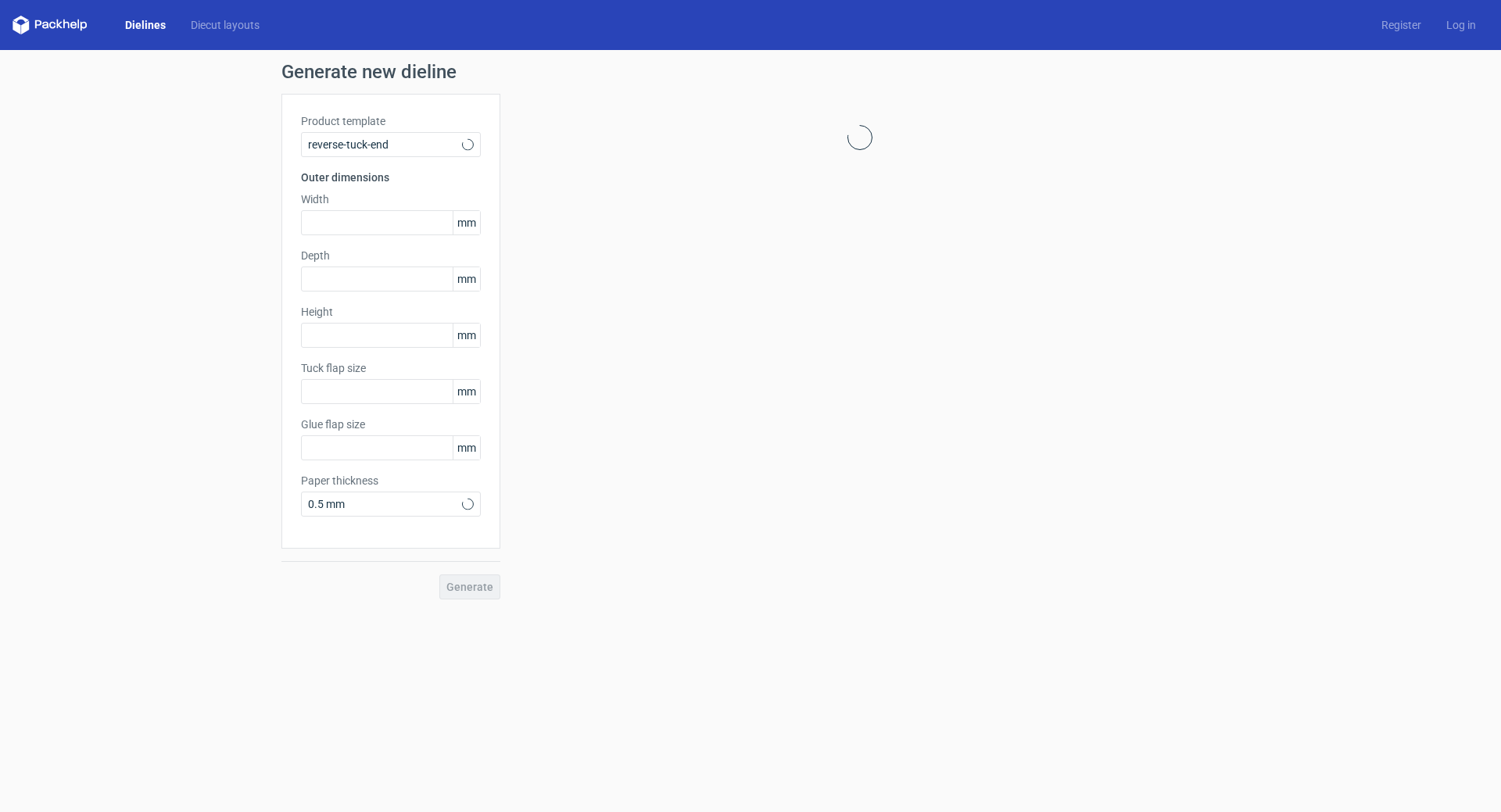
type input "15"
type input "10"
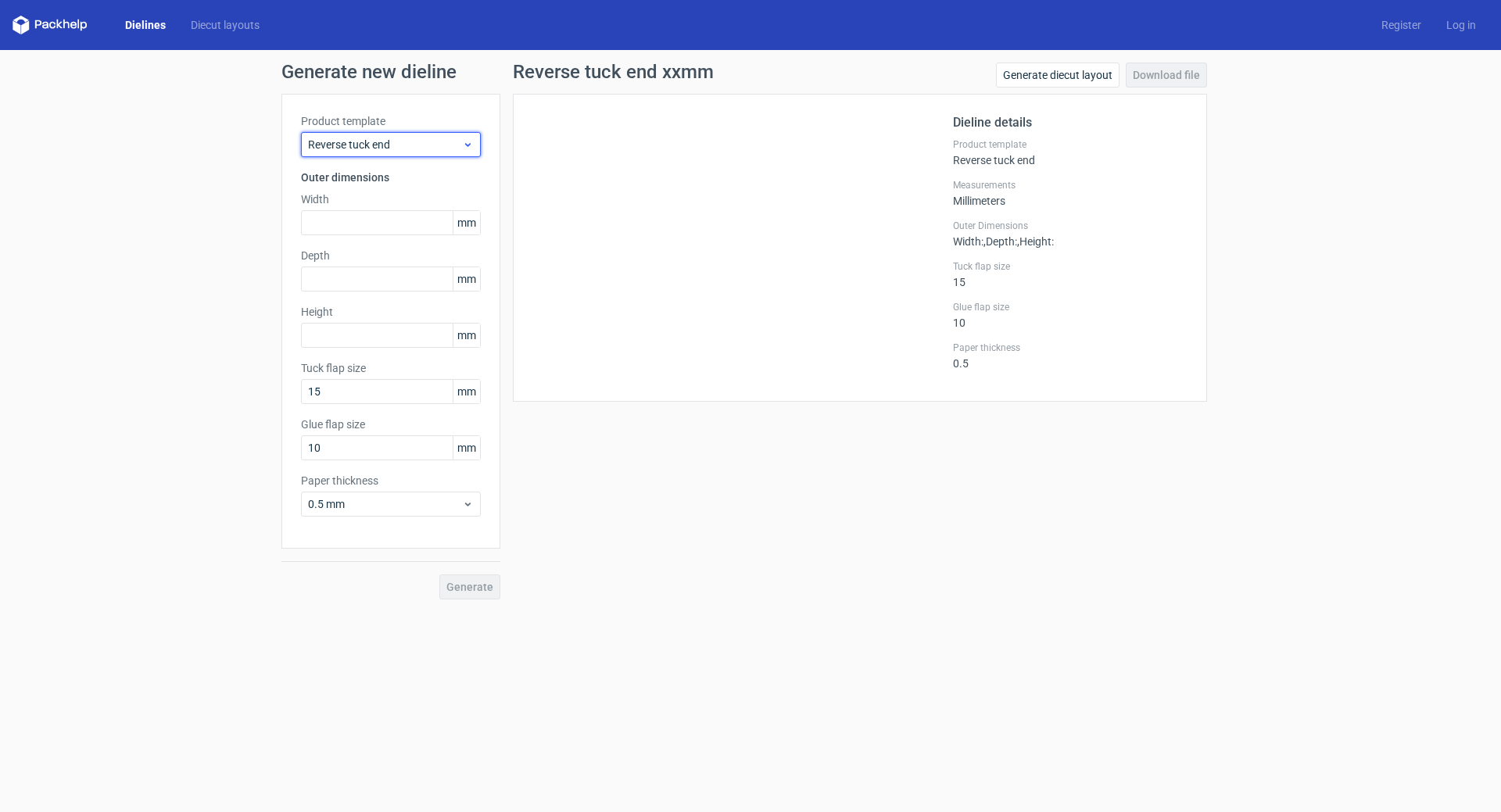
click at [361, 146] on span "Reverse tuck end" at bounding box center [384, 145] width 154 height 16
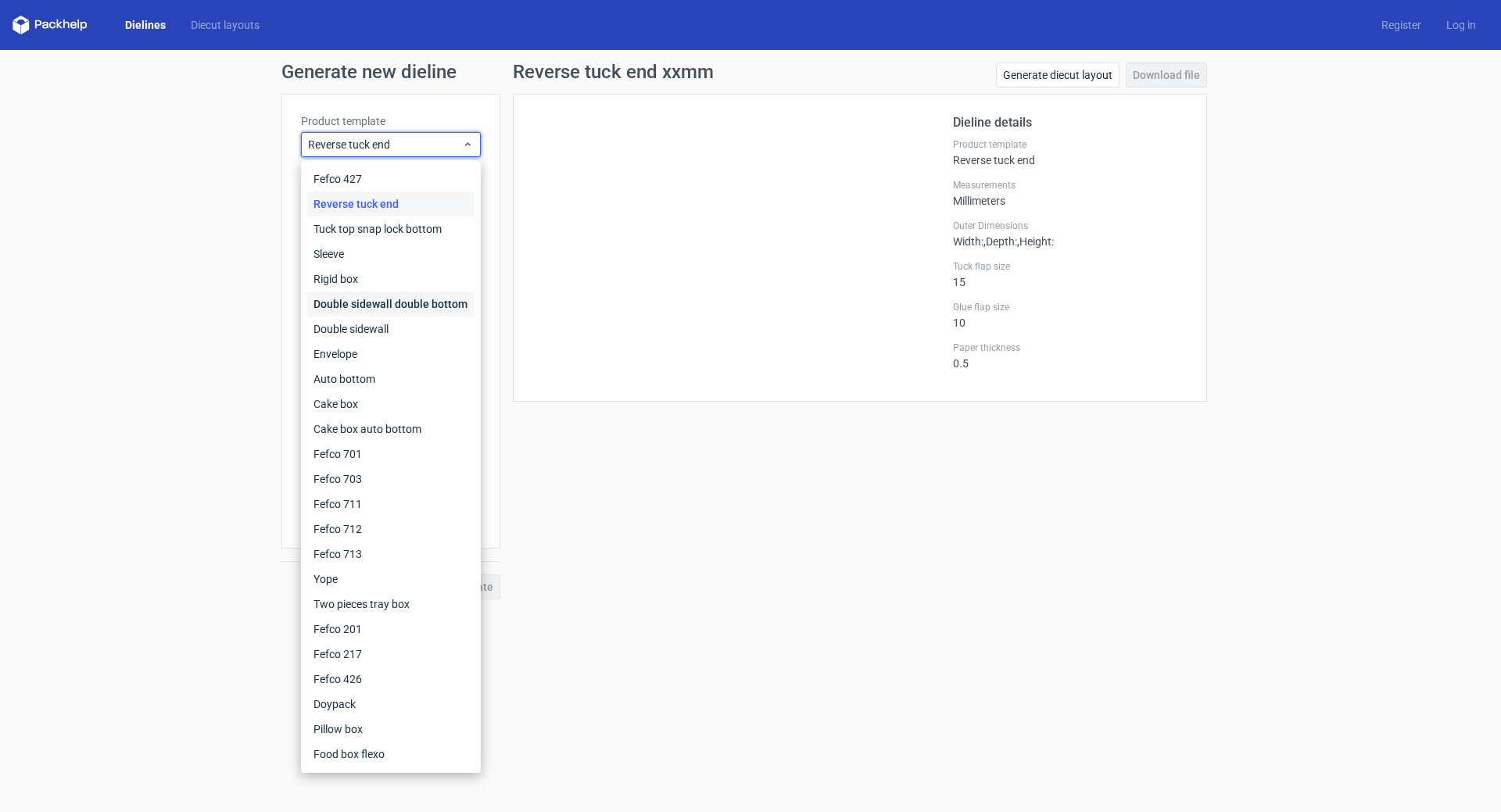
click at [403, 298] on div "Double sidewall double bottom" at bounding box center [390, 304] width 167 height 25
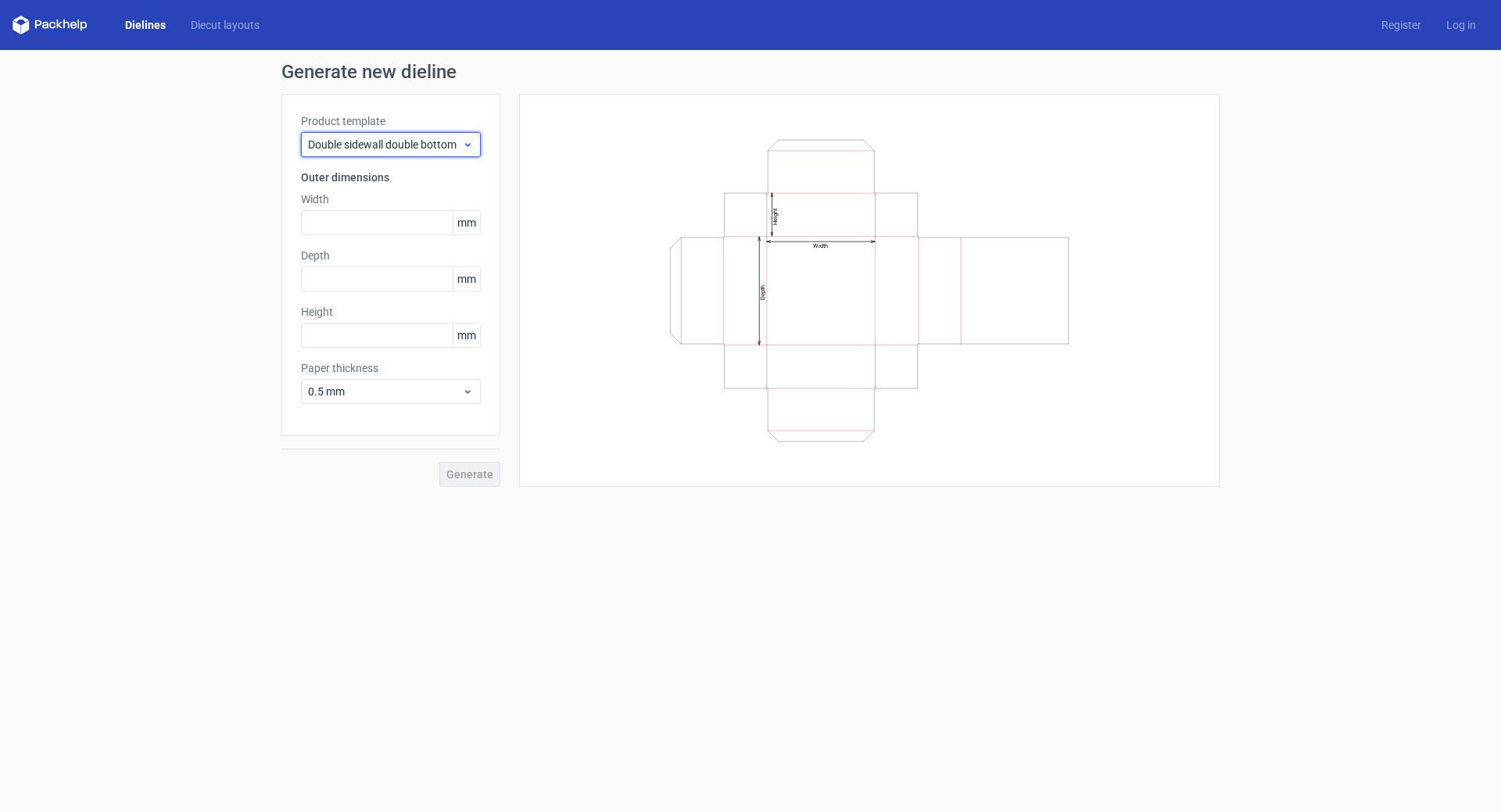
click at [346, 146] on span "Double sidewall double bottom" at bounding box center [384, 145] width 154 height 16
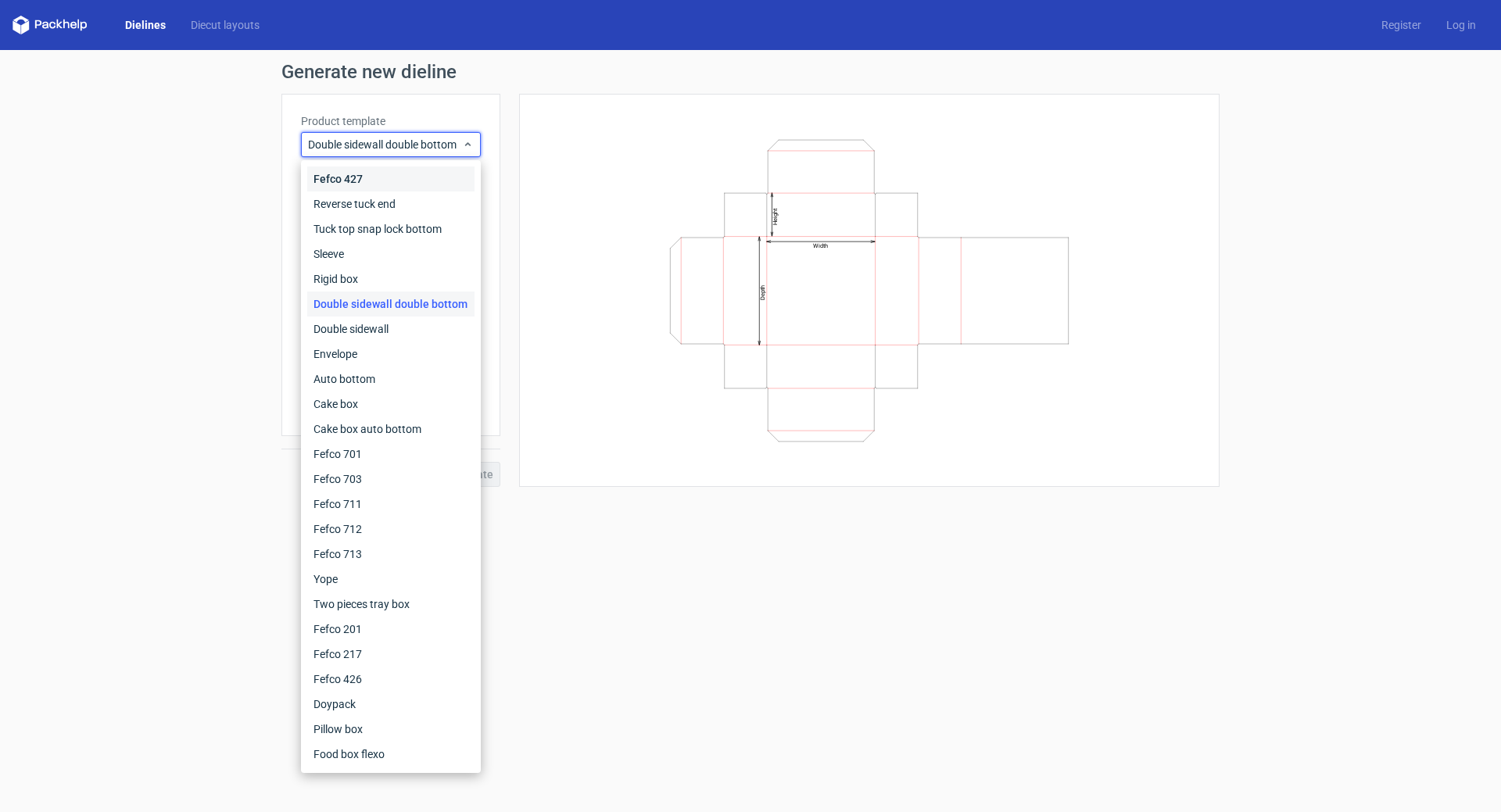
click at [355, 172] on div "Fefco 427" at bounding box center [390, 179] width 167 height 25
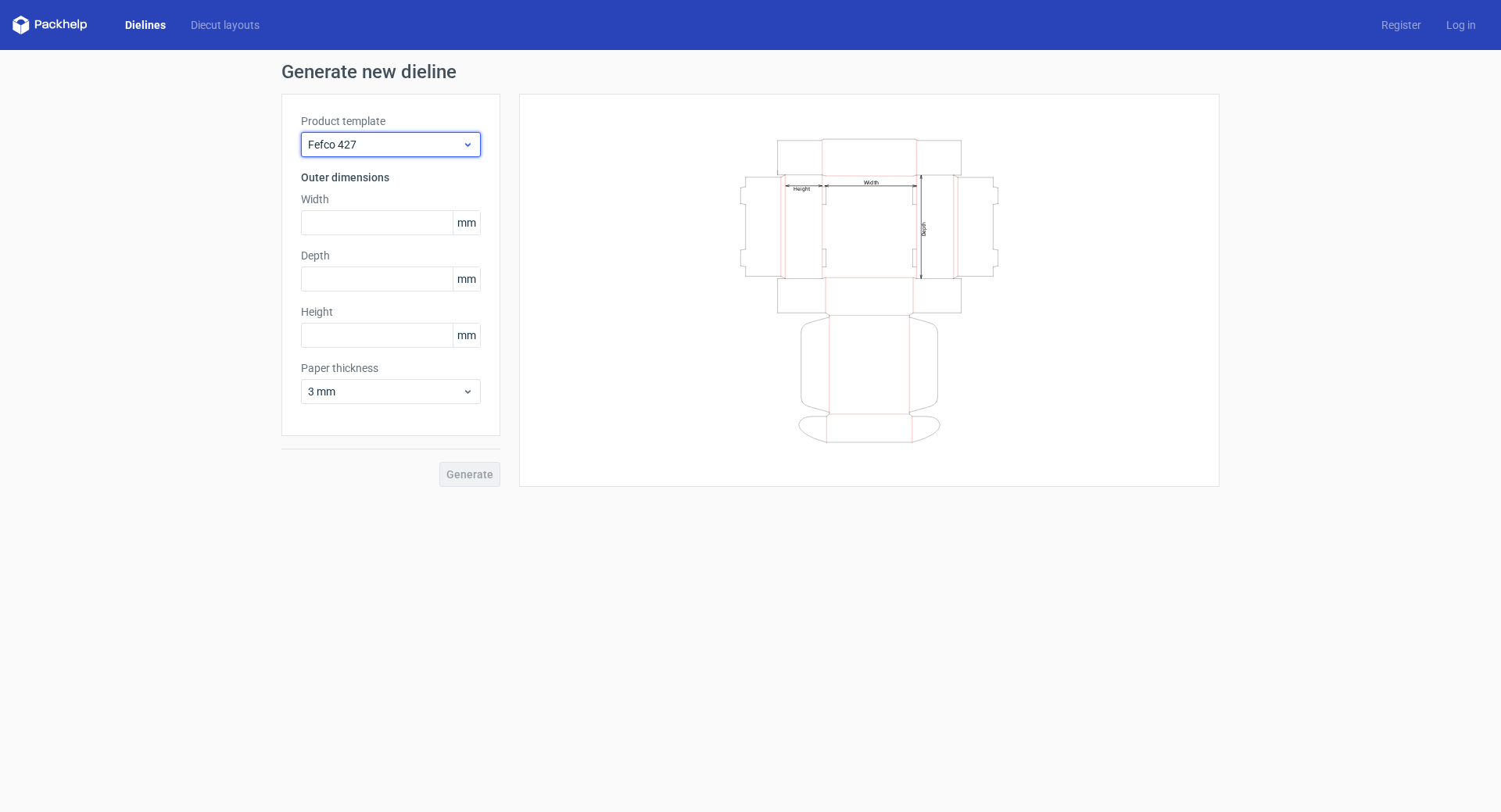
click at [362, 140] on span "Fefco 427" at bounding box center [384, 145] width 154 height 16
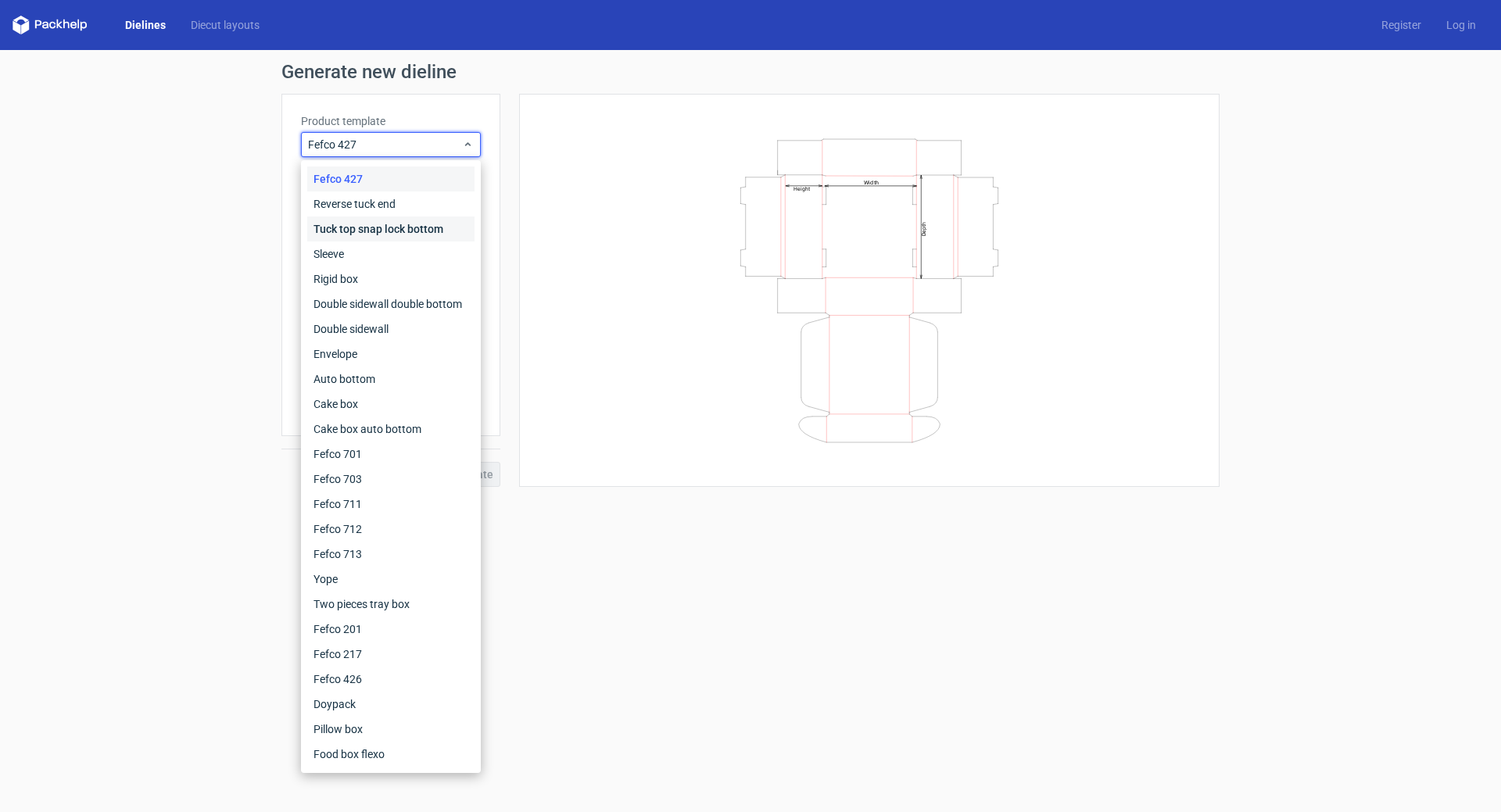
click at [375, 230] on div "Tuck top snap lock bottom" at bounding box center [390, 229] width 167 height 25
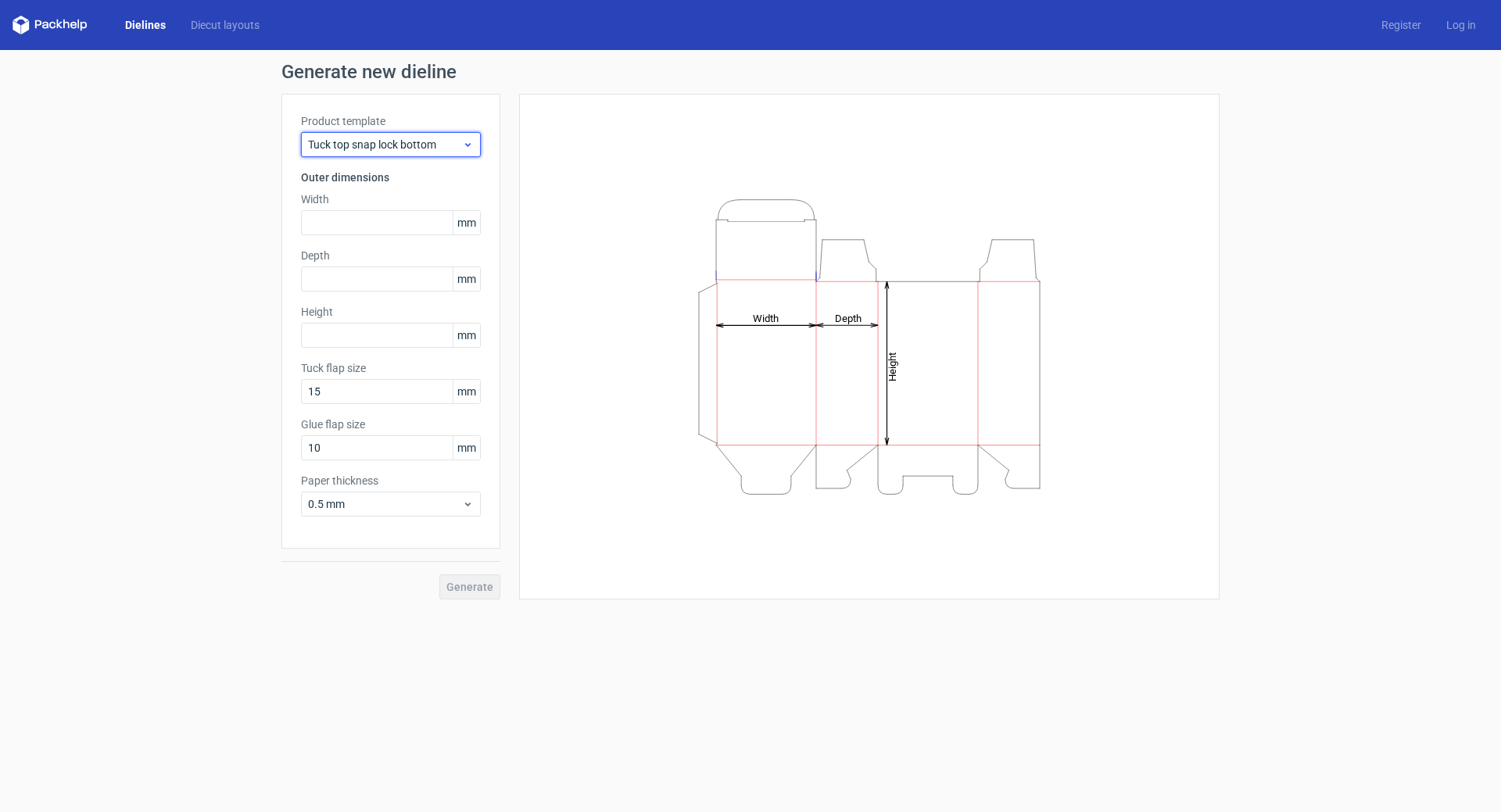
click at [383, 150] on span "Tuck top snap lock bottom" at bounding box center [384, 145] width 154 height 16
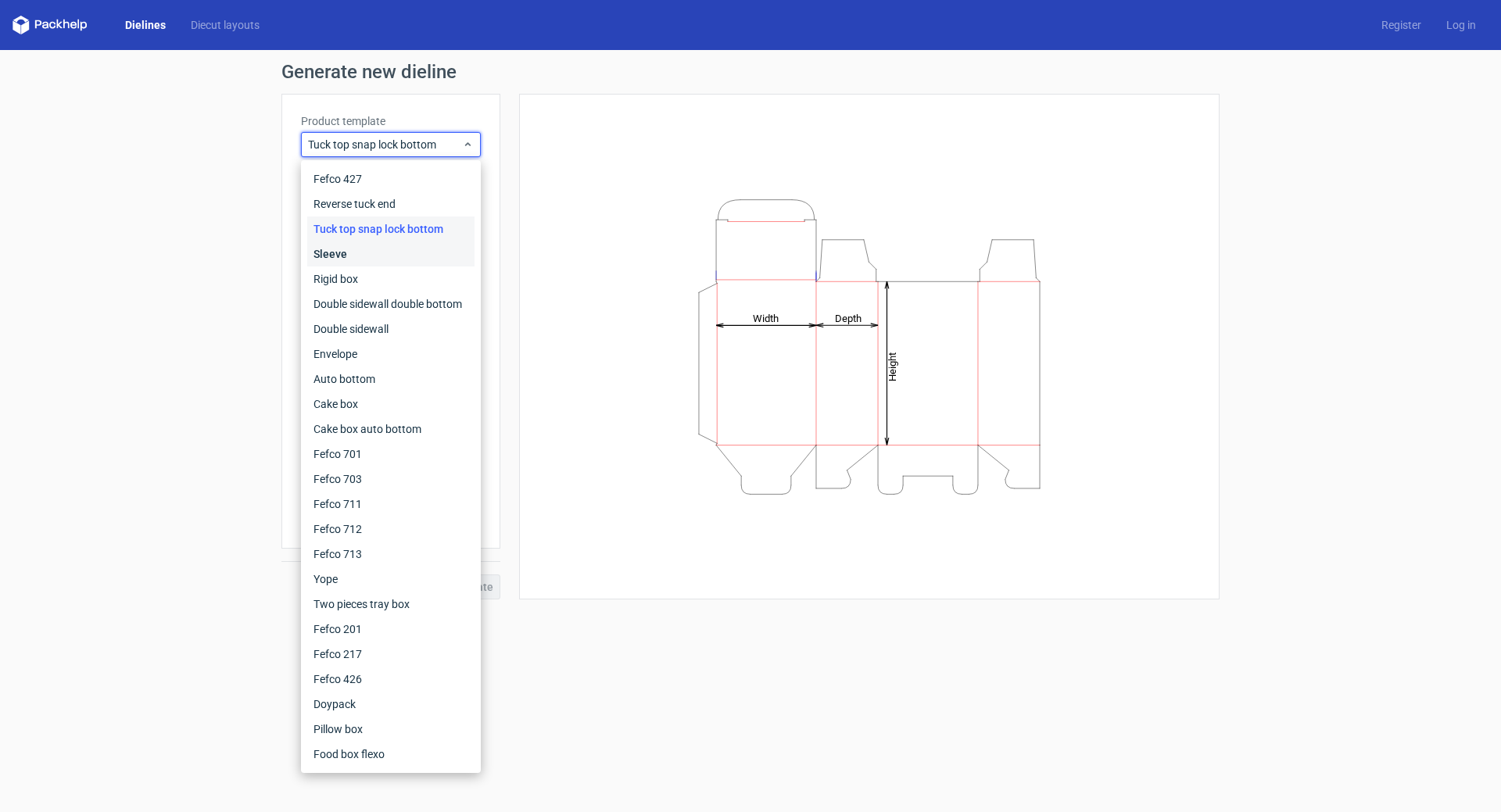
click at [376, 250] on div "Sleeve" at bounding box center [390, 254] width 167 height 25
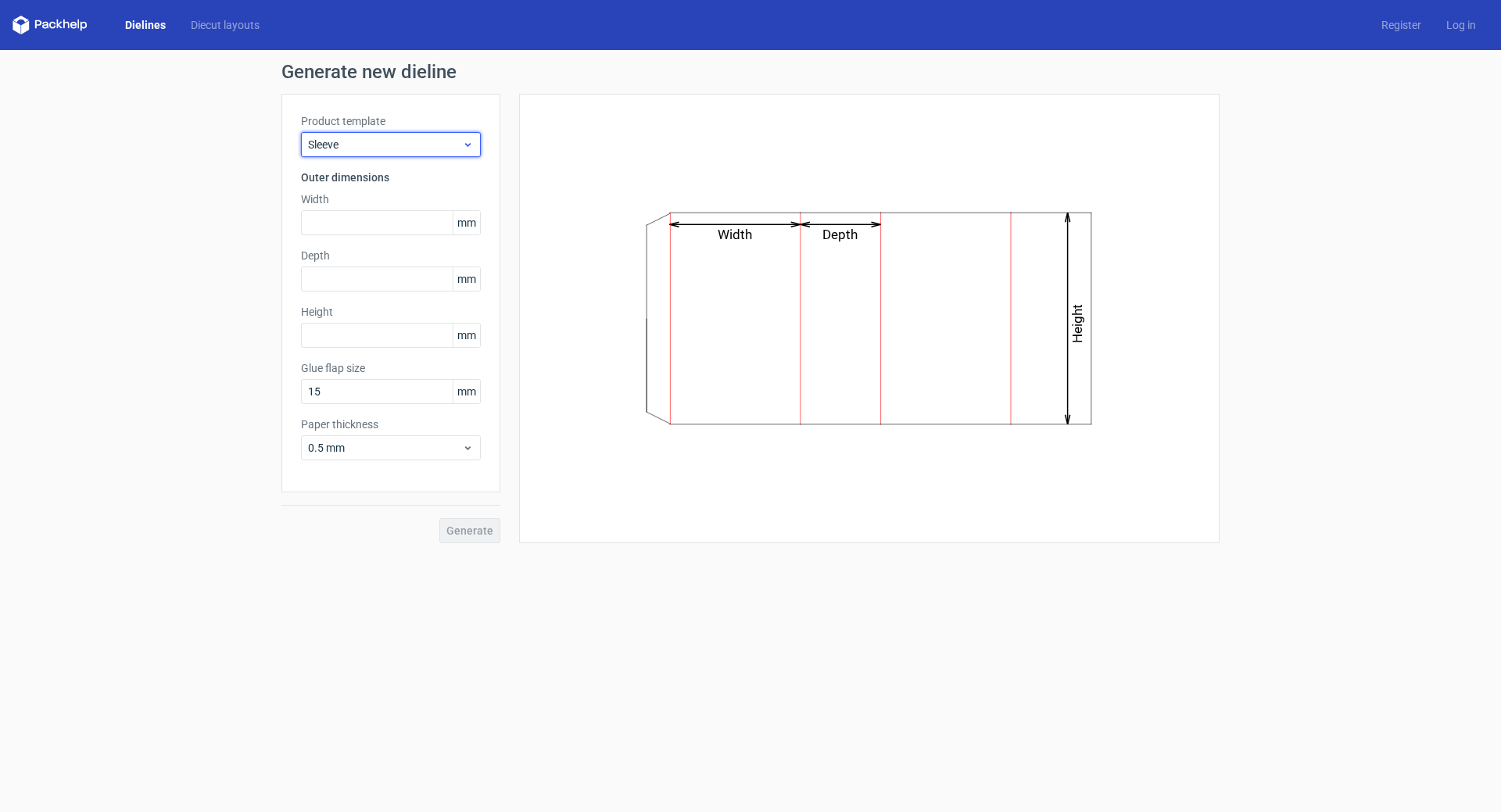
click at [378, 143] on span "Sleeve" at bounding box center [384, 145] width 154 height 16
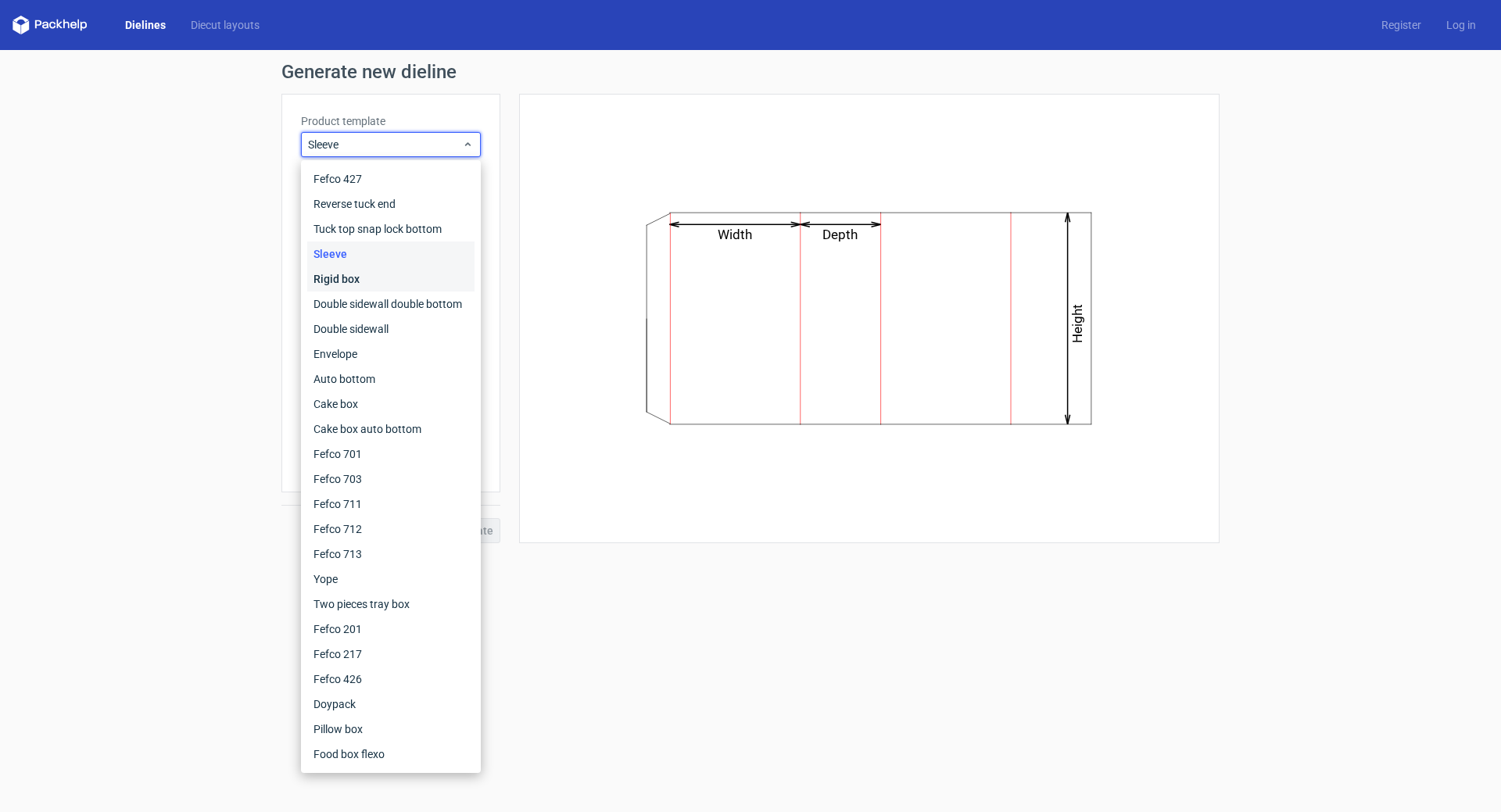
click at [378, 276] on div "Rigid box" at bounding box center [390, 279] width 167 height 25
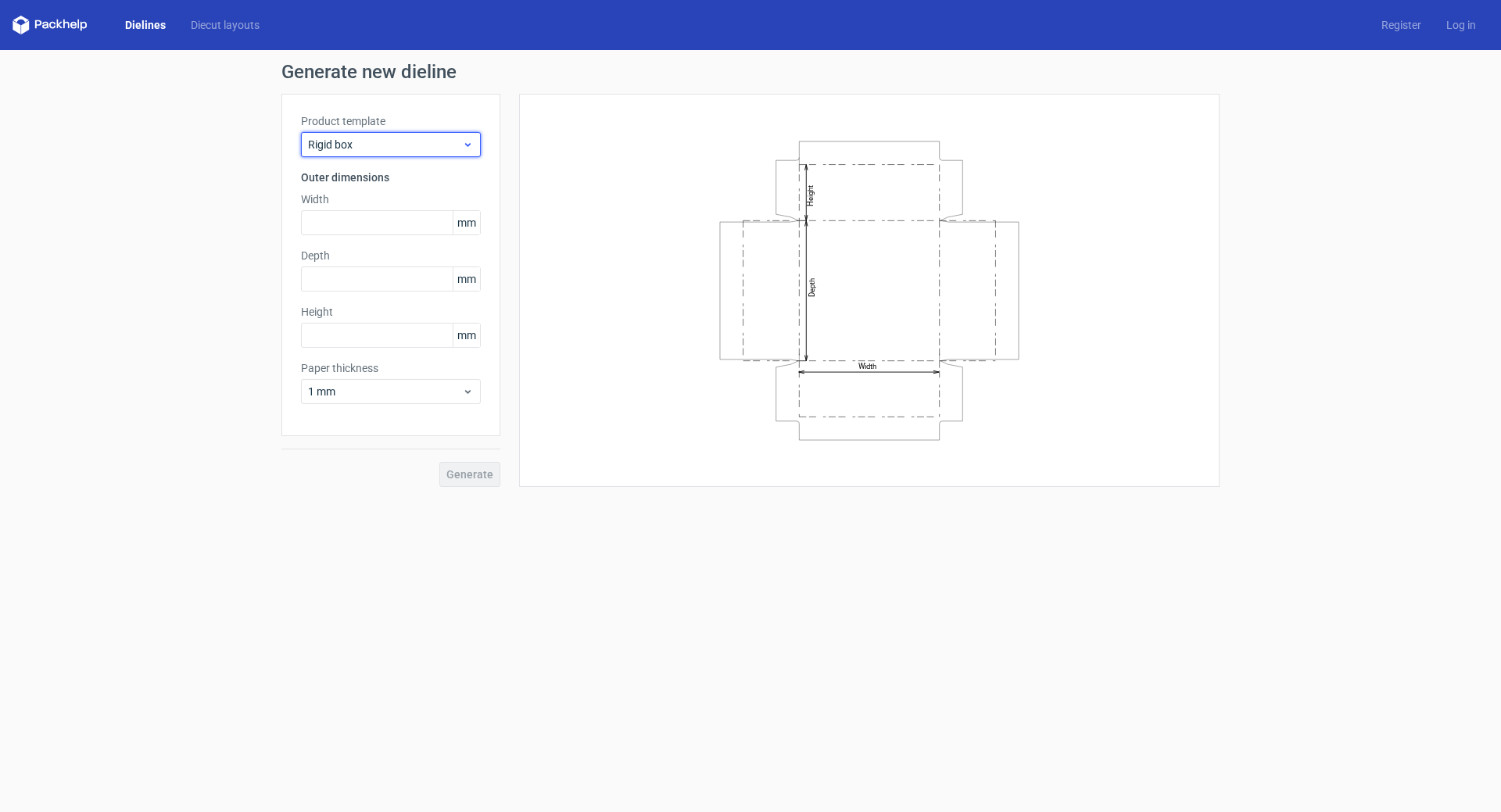
click at [393, 143] on span "Rigid box" at bounding box center [384, 145] width 154 height 16
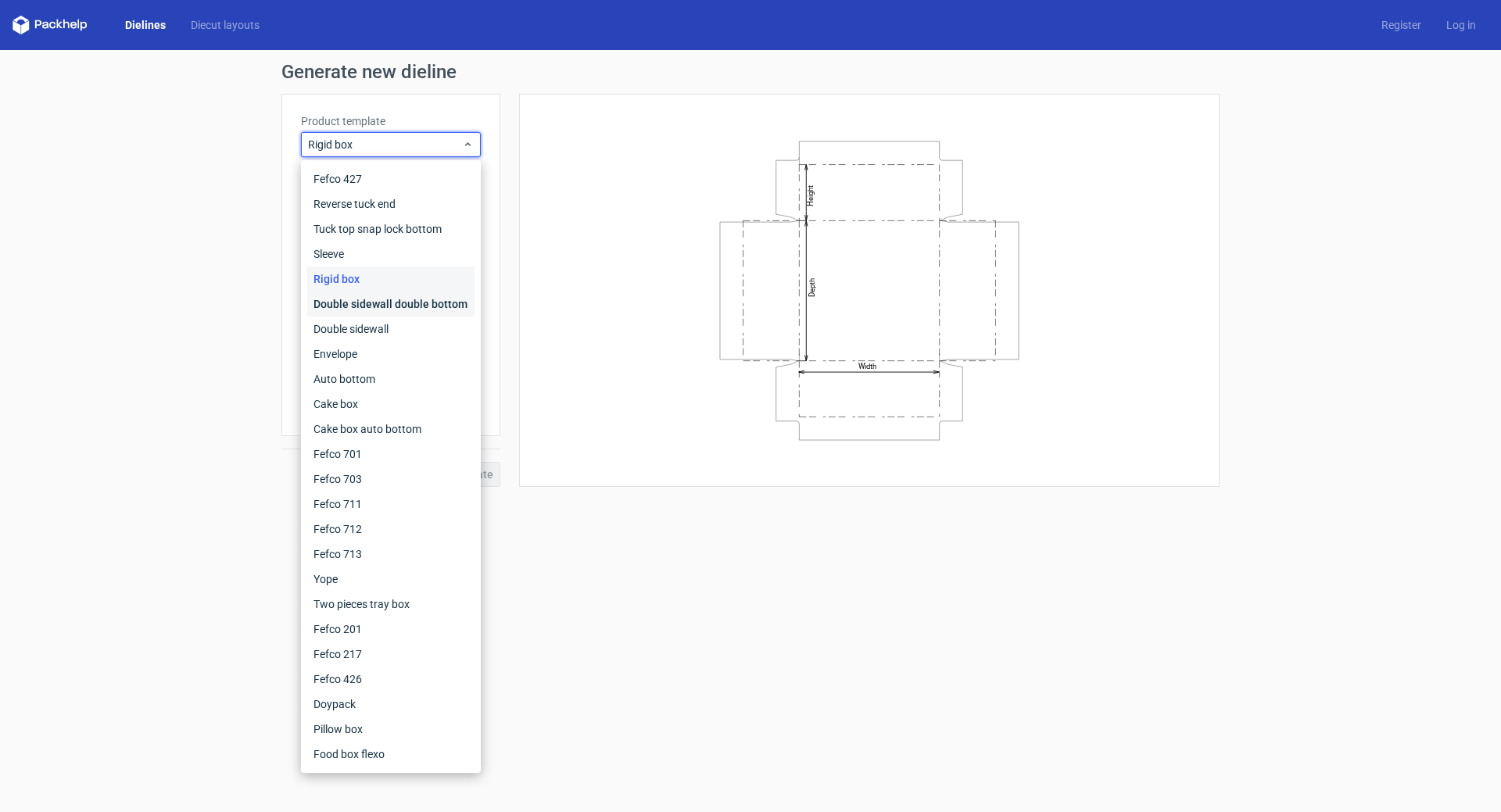
click at [397, 302] on div "Double sidewall double bottom" at bounding box center [390, 304] width 167 height 25
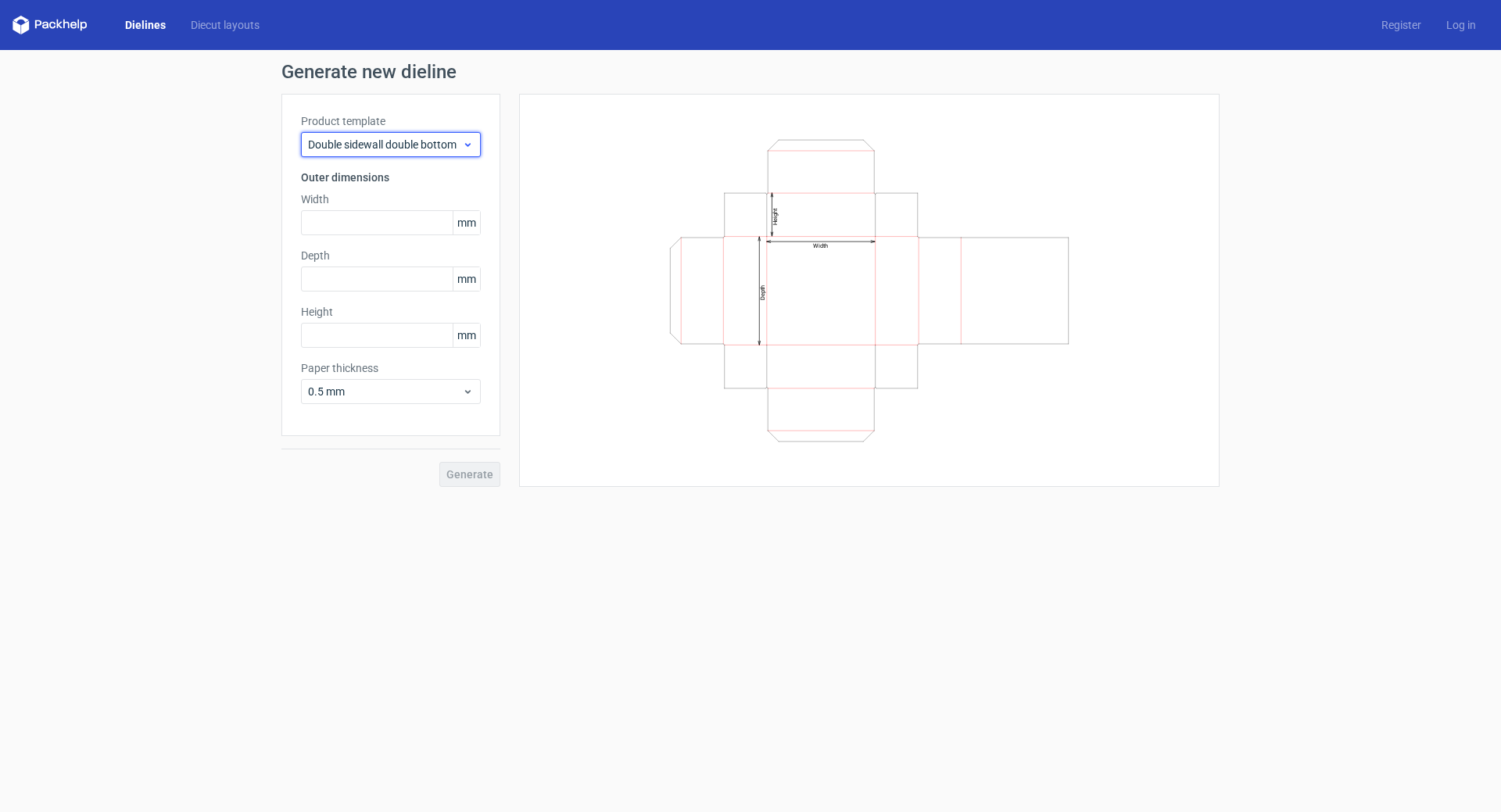
click at [384, 142] on span "Double sidewall double bottom" at bounding box center [384, 145] width 154 height 16
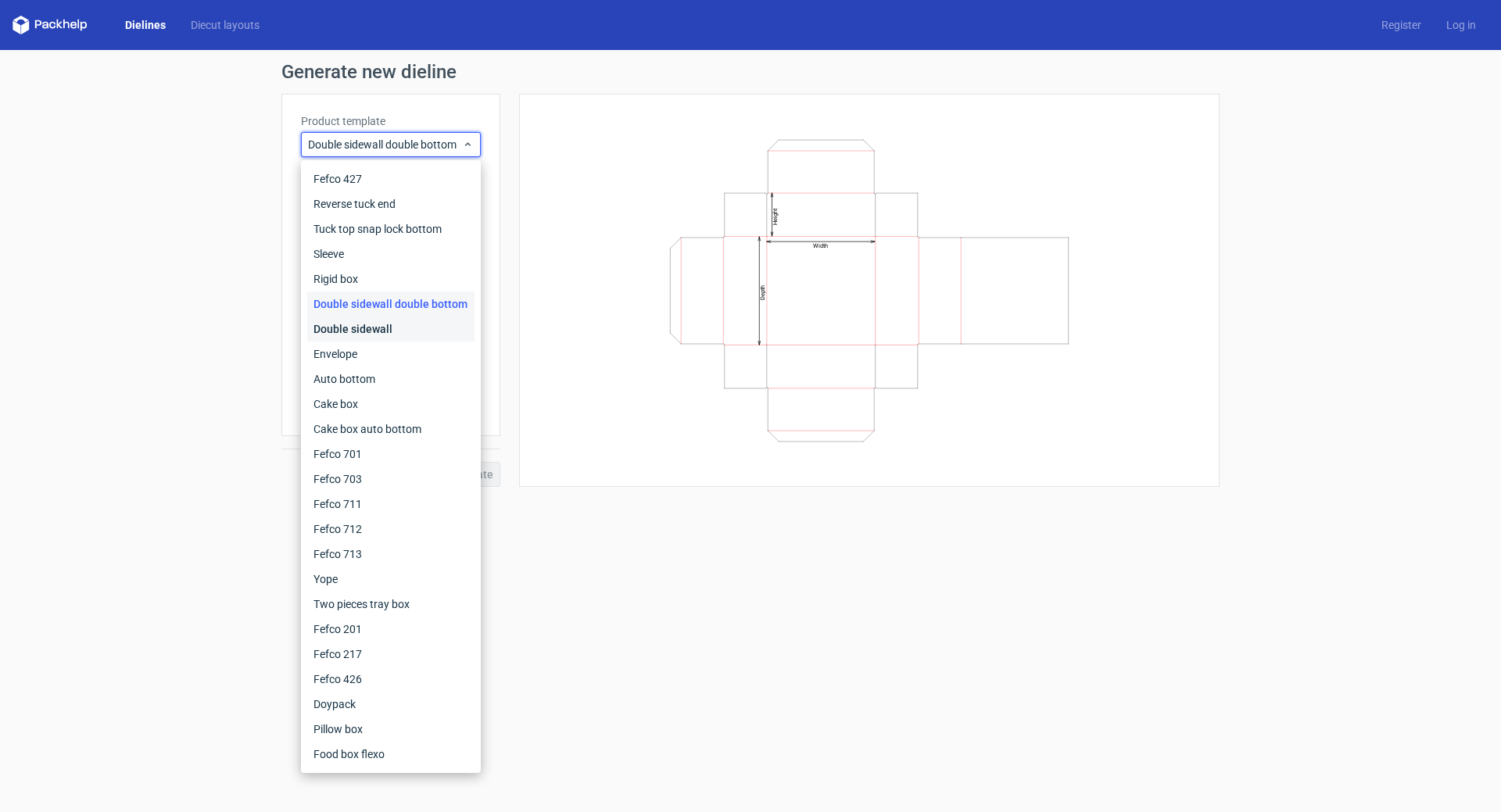
click at [384, 330] on div "Double sidewall" at bounding box center [390, 329] width 167 height 25
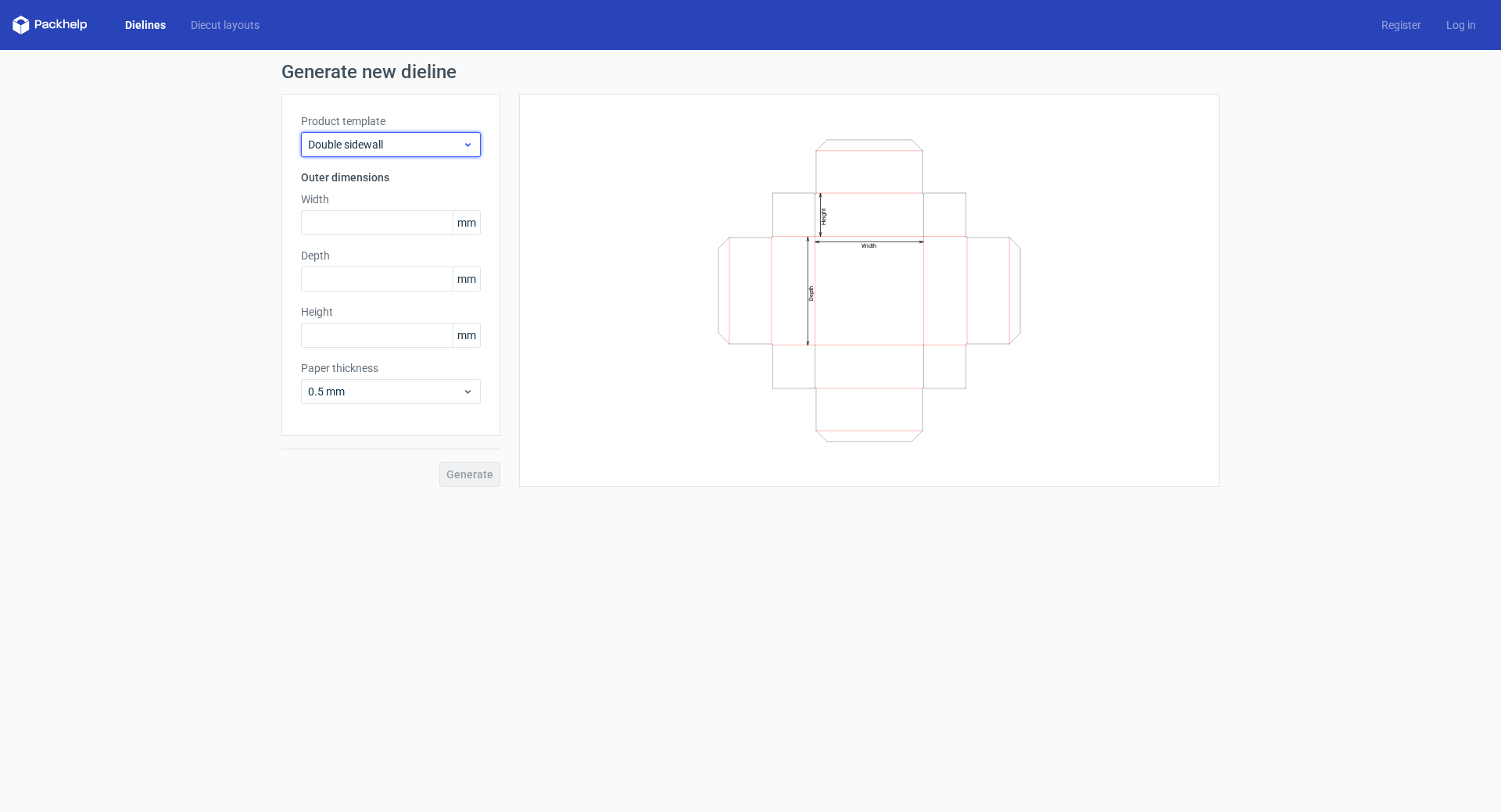
click at [392, 137] on span "Double sidewall" at bounding box center [384, 145] width 154 height 16
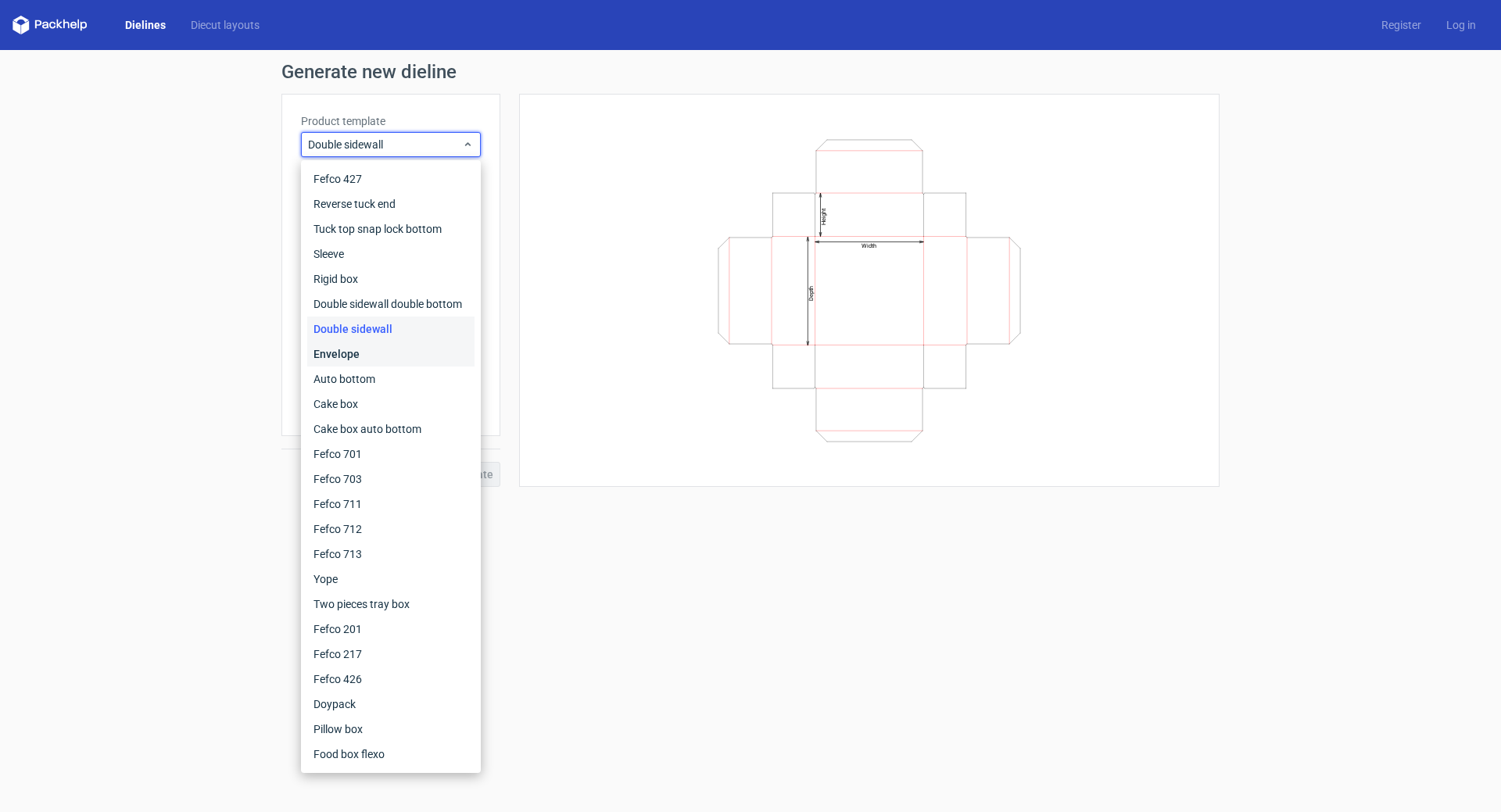
click at [376, 360] on div "Envelope" at bounding box center [390, 354] width 167 height 25
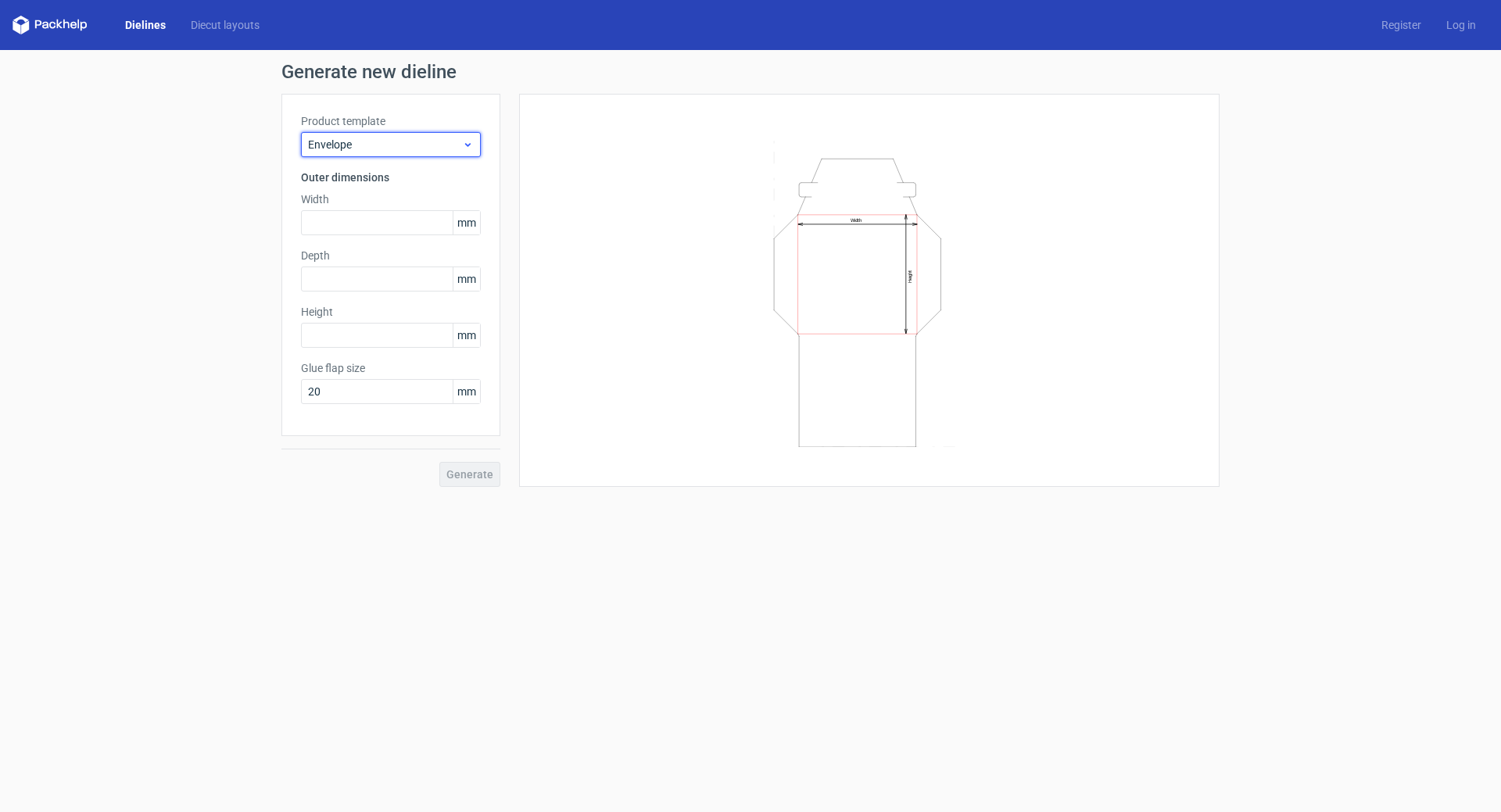
click at [380, 151] on span "Envelope" at bounding box center [384, 145] width 154 height 16
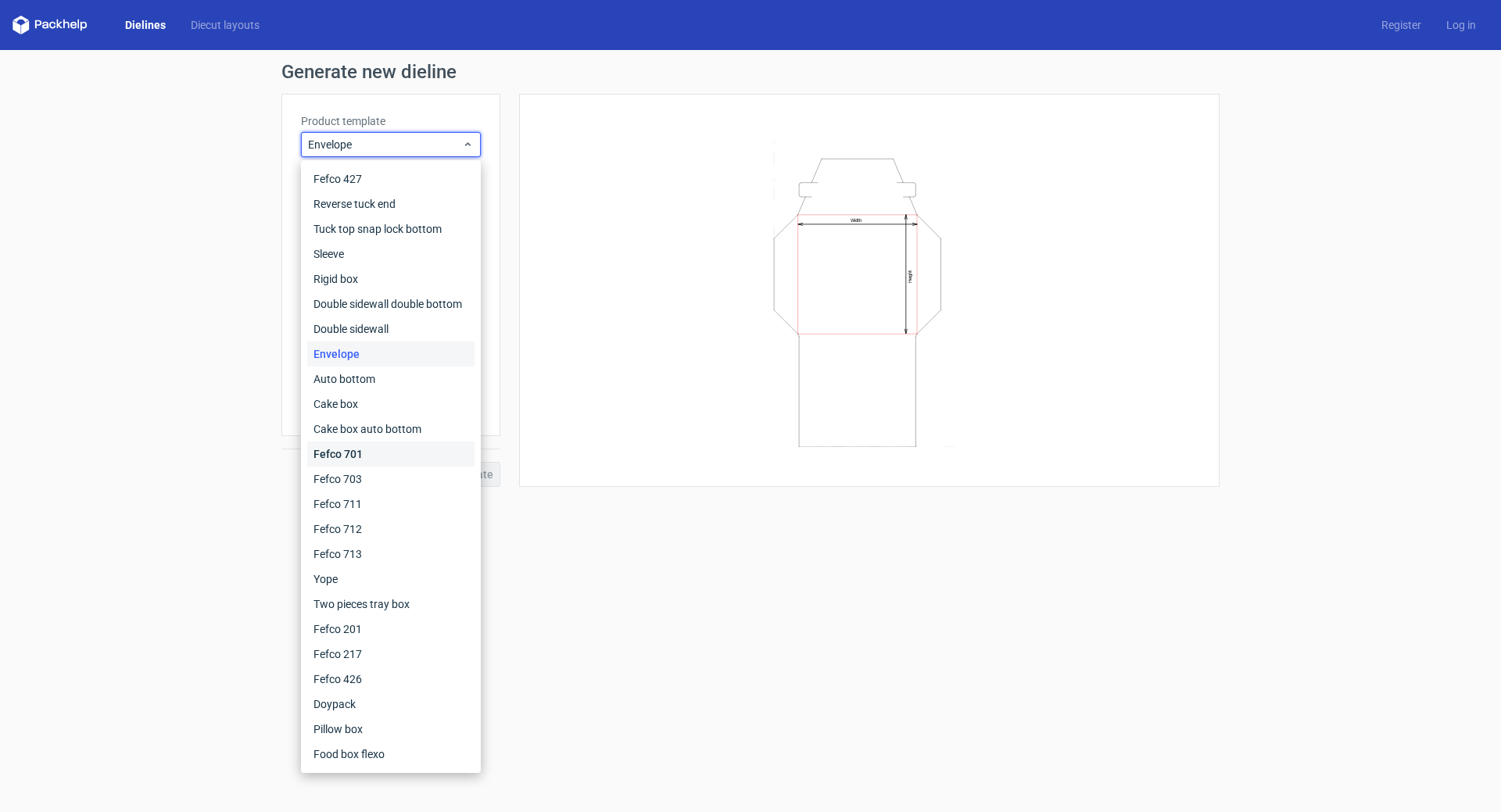
click at [389, 453] on div "Fefco 701" at bounding box center [390, 454] width 167 height 25
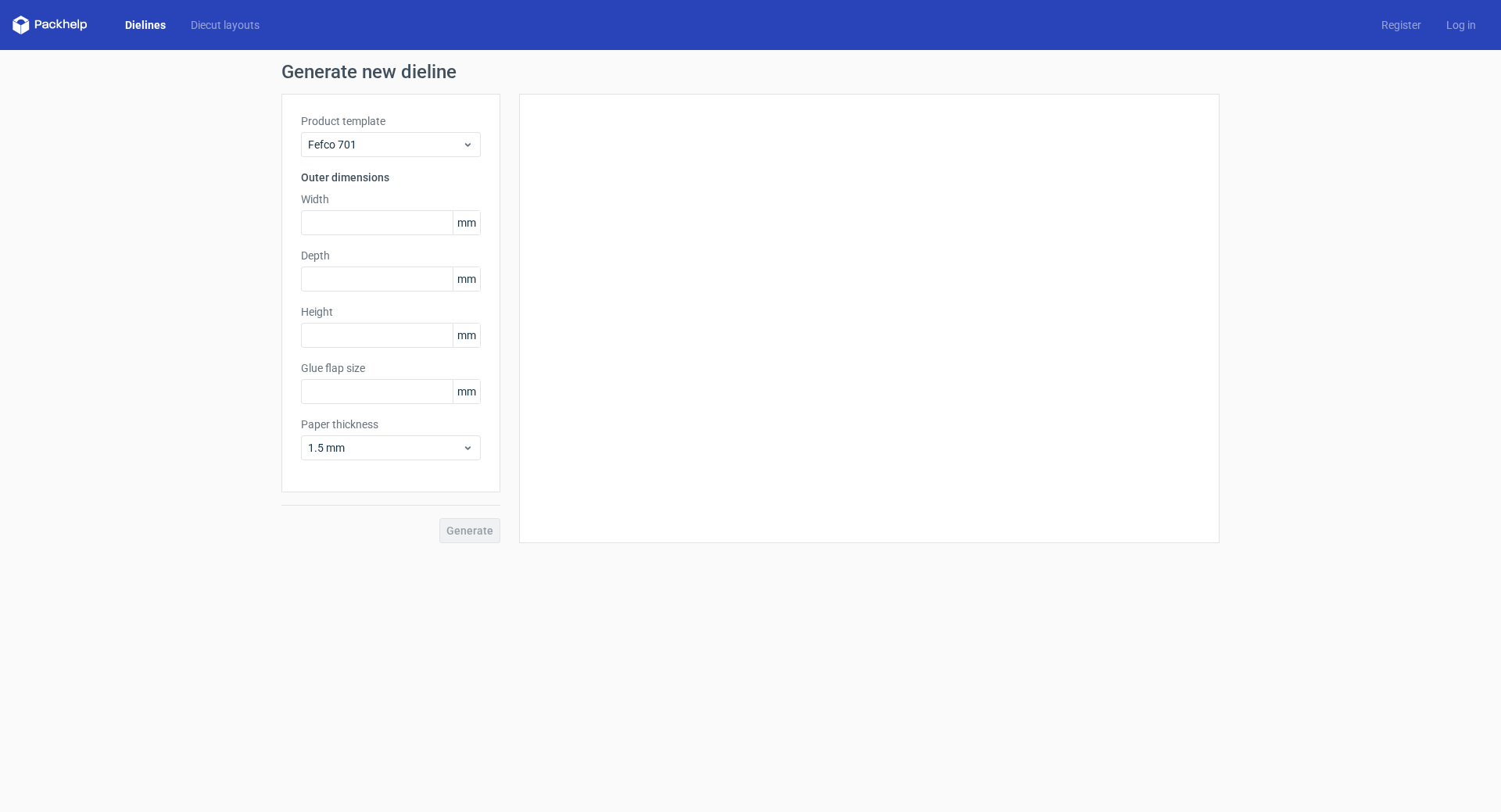
type input "25"
click at [371, 142] on span "Fefco 701" at bounding box center [384, 145] width 154 height 16
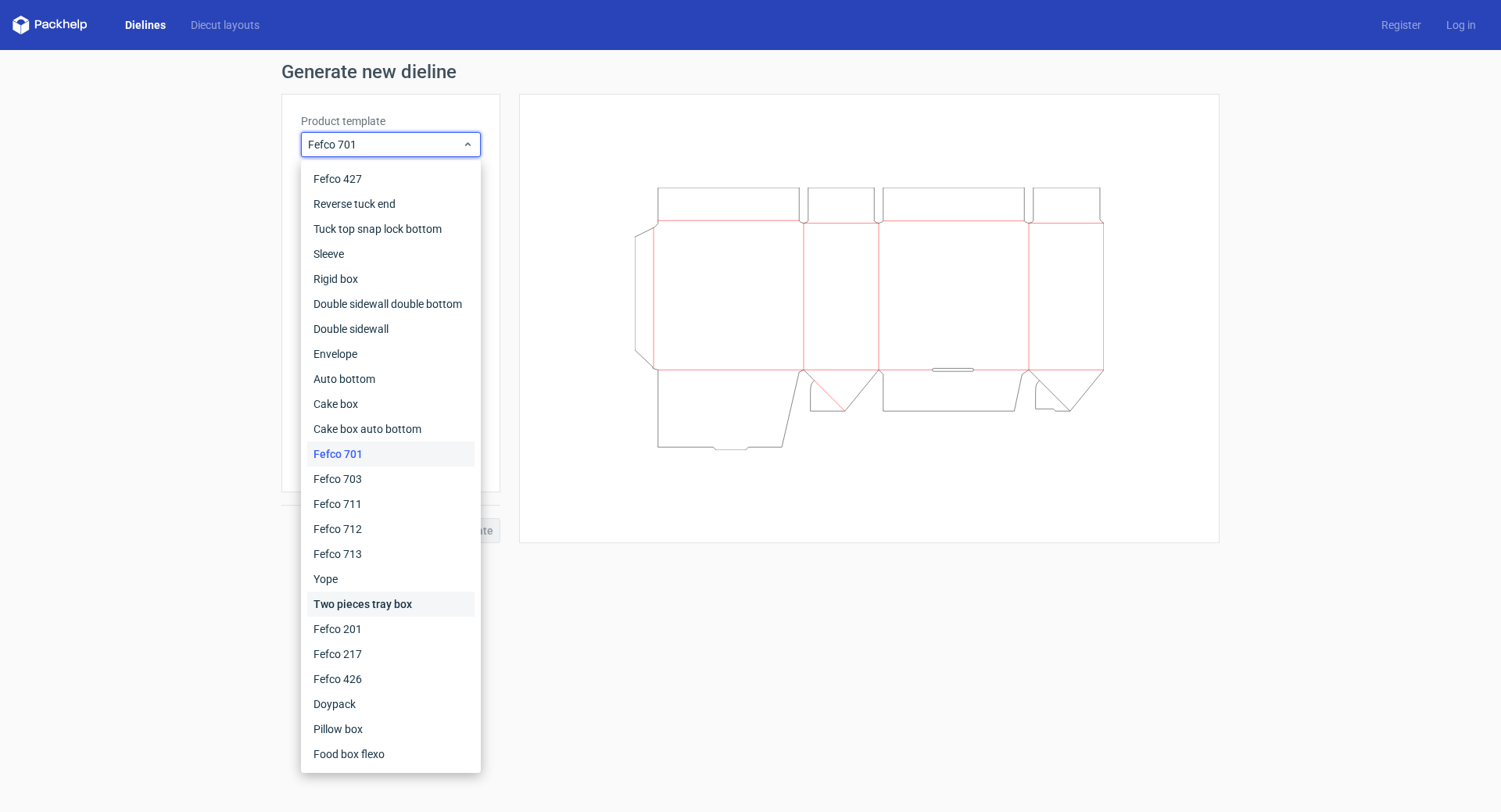
click at [387, 598] on div "Two pieces tray box" at bounding box center [390, 604] width 167 height 25
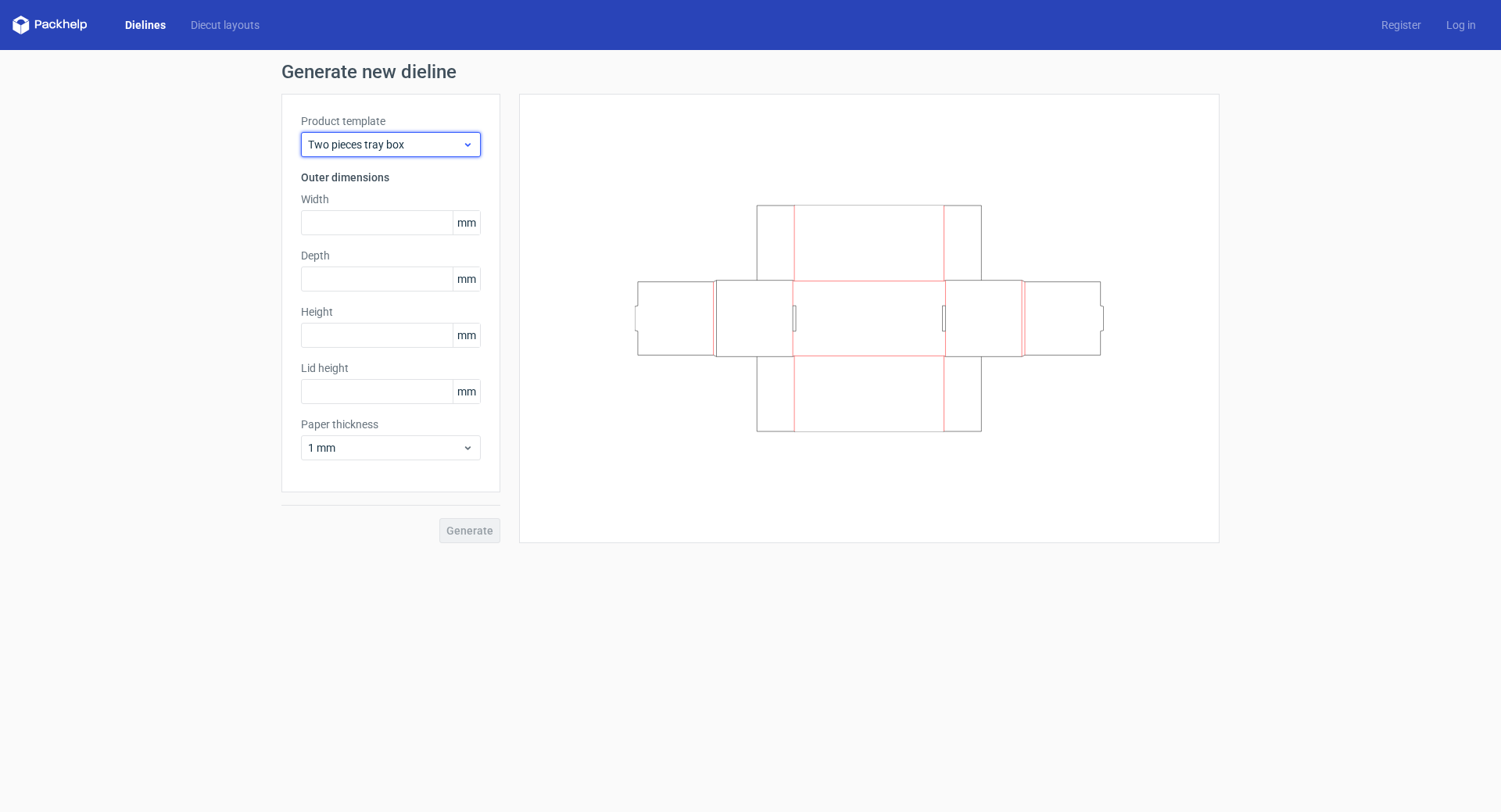
click at [378, 144] on span "Two pieces tray box" at bounding box center [384, 145] width 154 height 16
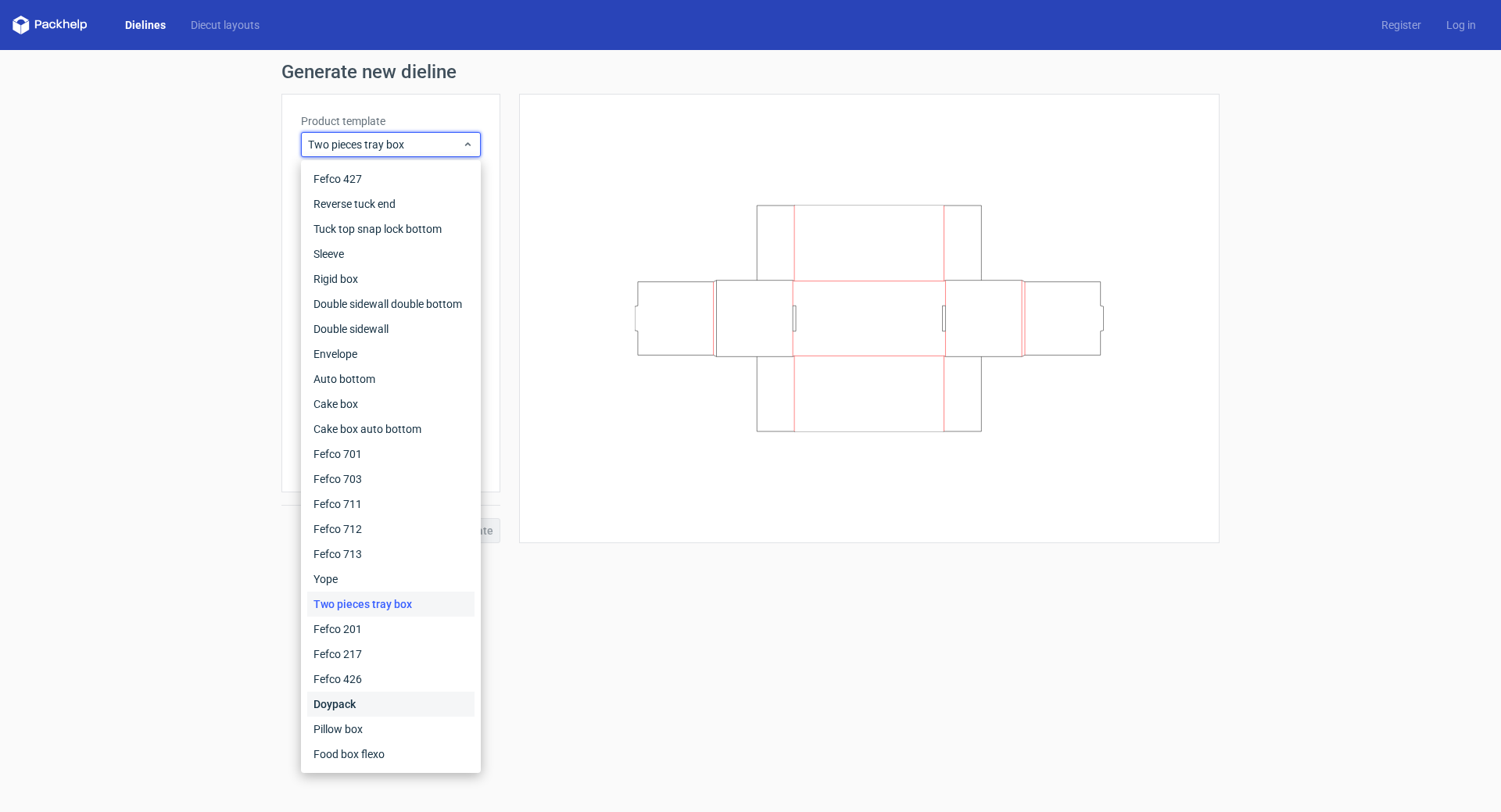
click at [386, 696] on div "Doypack" at bounding box center [390, 704] width 167 height 25
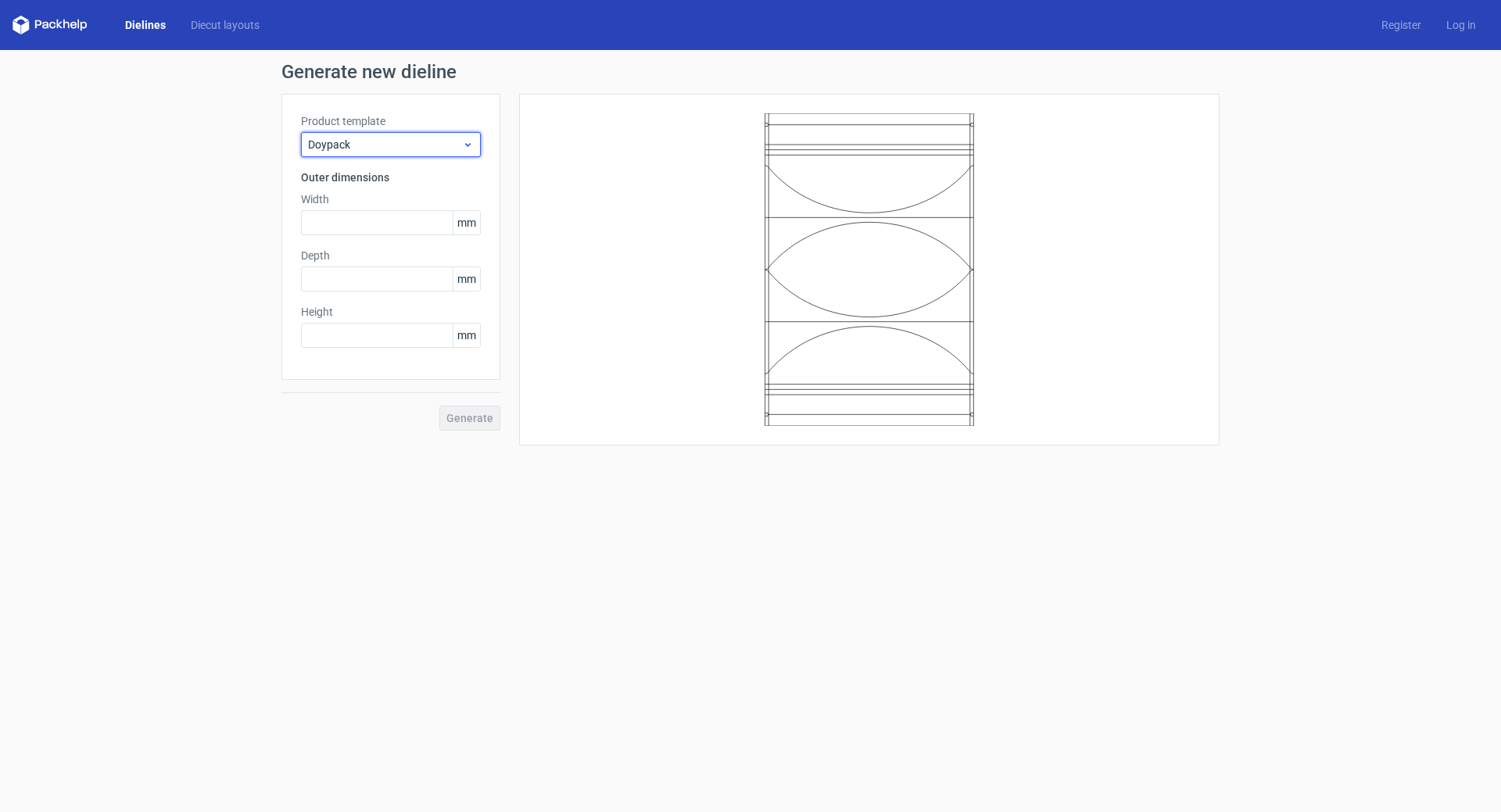
click at [401, 145] on span "Doypack" at bounding box center [384, 145] width 154 height 16
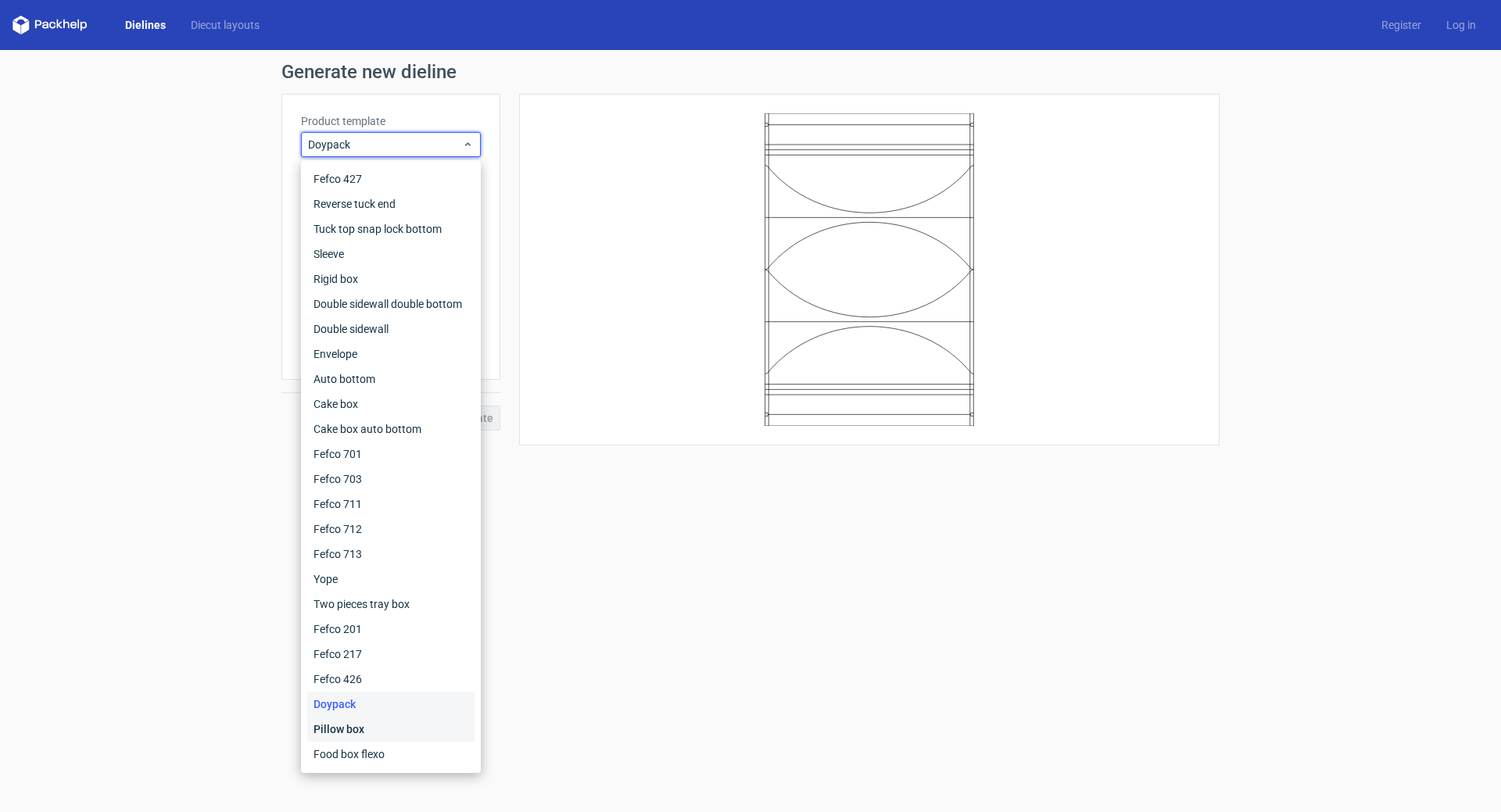
click at [375, 730] on div "Pillow box" at bounding box center [390, 729] width 167 height 25
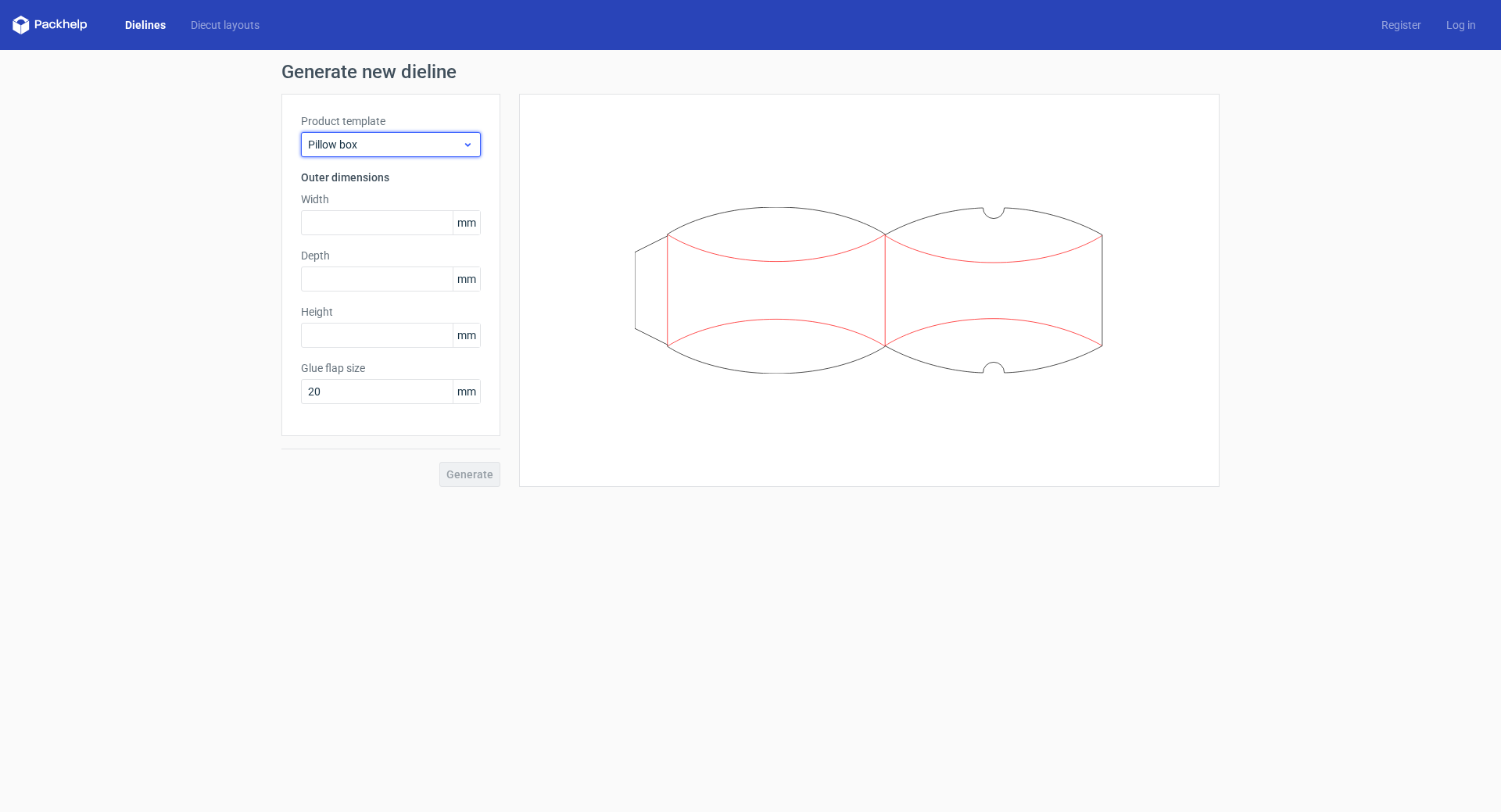
click at [419, 141] on span "Pillow box" at bounding box center [384, 145] width 154 height 16
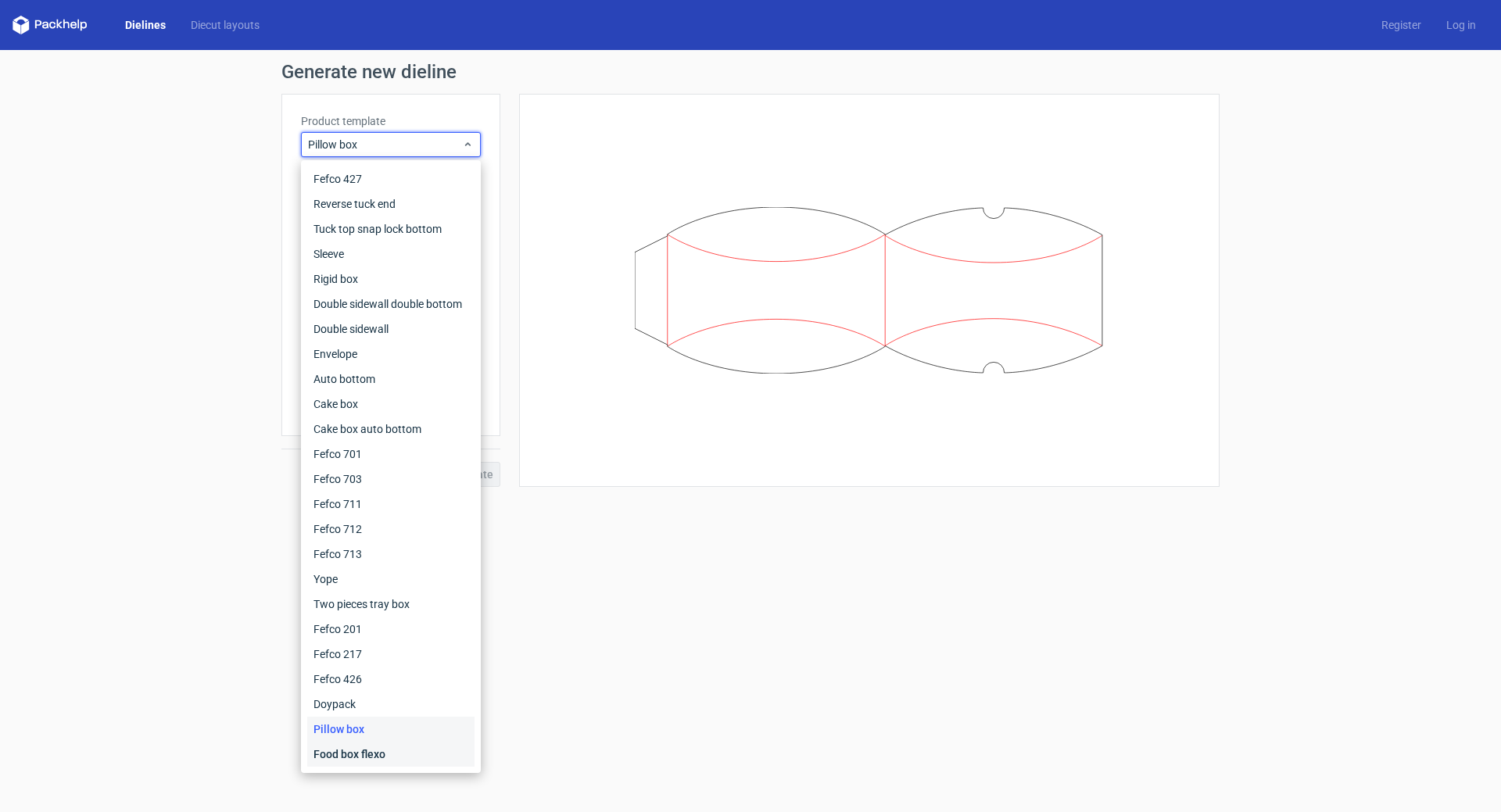
click at [386, 751] on div "Food box flexo" at bounding box center [390, 754] width 167 height 25
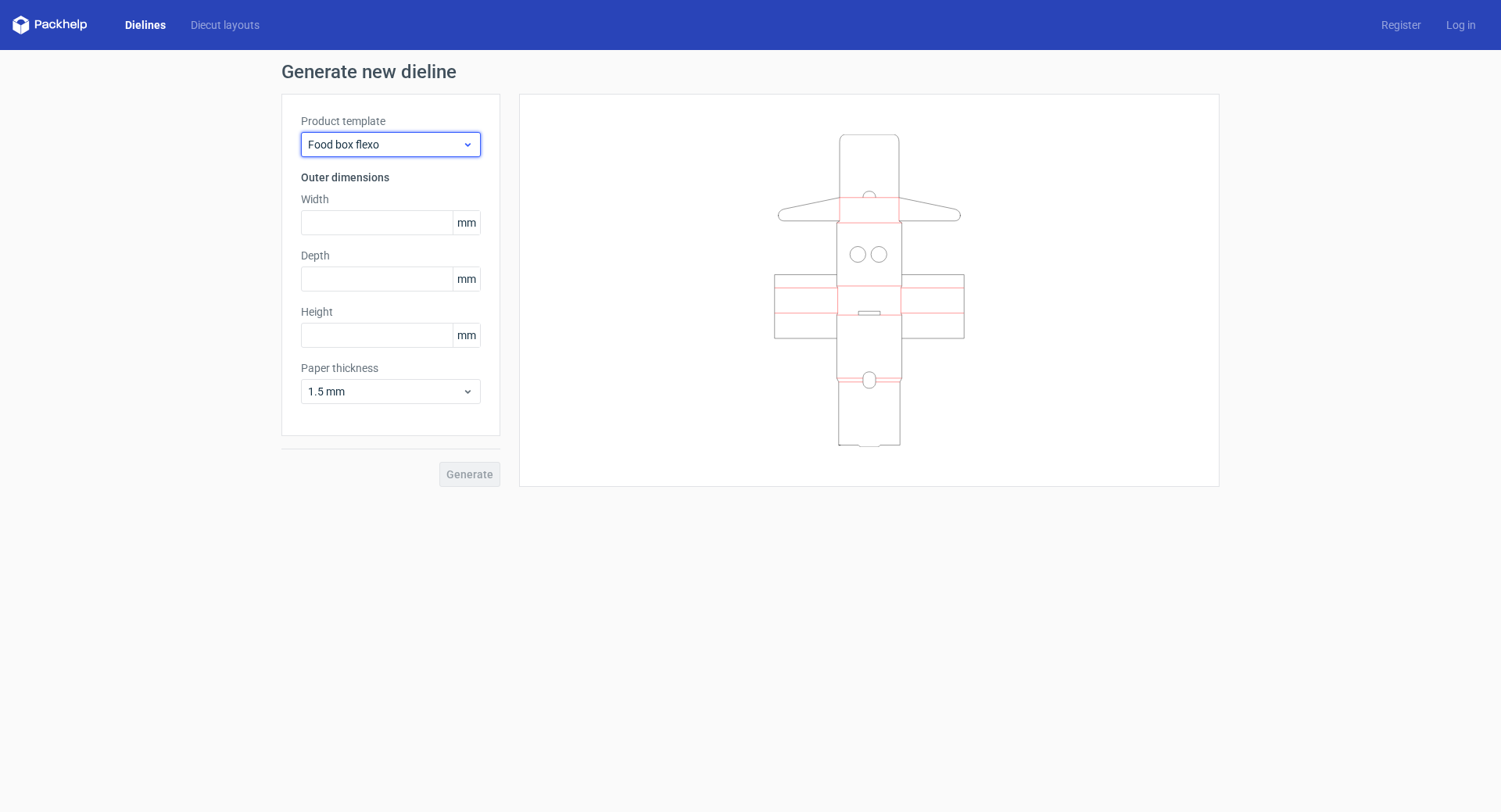
click at [403, 150] on span "Food box flexo" at bounding box center [384, 145] width 154 height 16
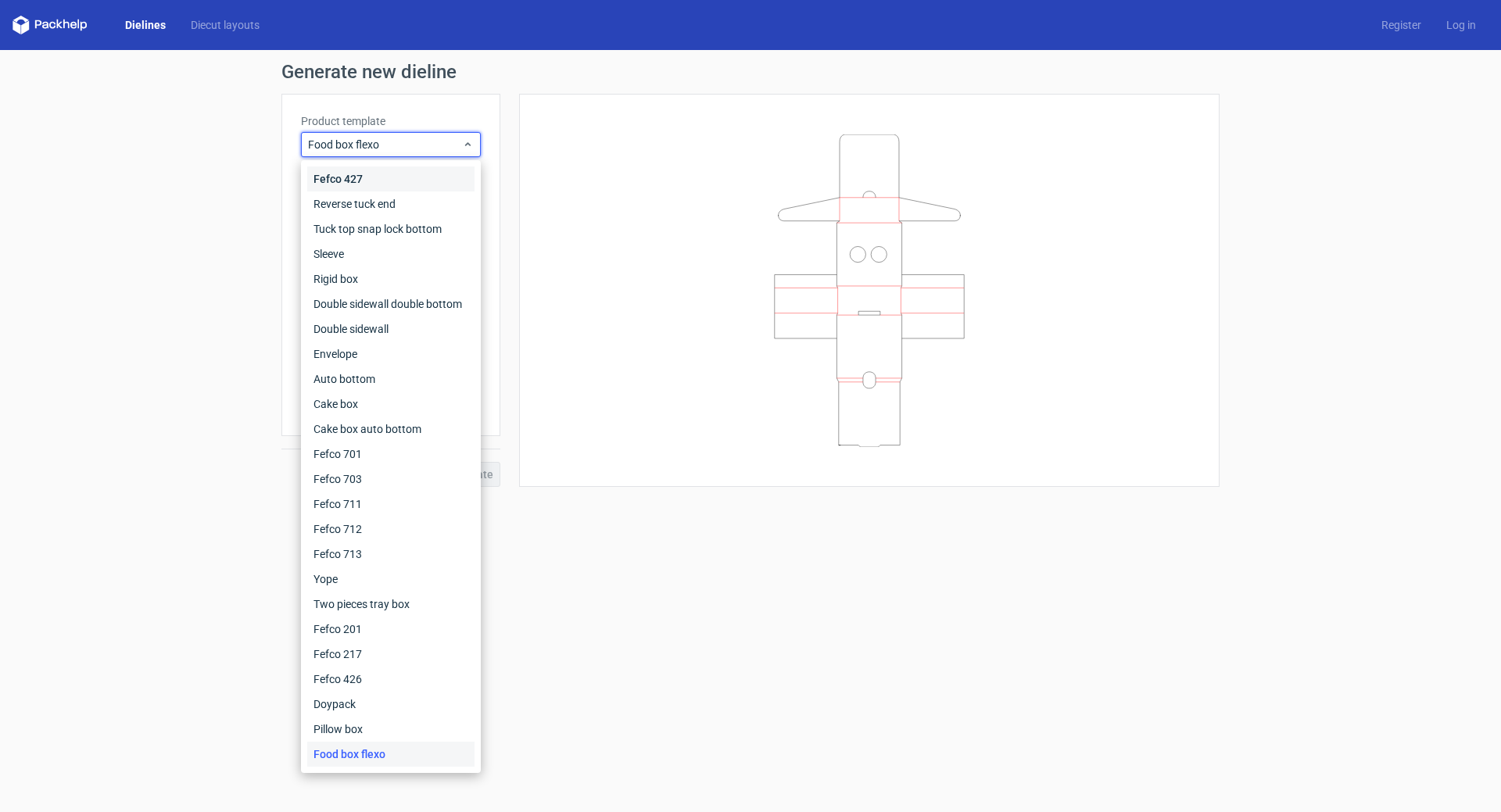
click at [372, 178] on div "Fefco 427" at bounding box center [390, 179] width 167 height 25
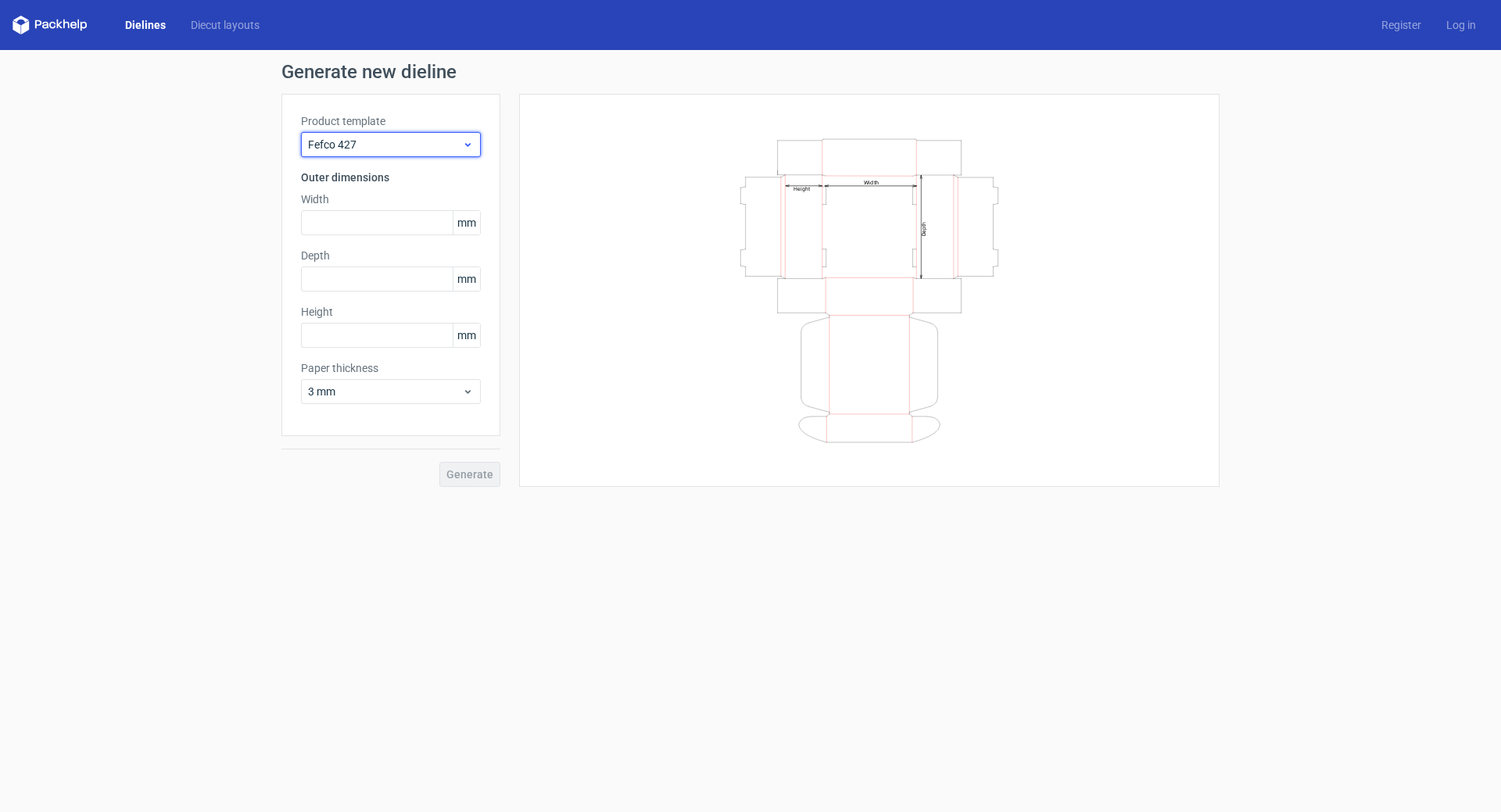
click at [420, 145] on span "Fefco 427" at bounding box center [384, 145] width 154 height 16
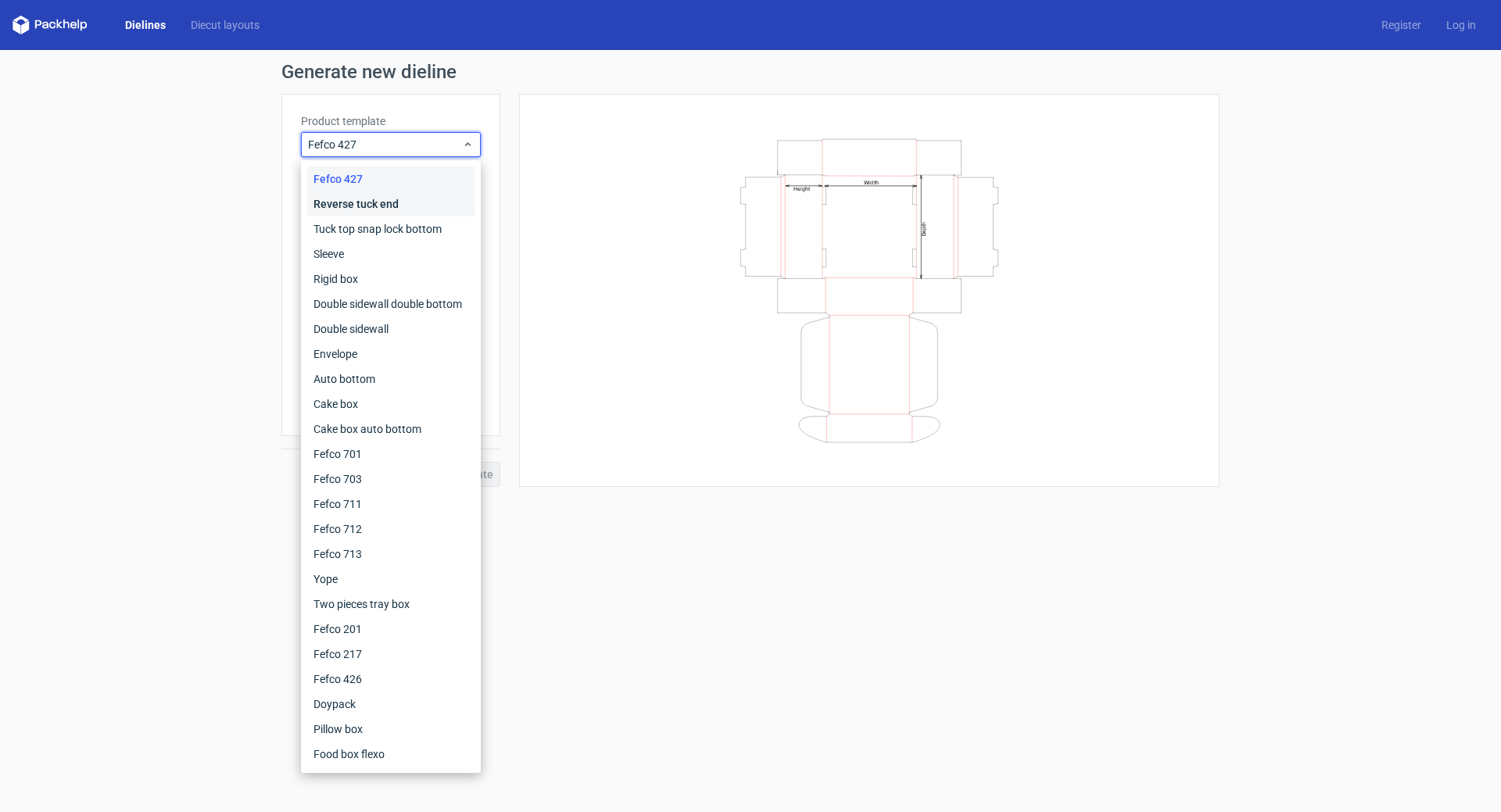
click at [395, 198] on div "Reverse tuck end" at bounding box center [390, 204] width 167 height 25
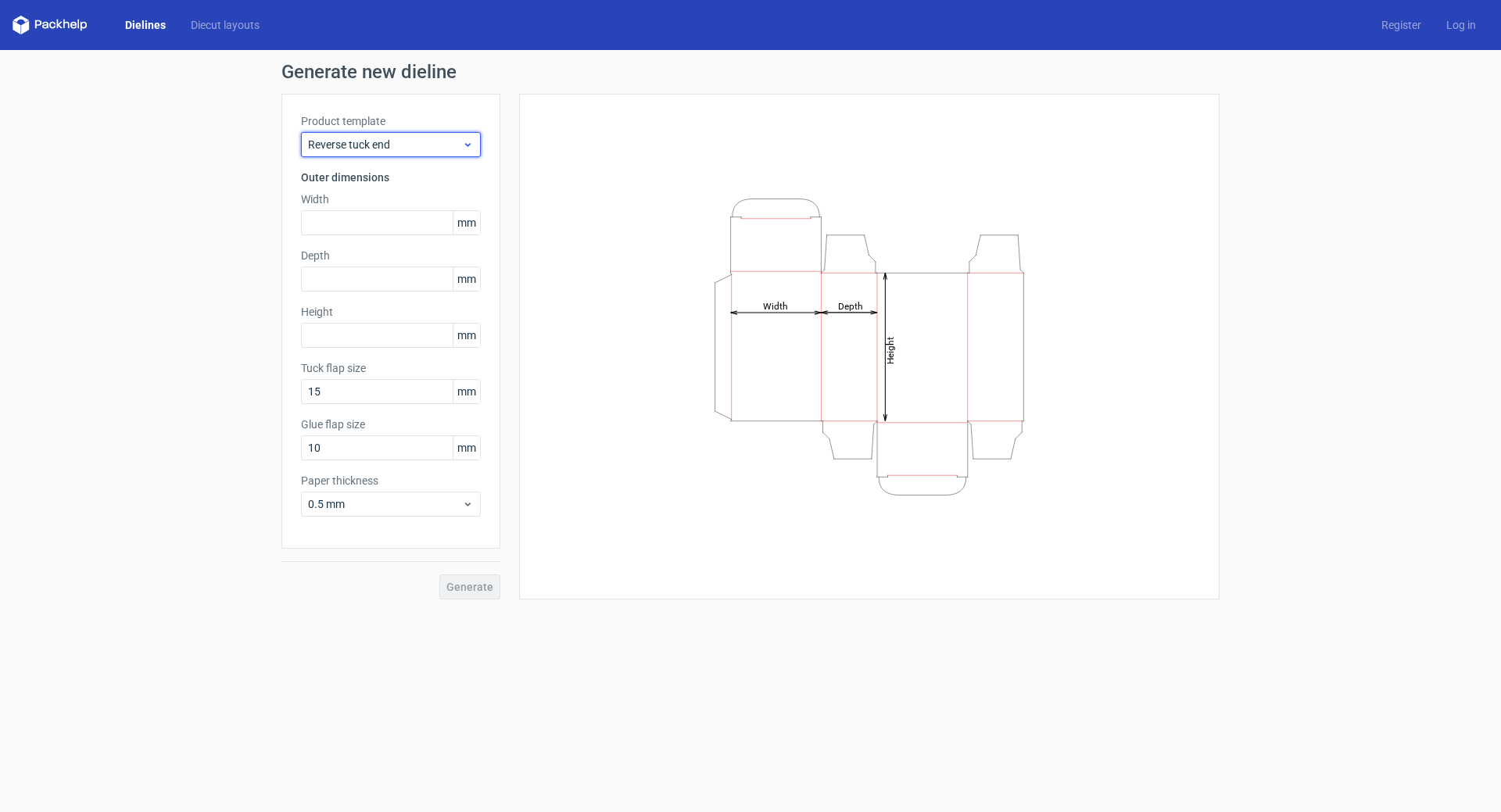
click at [401, 141] on span "Reverse tuck end" at bounding box center [384, 145] width 154 height 16
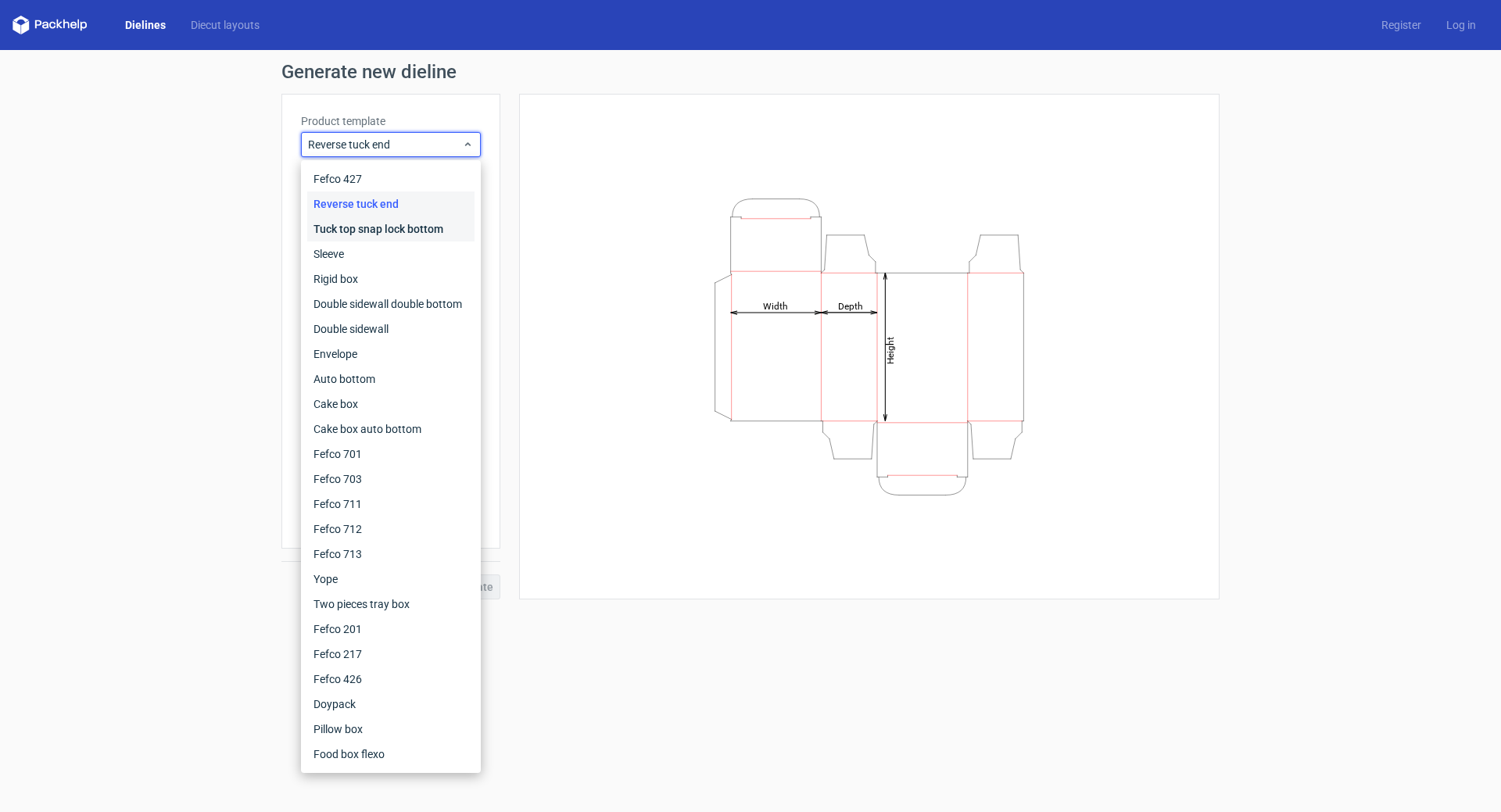
click at [394, 225] on div "Tuck top snap lock bottom" at bounding box center [390, 229] width 167 height 25
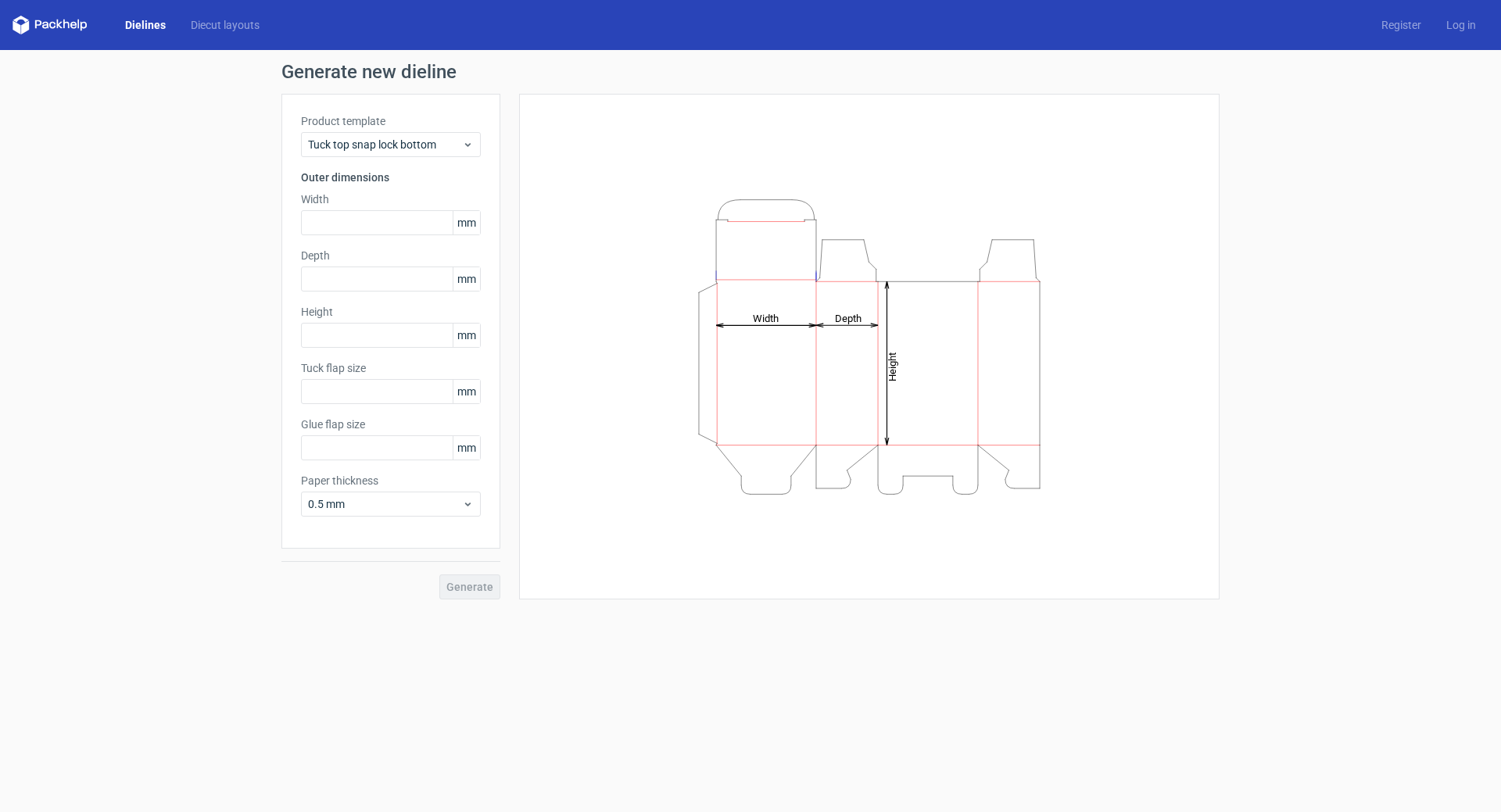
type input "15"
type input "10"
click at [402, 143] on span "Tuck top snap lock bottom" at bounding box center [384, 145] width 154 height 16
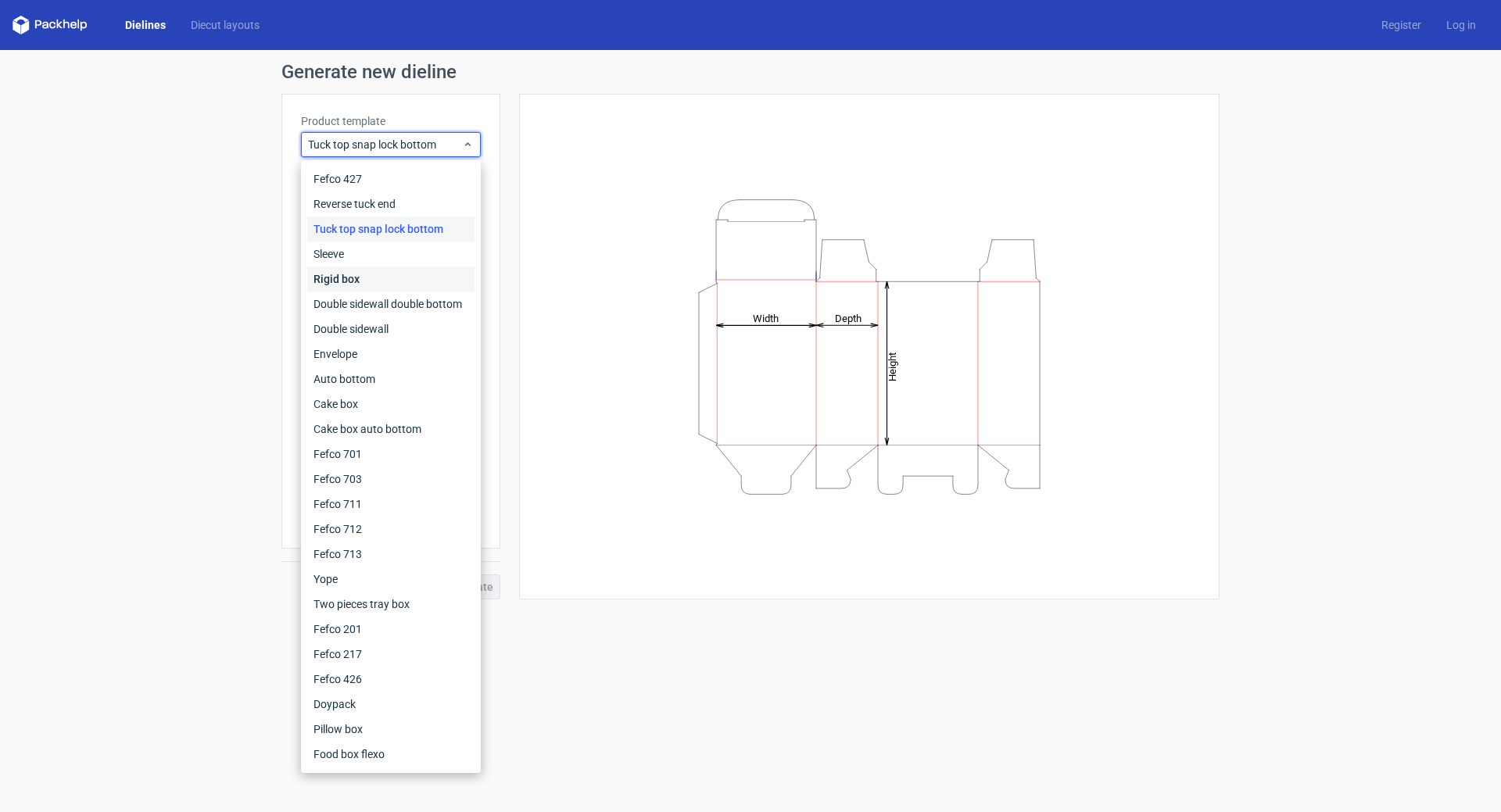
click at [379, 268] on div "Rigid box" at bounding box center [390, 279] width 167 height 25
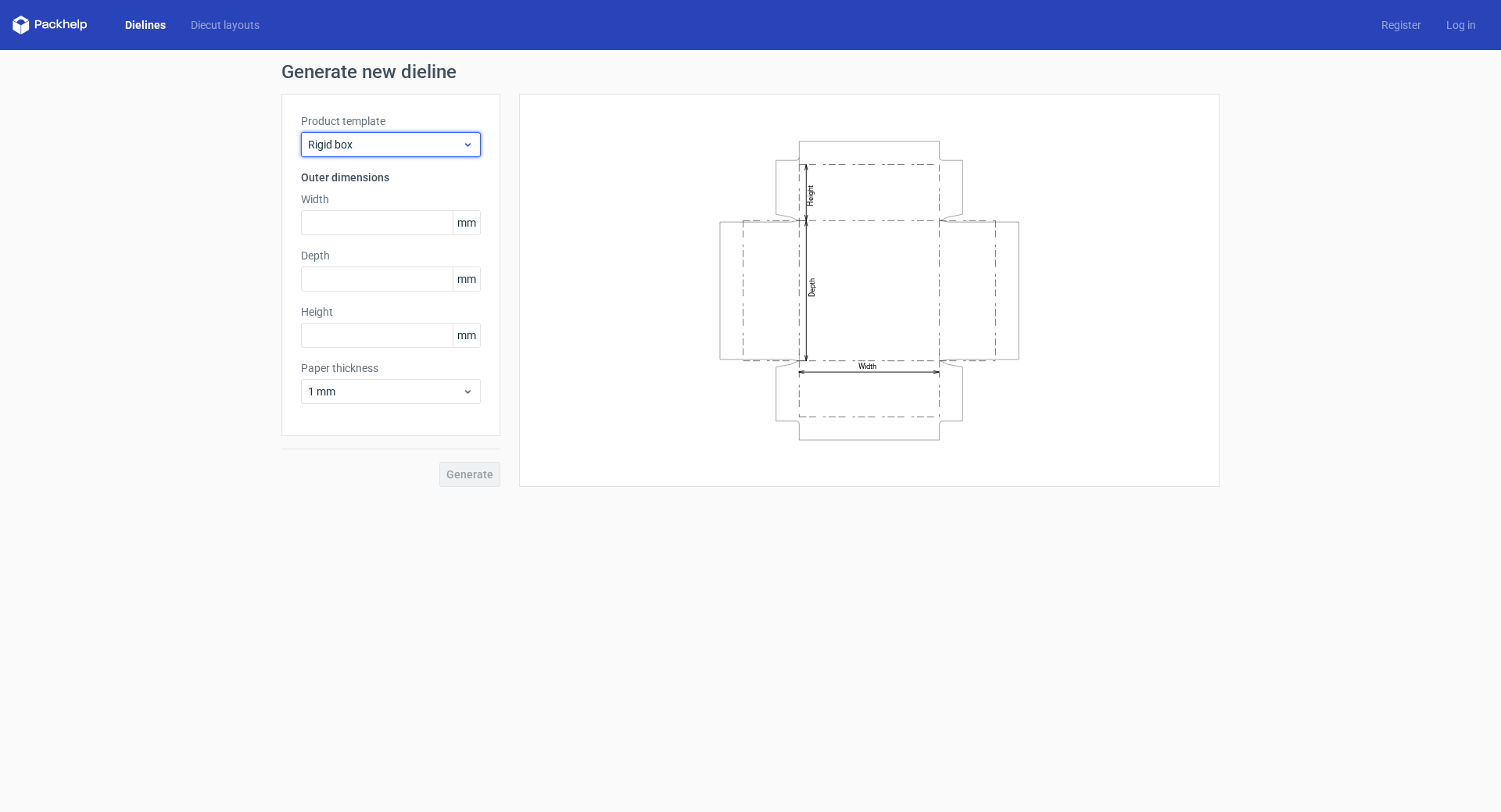
click at [408, 149] on span "Rigid box" at bounding box center [384, 145] width 154 height 16
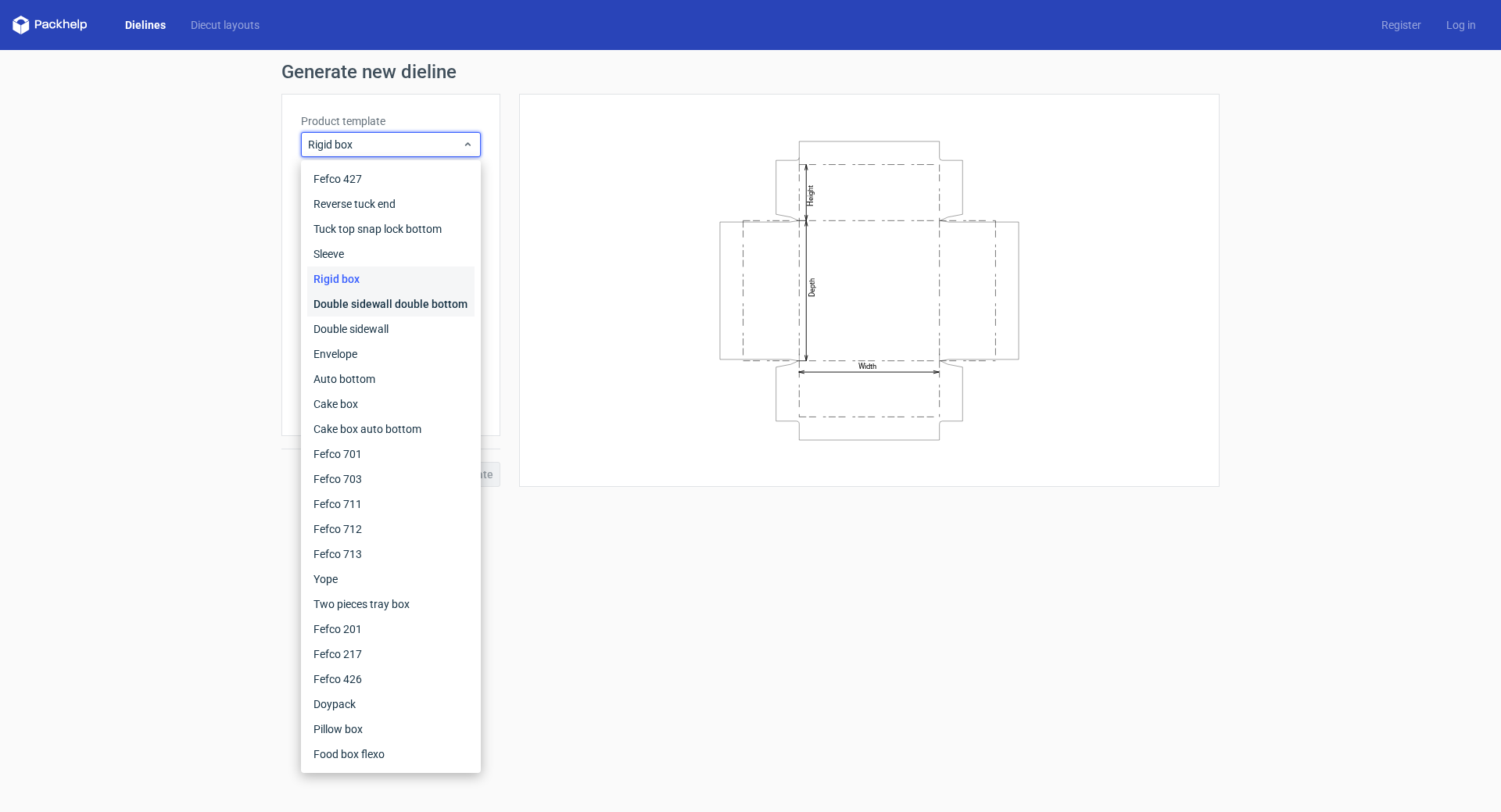
click at [418, 303] on div "Double sidewall double bottom" at bounding box center [390, 304] width 167 height 25
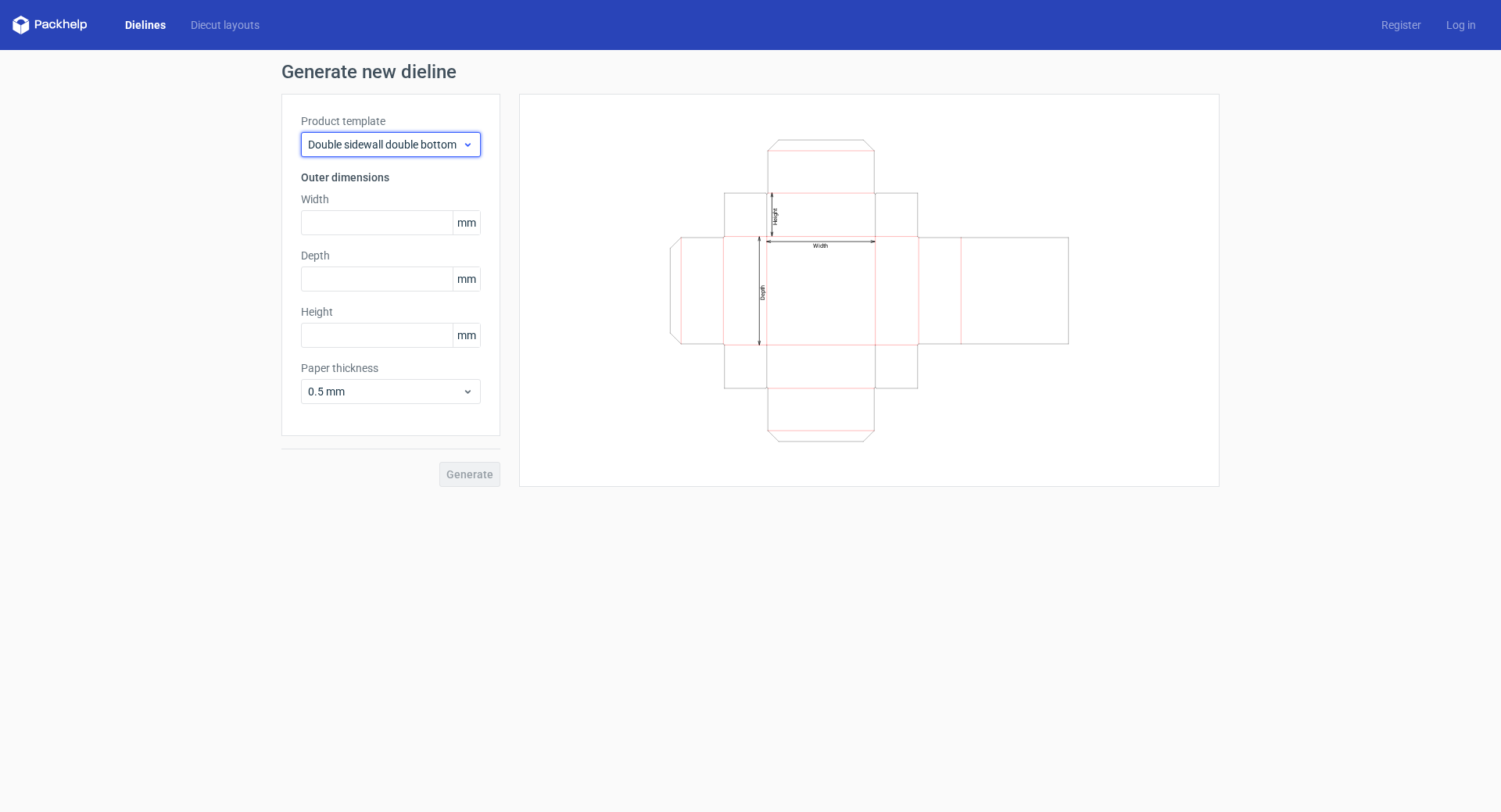
click at [410, 139] on span "Double sidewall double bottom" at bounding box center [384, 145] width 154 height 16
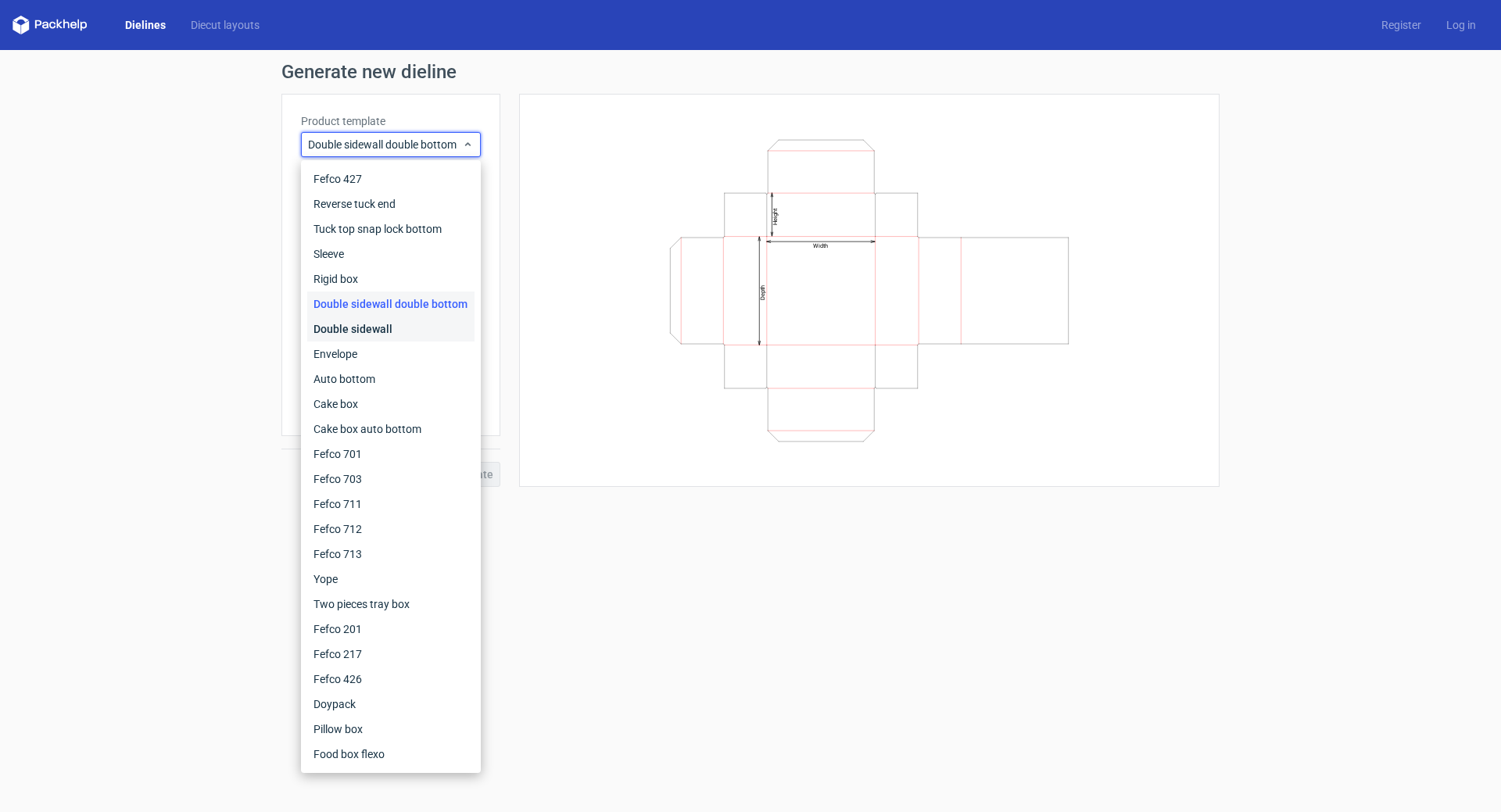
click at [399, 329] on div "Double sidewall" at bounding box center [390, 329] width 167 height 25
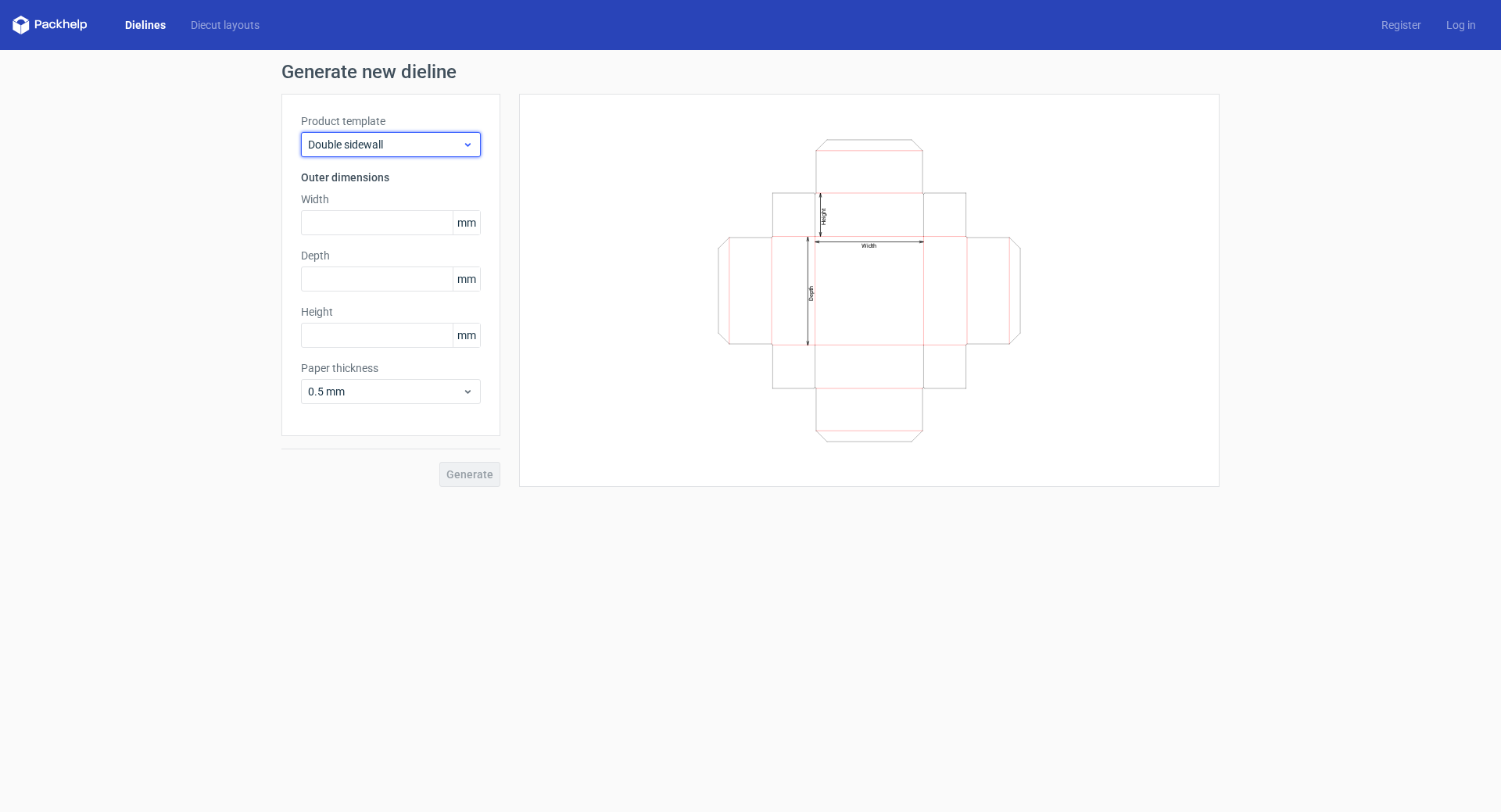
click at [394, 139] on span "Double sidewall" at bounding box center [384, 145] width 154 height 16
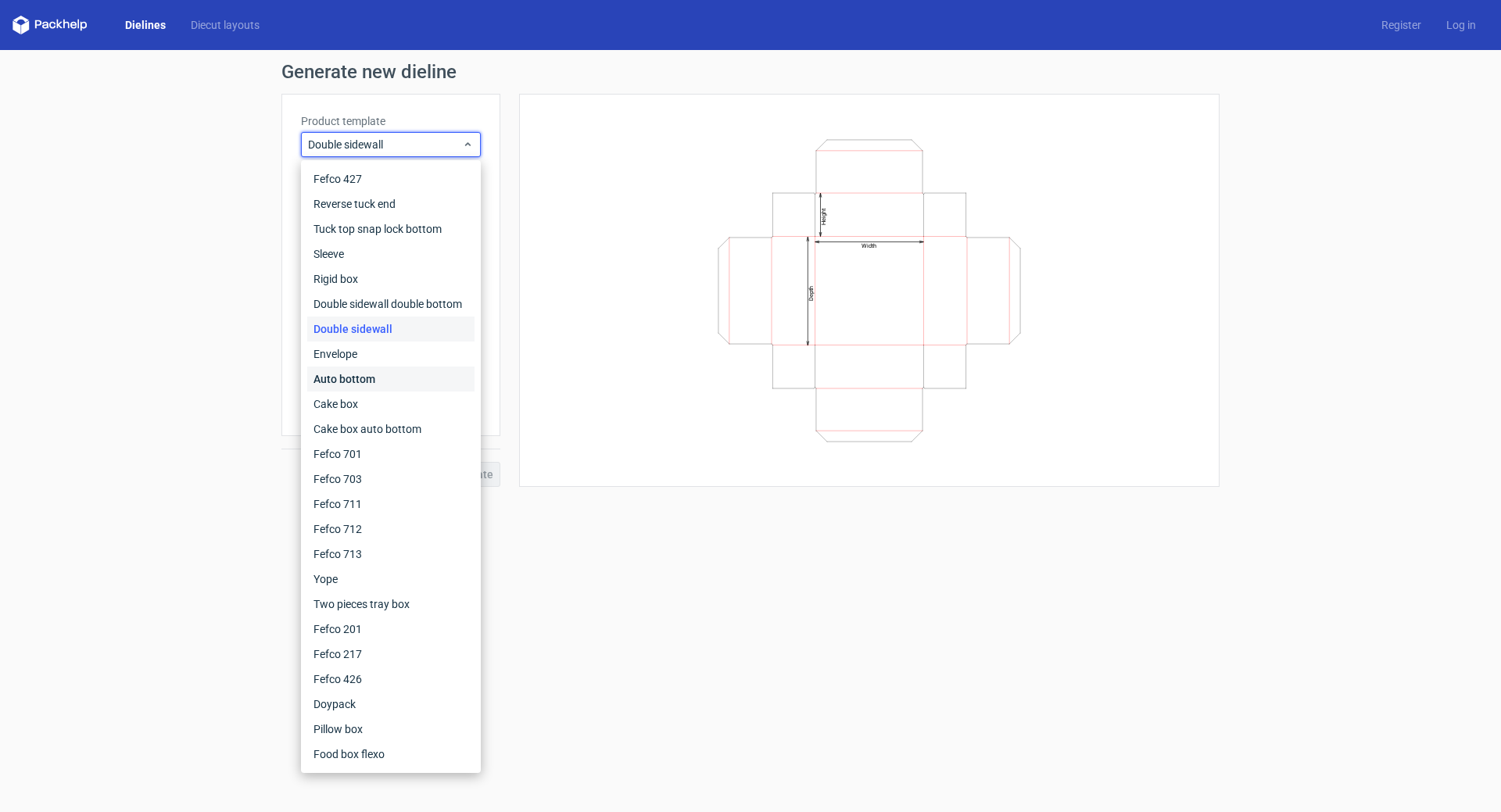
click at [402, 377] on div "Auto bottom" at bounding box center [390, 379] width 167 height 25
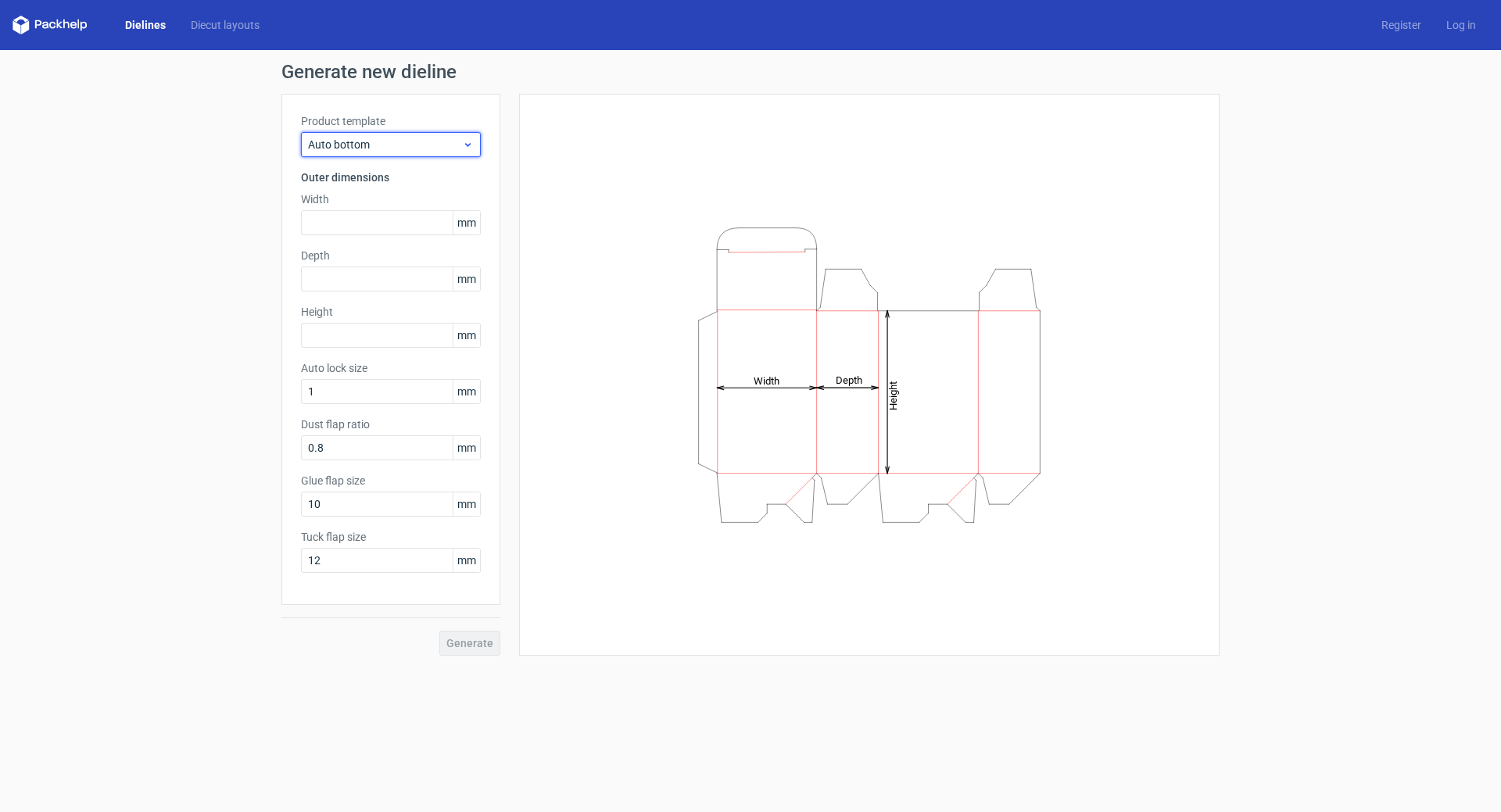
click at [358, 145] on span "Auto bottom" at bounding box center [384, 145] width 154 height 16
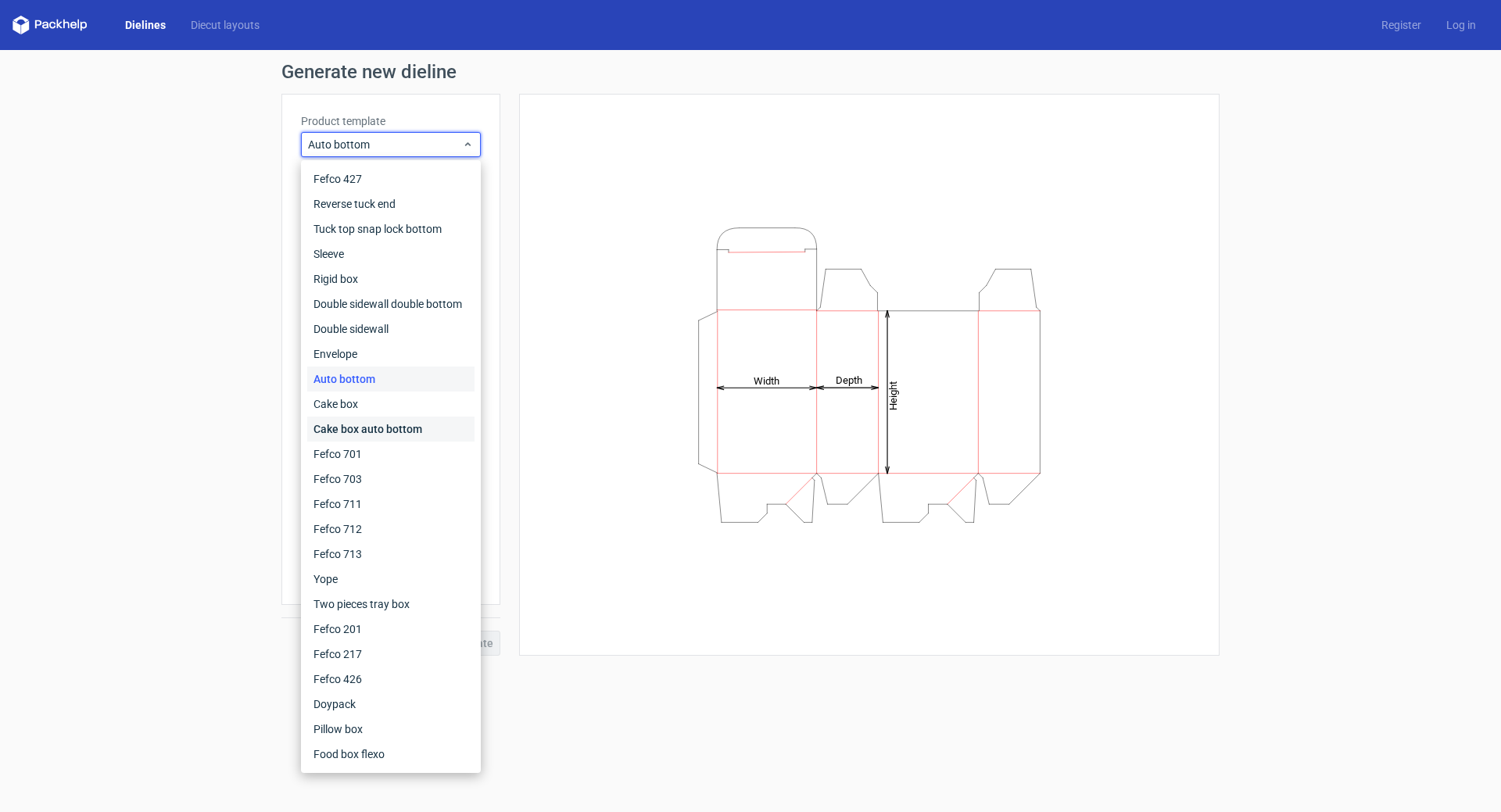
click at [373, 427] on div "Cake box auto bottom" at bounding box center [390, 429] width 167 height 25
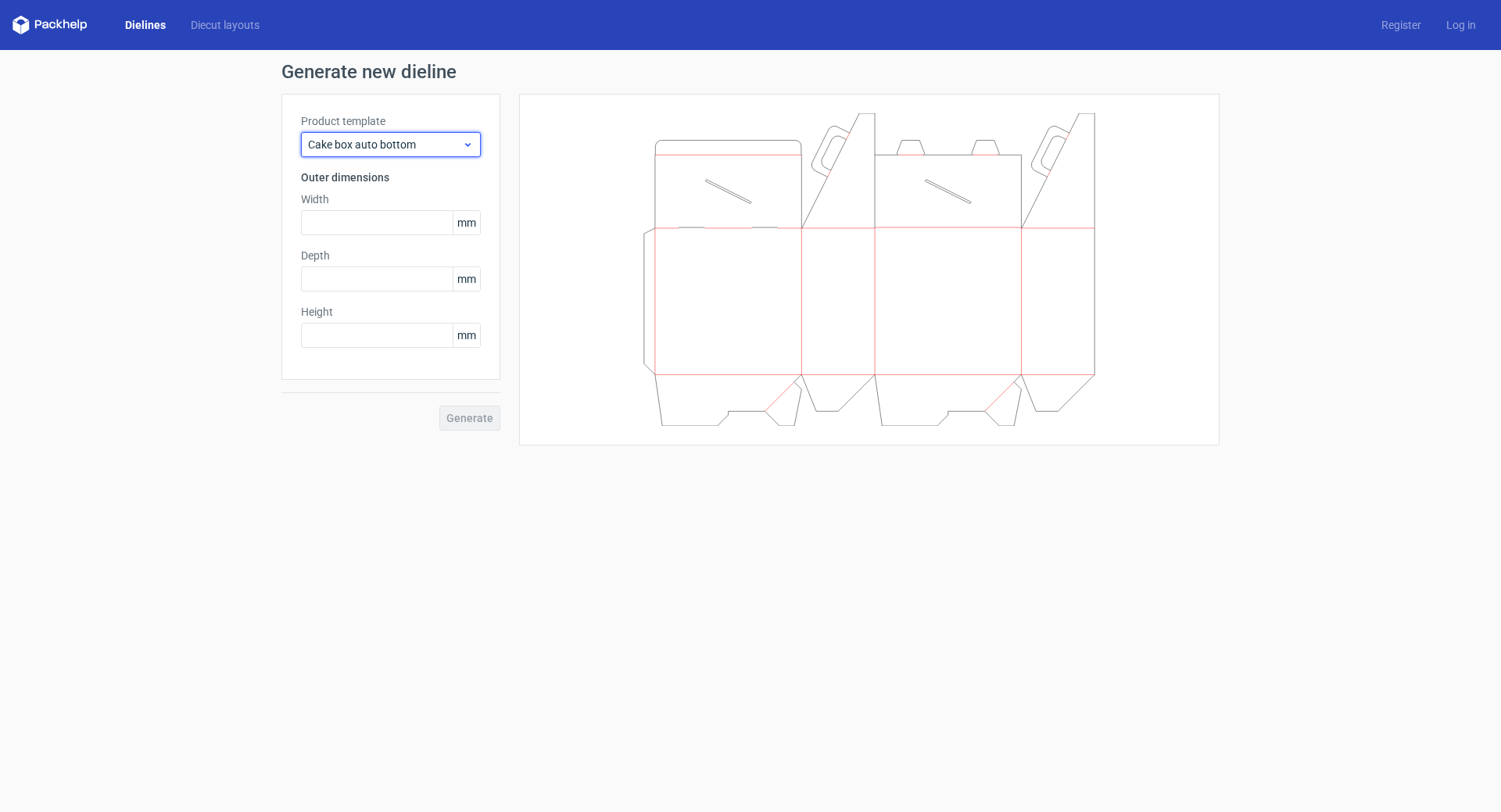
click at [431, 153] on div "Cake box auto bottom" at bounding box center [391, 145] width 180 height 25
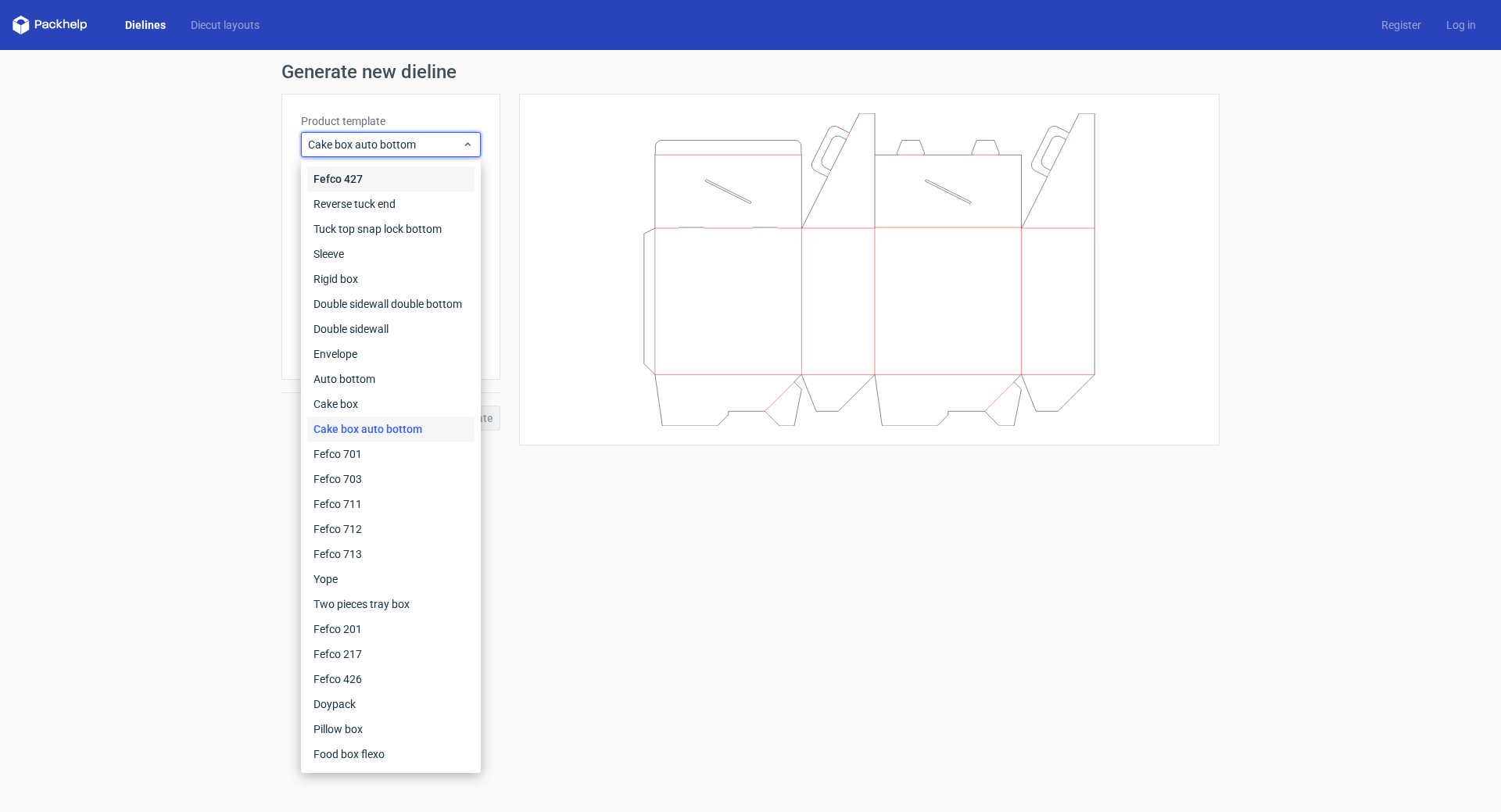
click at [384, 171] on div "Fefco 427" at bounding box center [390, 179] width 167 height 25
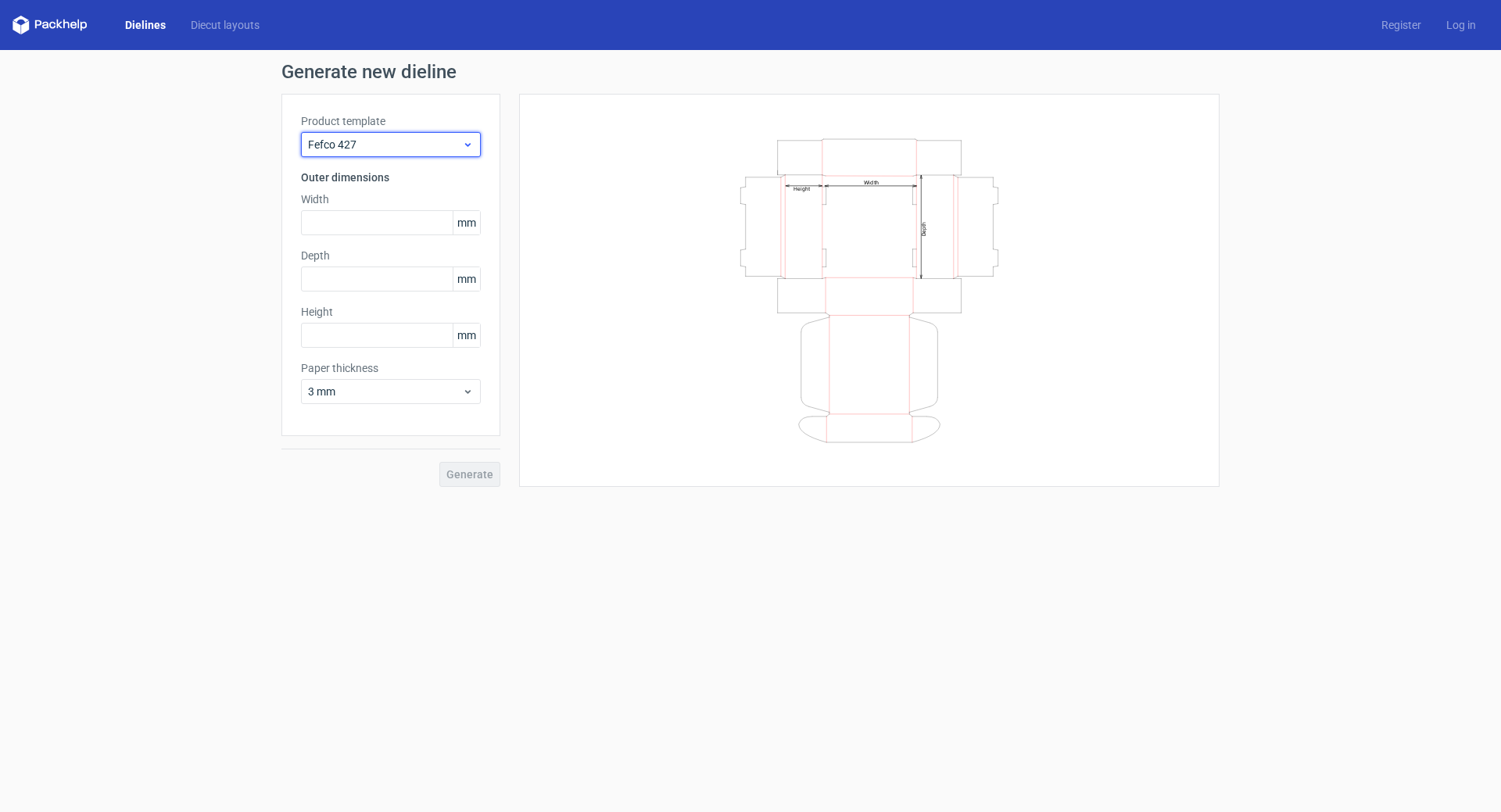
click at [386, 151] on span "Fefco 427" at bounding box center [384, 145] width 154 height 16
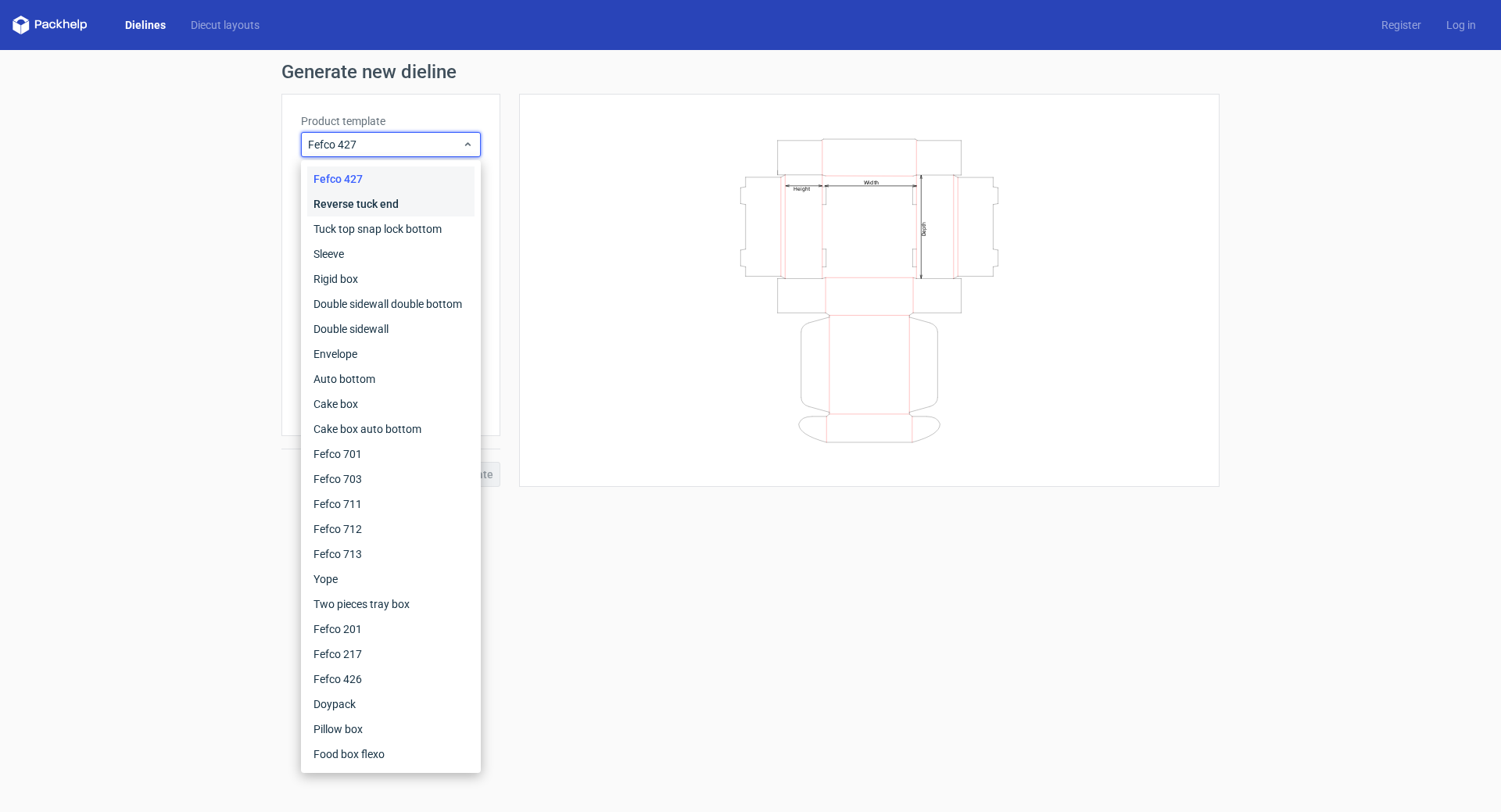
click at [382, 203] on div "Reverse tuck end" at bounding box center [390, 204] width 167 height 25
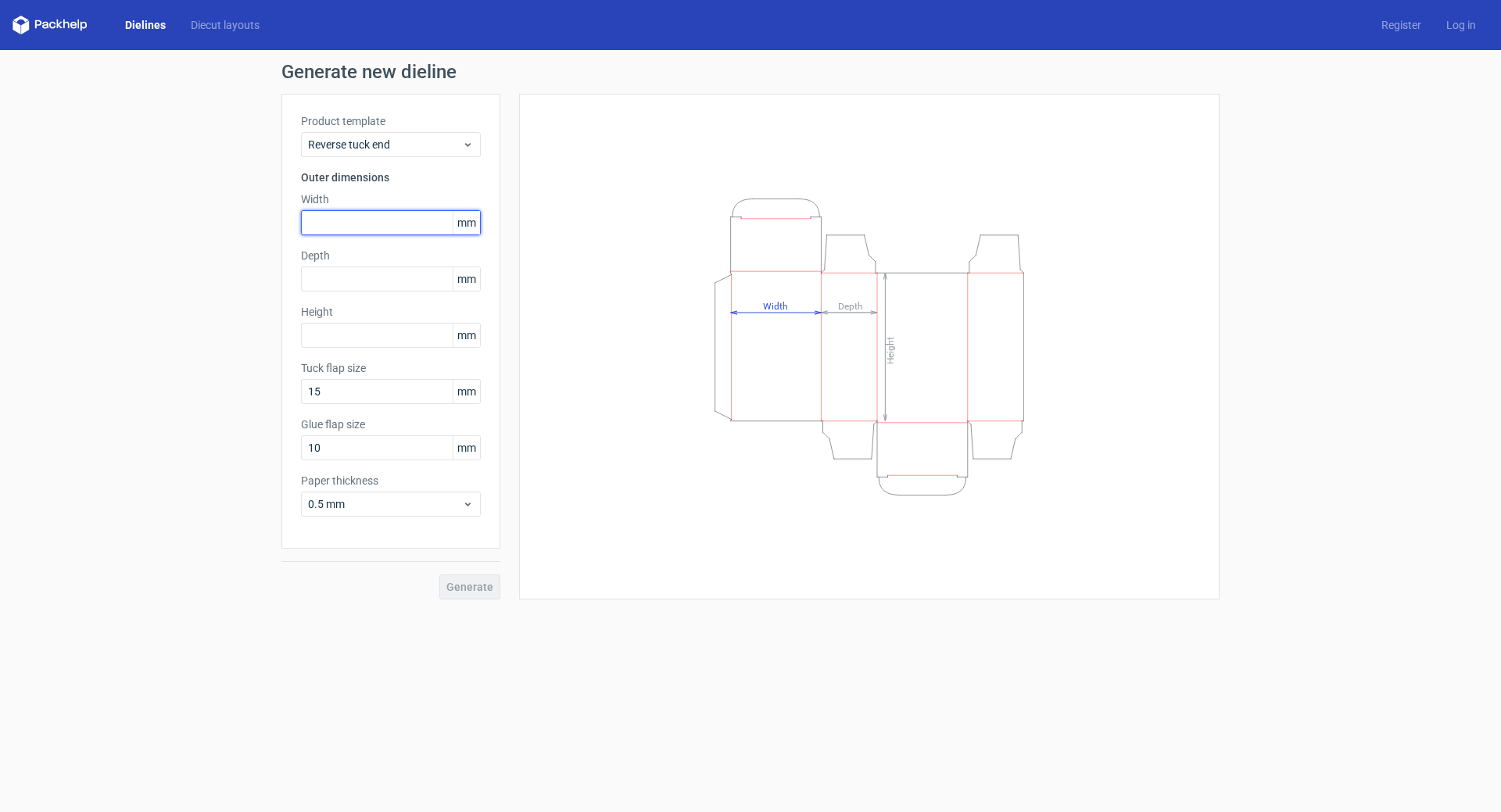
click at [415, 223] on input "text" at bounding box center [391, 223] width 180 height 25
type input "45"
click at [411, 280] on input "text" at bounding box center [391, 279] width 180 height 25
type input "344"
click at [385, 227] on input "45" at bounding box center [391, 223] width 180 height 25
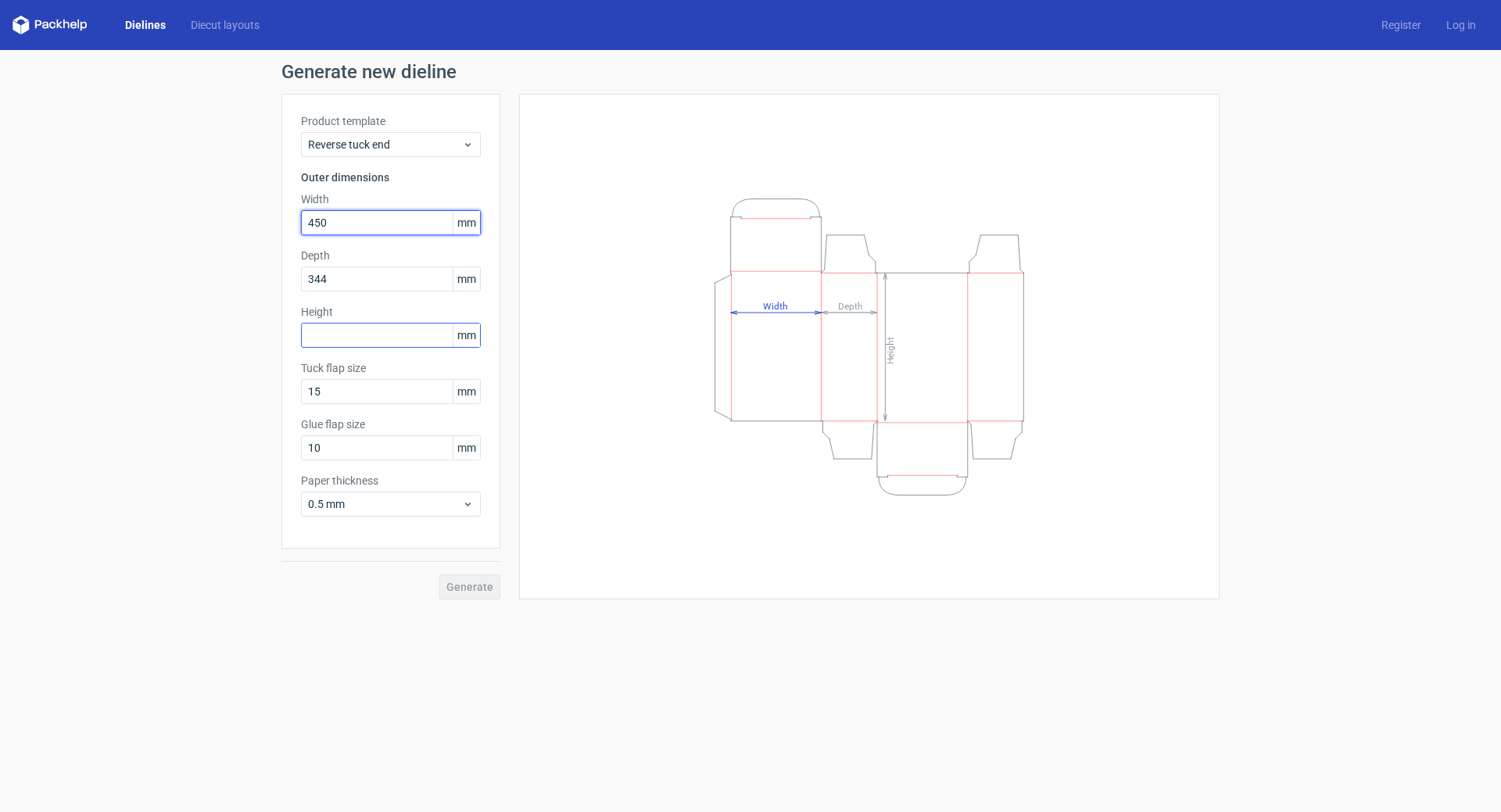
type input "450"
click at [404, 333] on input "text" at bounding box center [391, 335] width 180 height 25
type input "347"
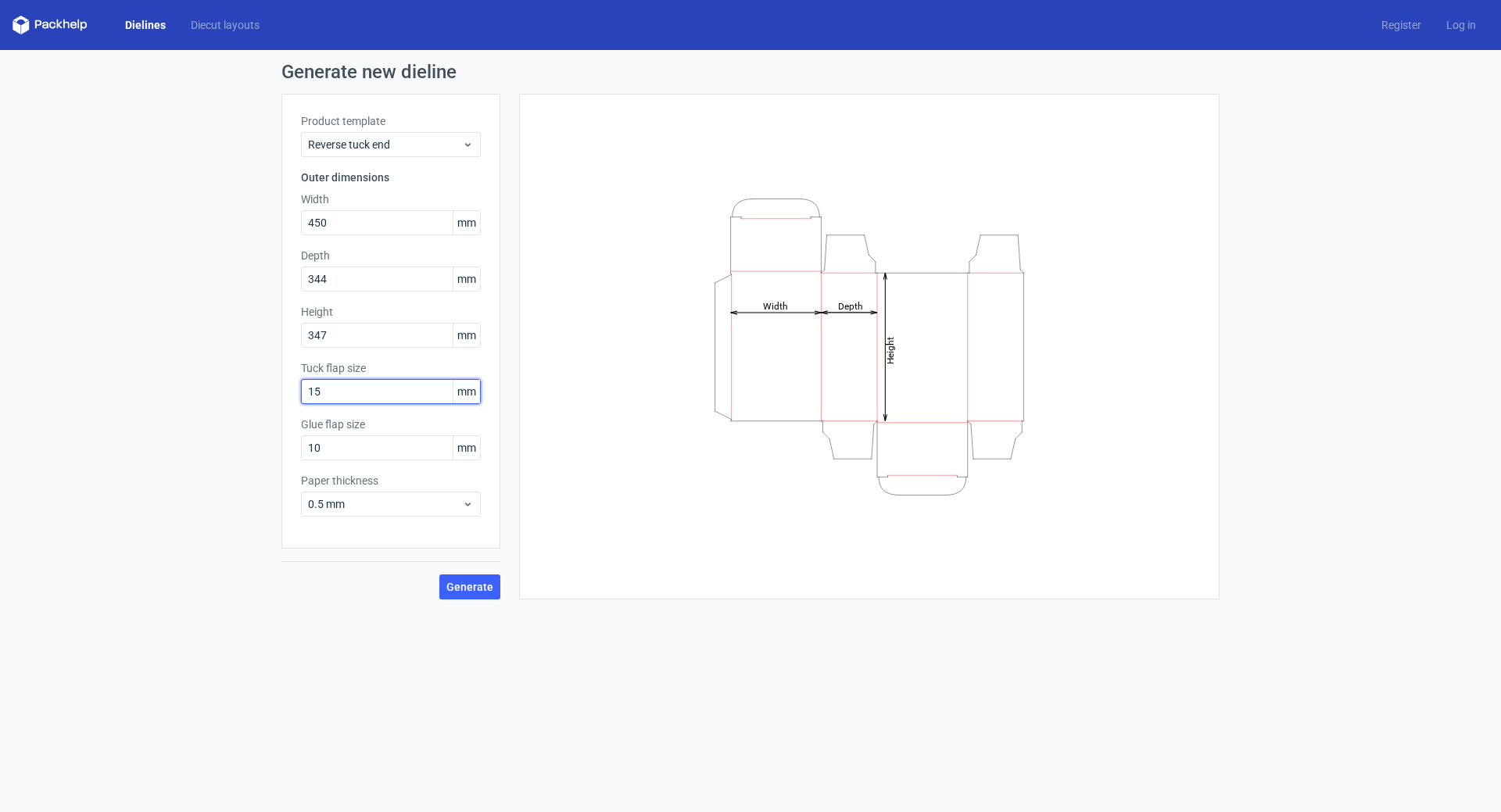
click at [427, 395] on input "15" at bounding box center [391, 392] width 180 height 25
click at [464, 583] on span "Generate" at bounding box center [470, 587] width 47 height 11
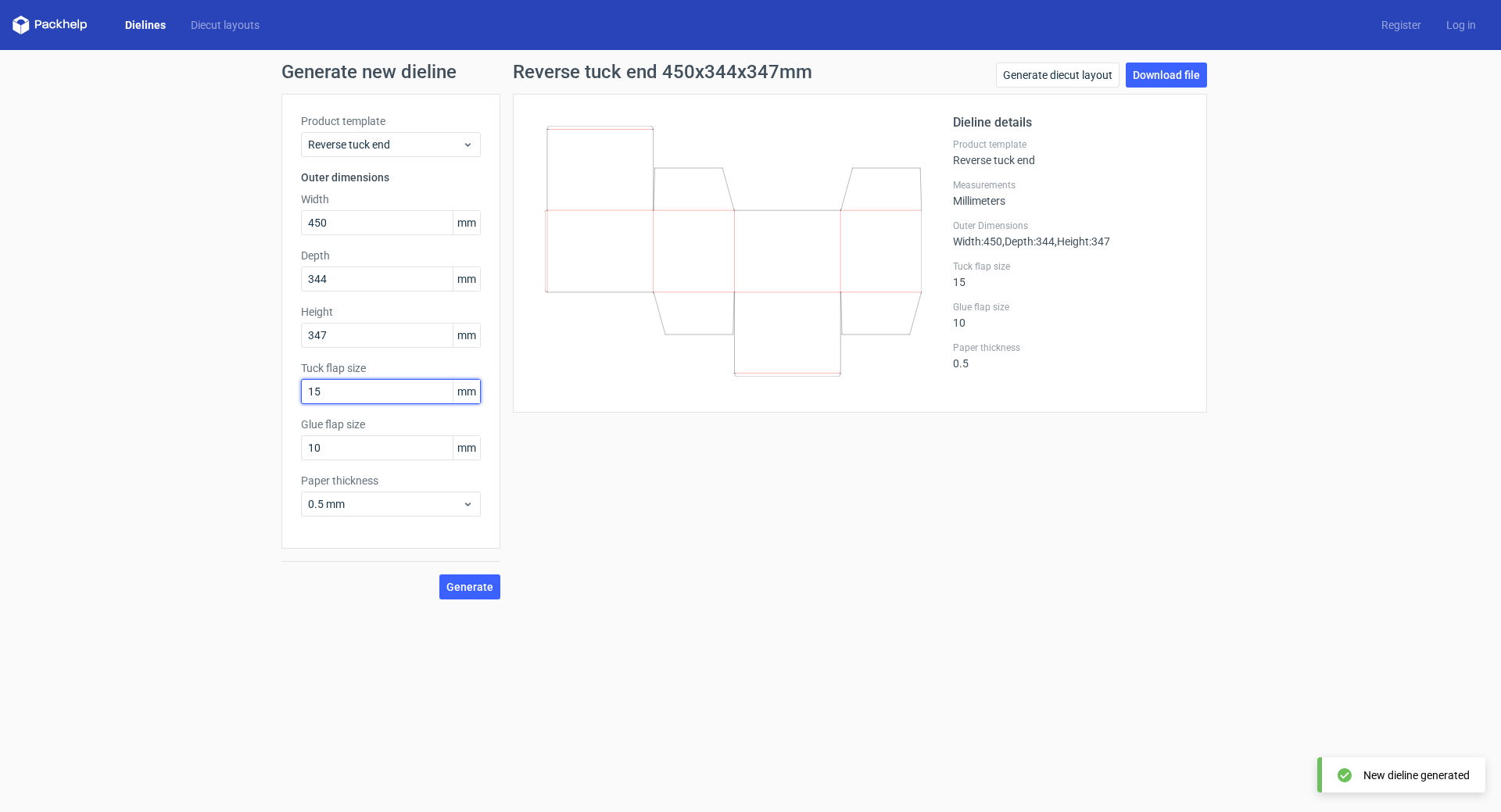
click at [342, 403] on input "15" at bounding box center [391, 392] width 180 height 25
click at [1059, 73] on link "Generate diecut layout" at bounding box center [1057, 75] width 124 height 25
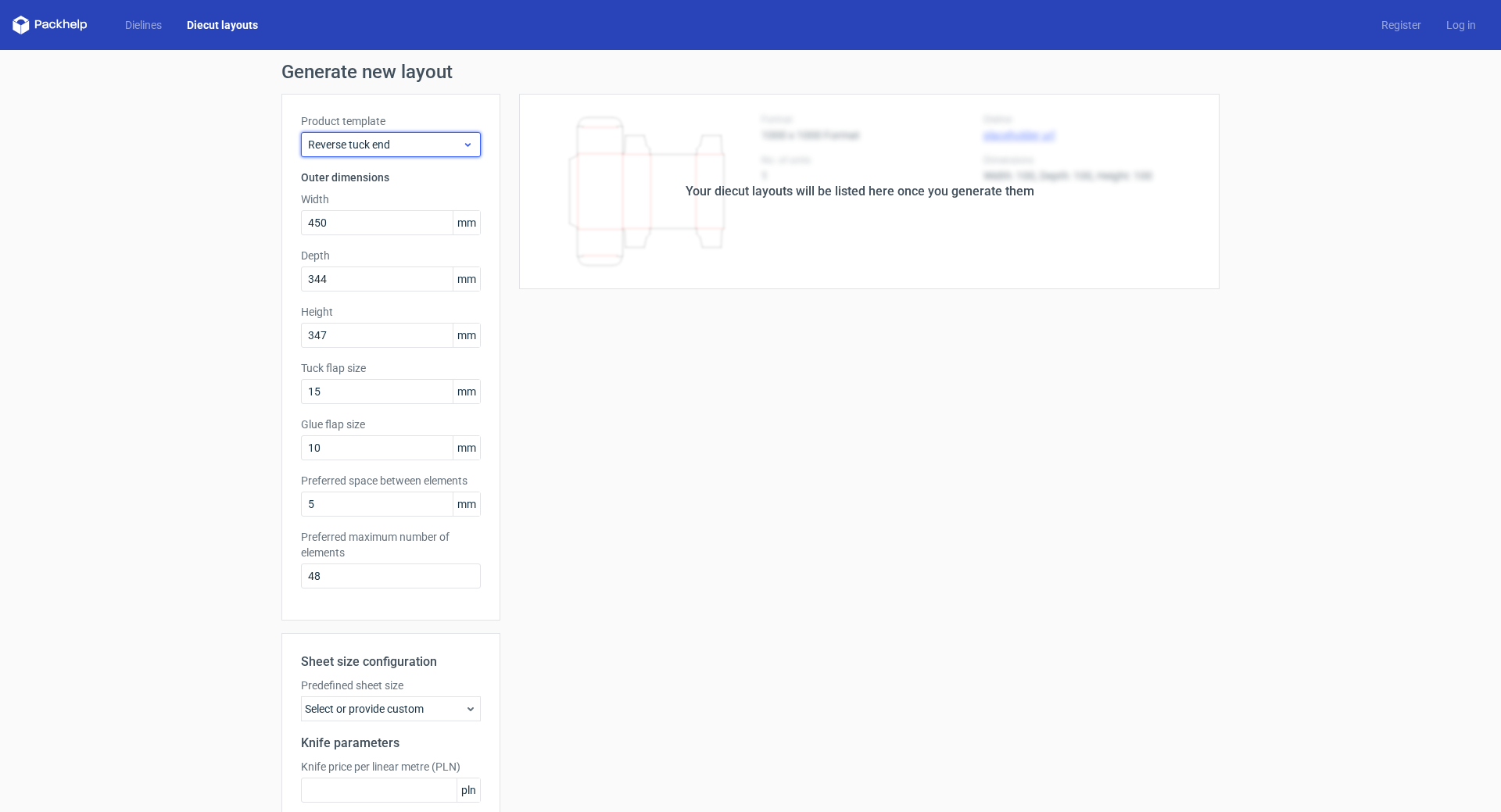
click at [383, 144] on span "Reverse tuck end" at bounding box center [384, 145] width 154 height 16
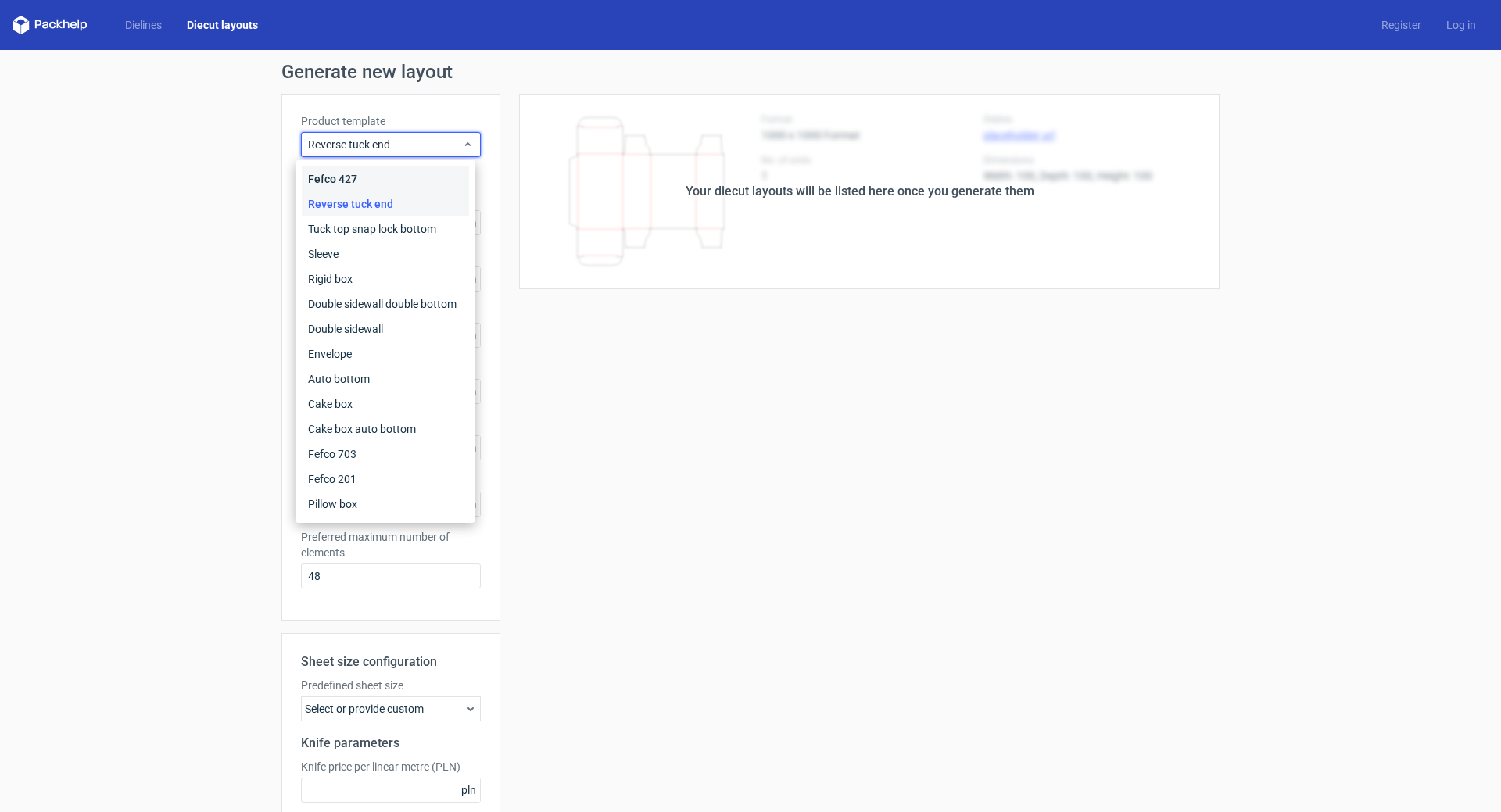
click at [374, 173] on div "Fefco 427" at bounding box center [385, 179] width 167 height 25
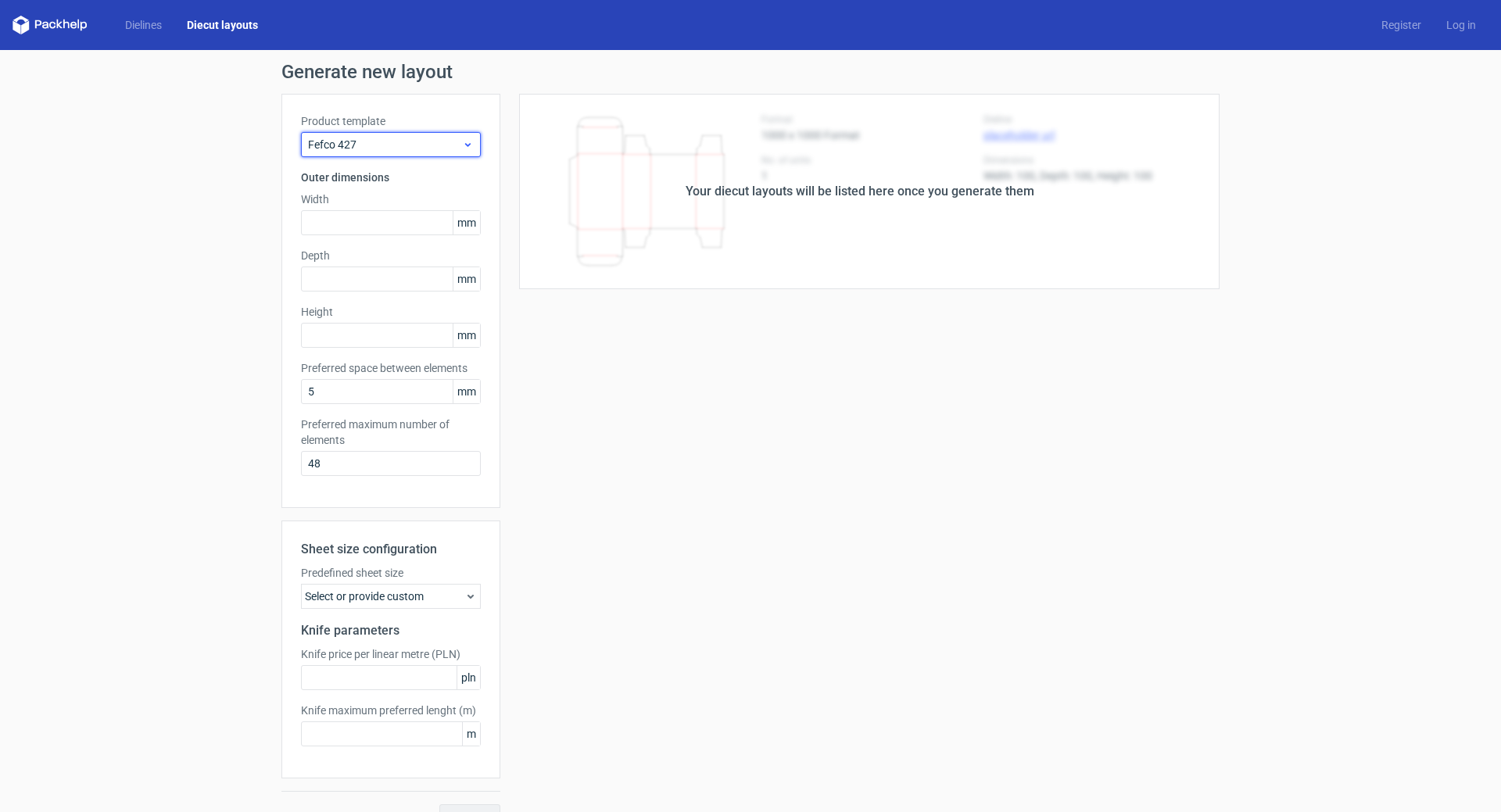
click at [370, 146] on span "Fefco 427" at bounding box center [384, 145] width 154 height 16
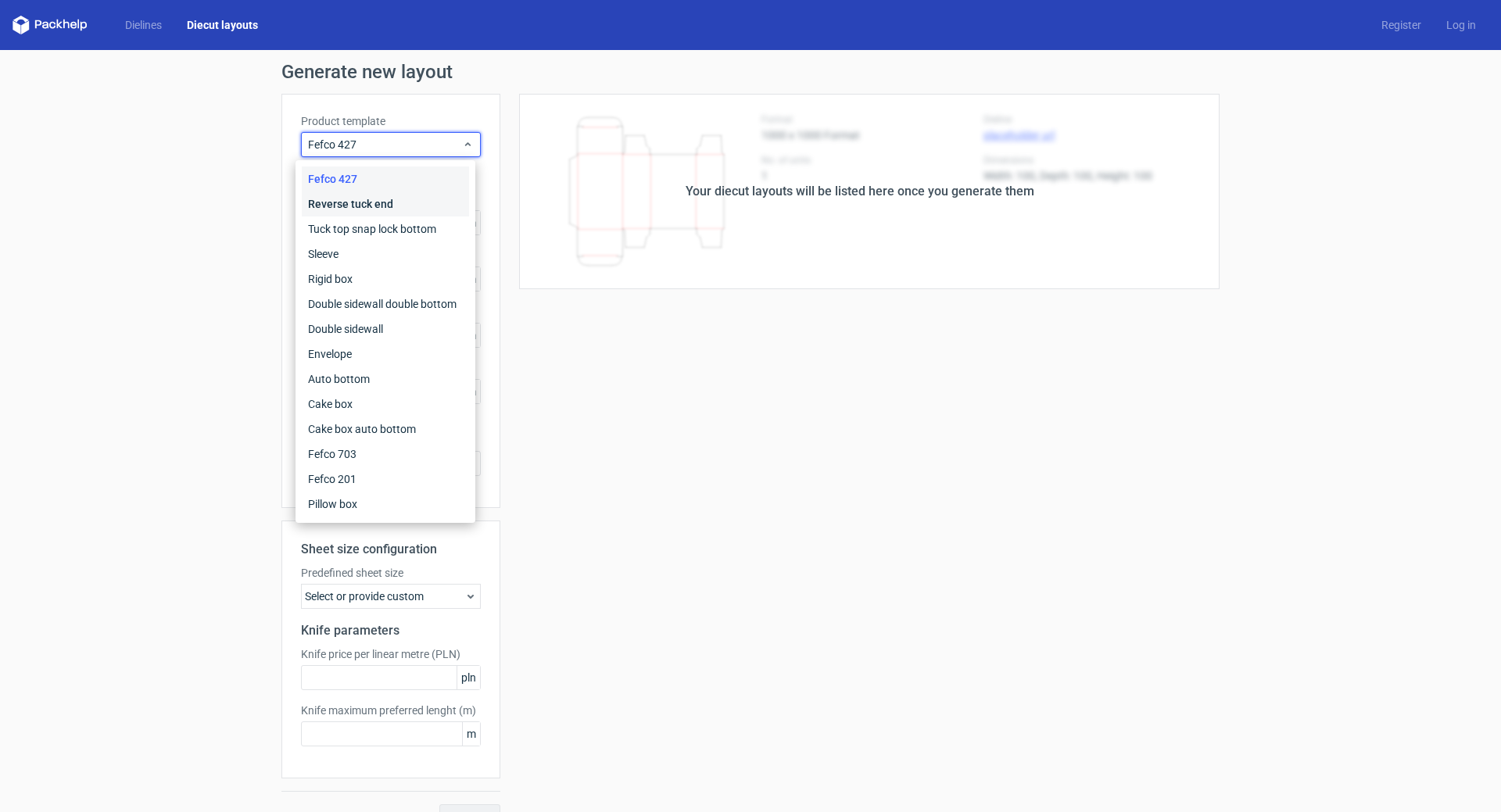
click at [373, 200] on div "Reverse tuck end" at bounding box center [385, 204] width 167 height 25
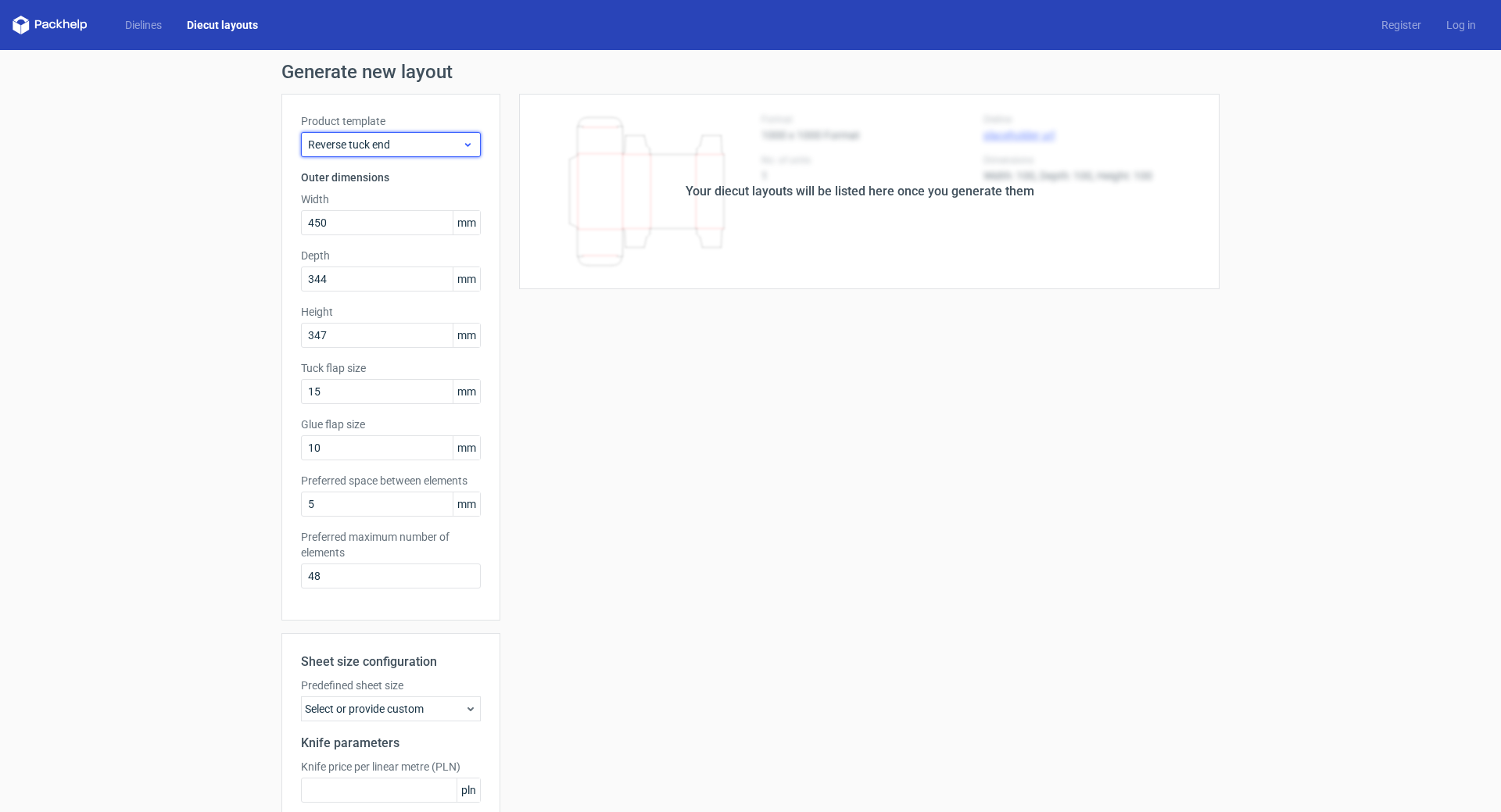
click at [362, 140] on span "Reverse tuck end" at bounding box center [384, 145] width 154 height 16
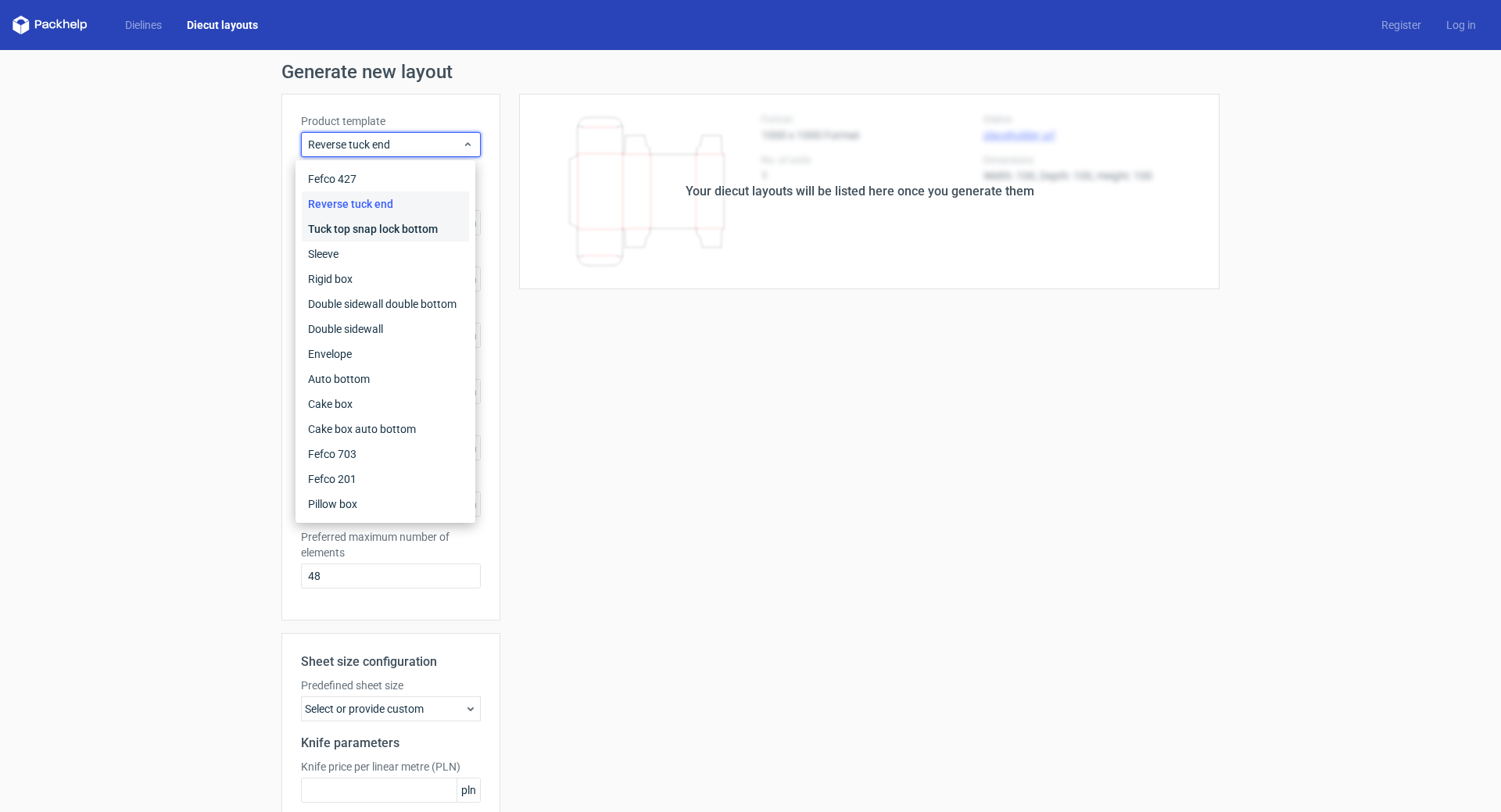
click at [362, 224] on div "Tuck top snap lock bottom" at bounding box center [385, 229] width 167 height 25
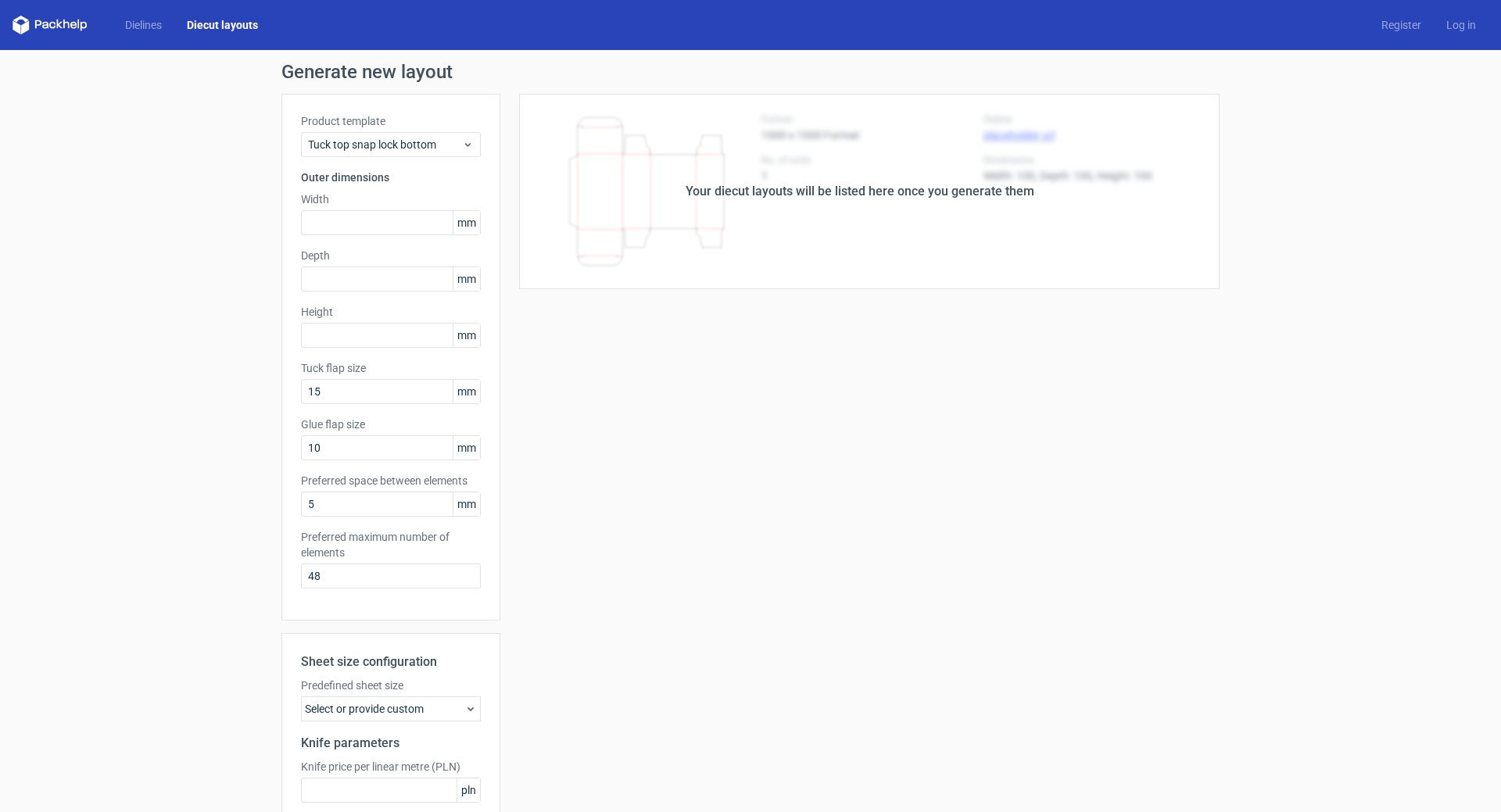
click at [433, 704] on div "Select or provide custom" at bounding box center [391, 709] width 180 height 25
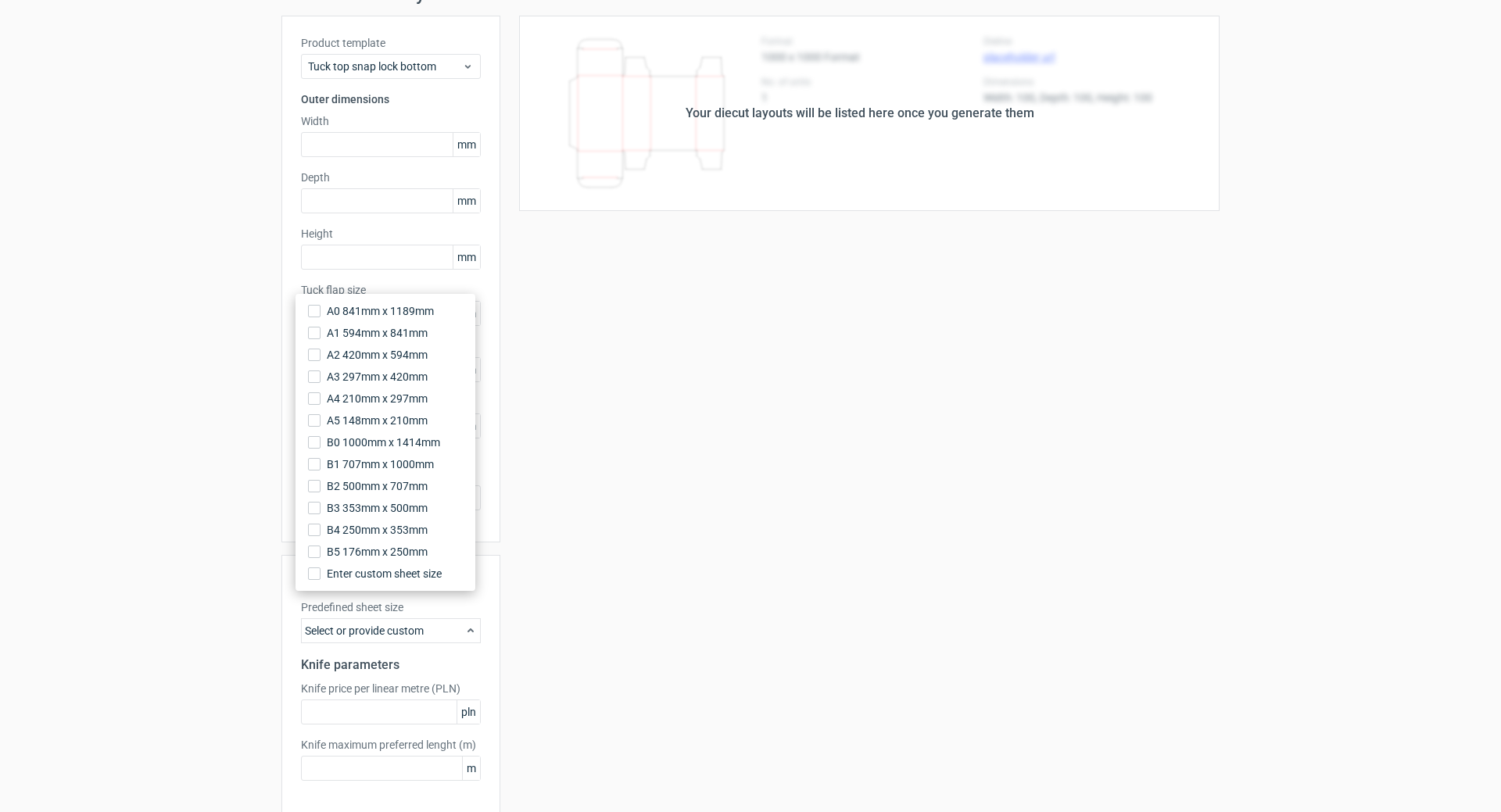
scroll to position [142, 0]
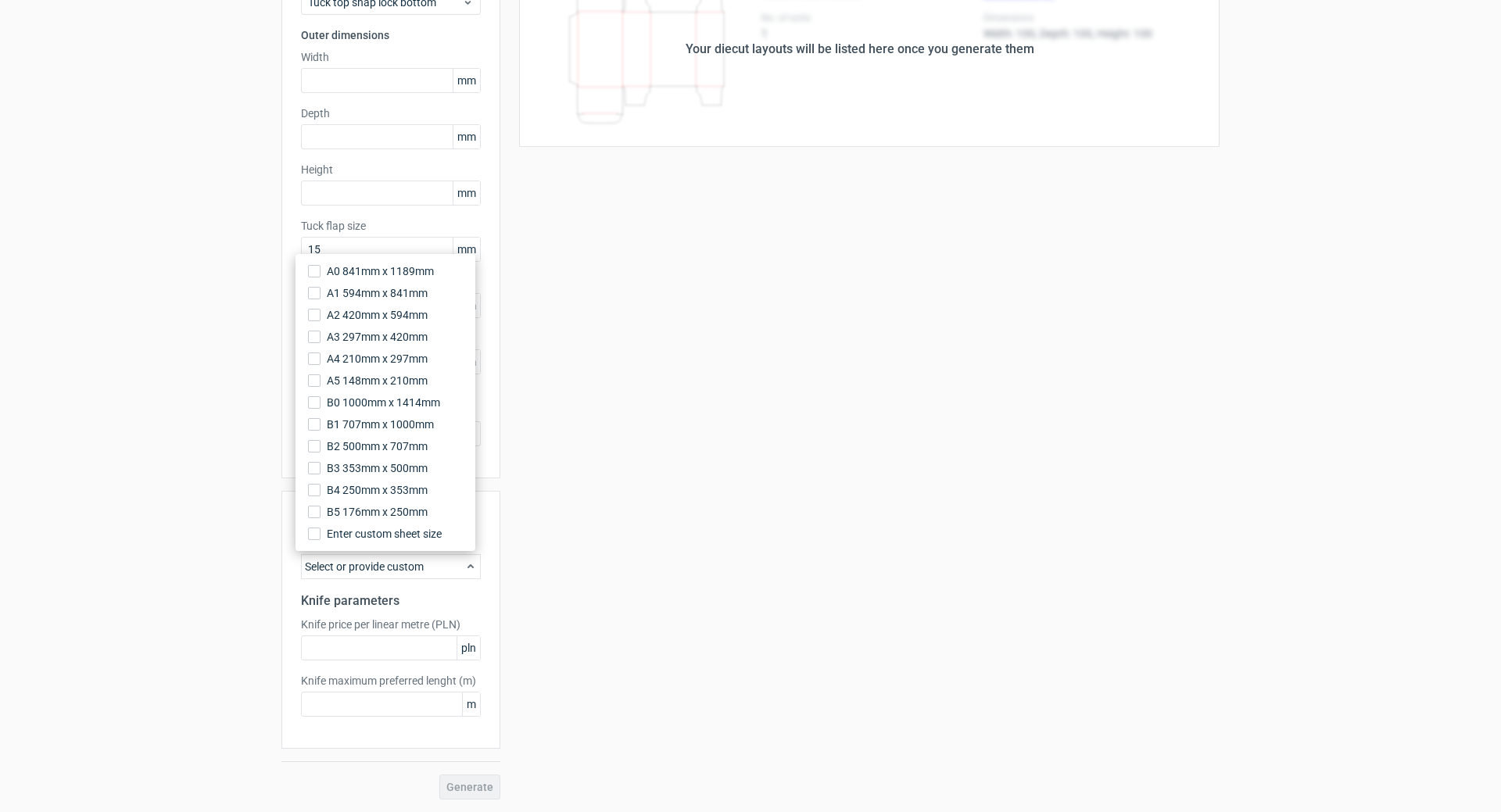
click at [647, 470] on div "Your diecut layouts will be listed here once you generate them Height Depth Wid…" at bounding box center [859, 375] width 719 height 848
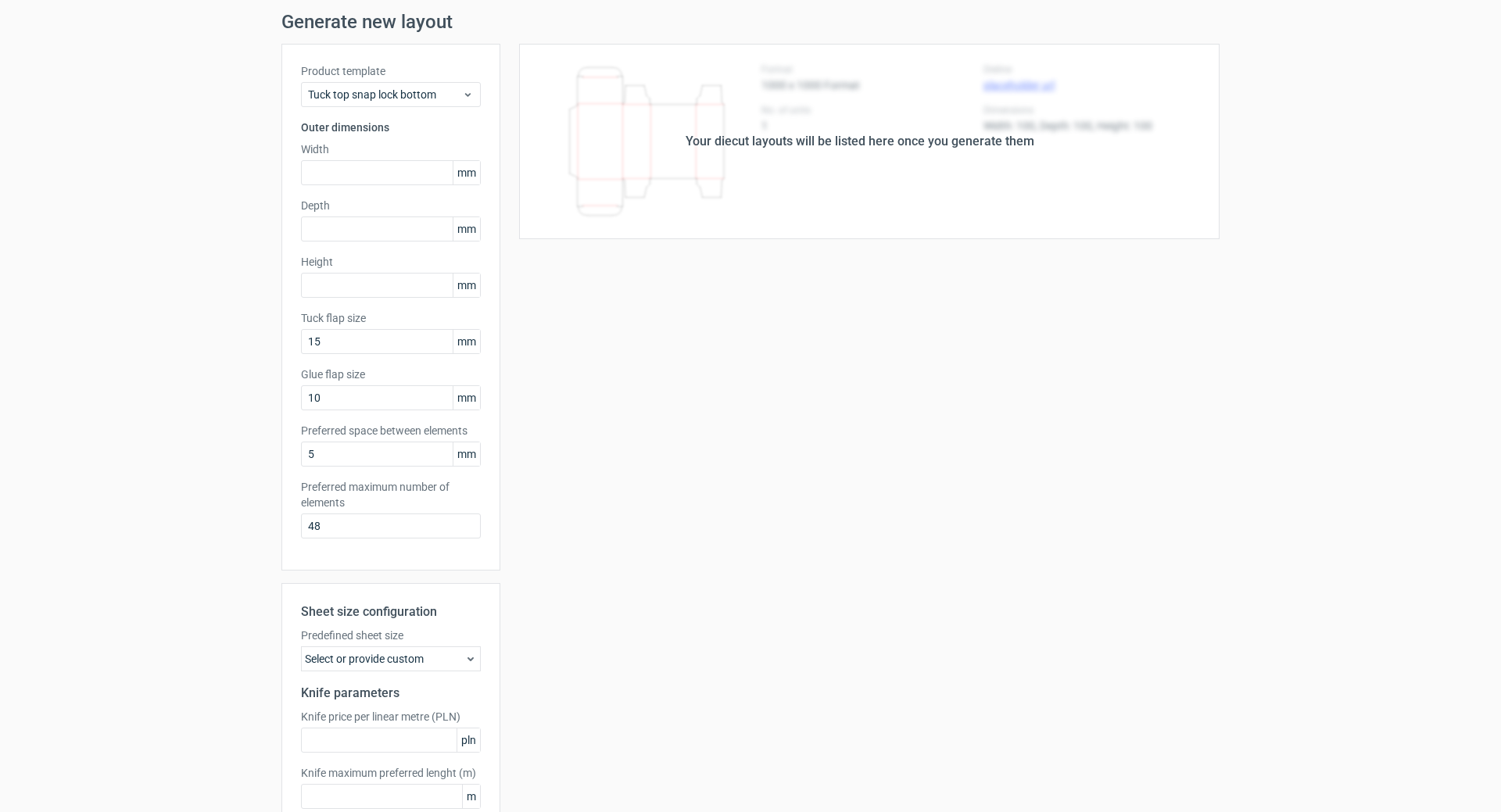
scroll to position [0, 0]
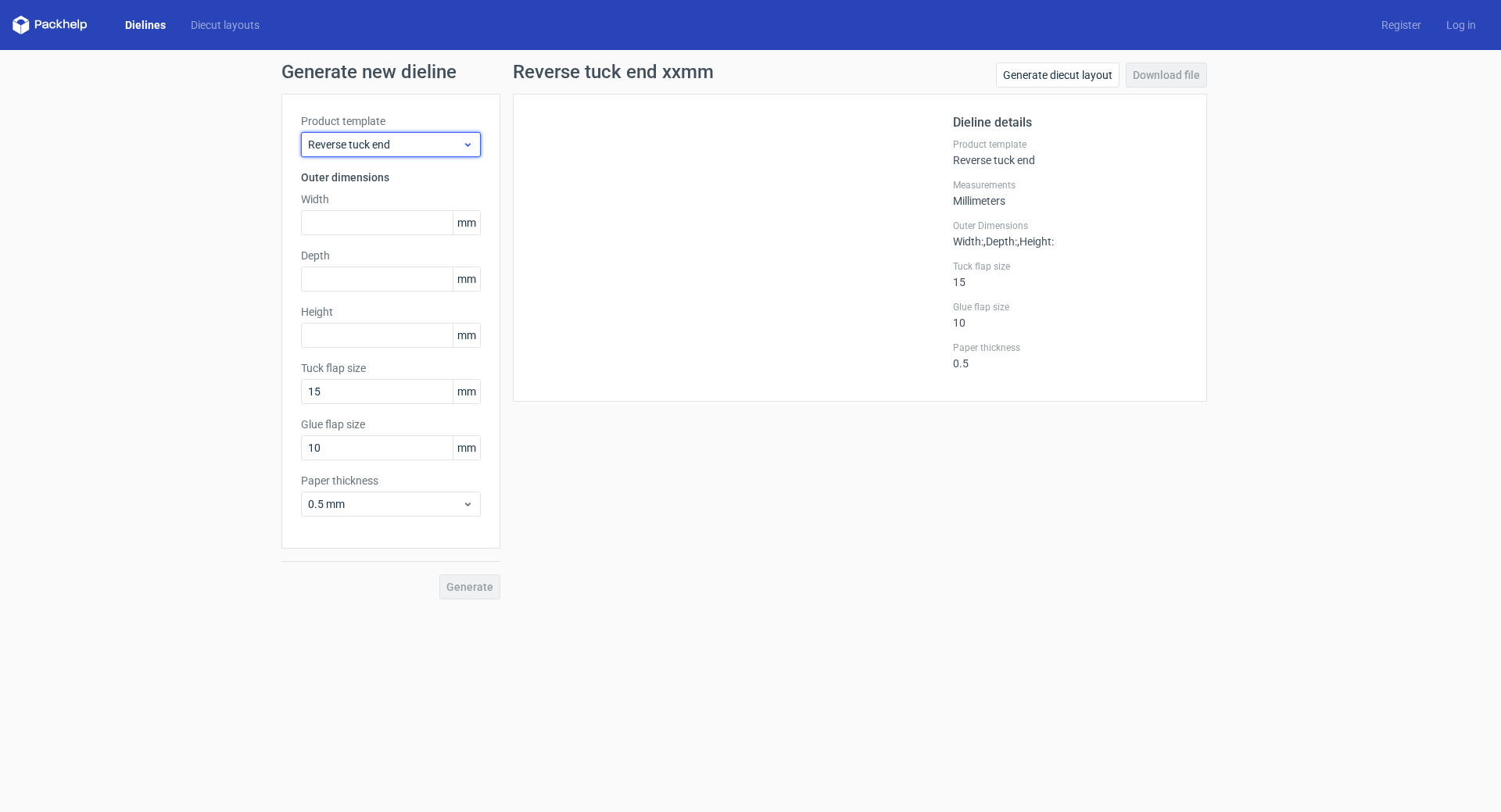
click at [428, 141] on span "Reverse tuck end" at bounding box center [384, 145] width 154 height 16
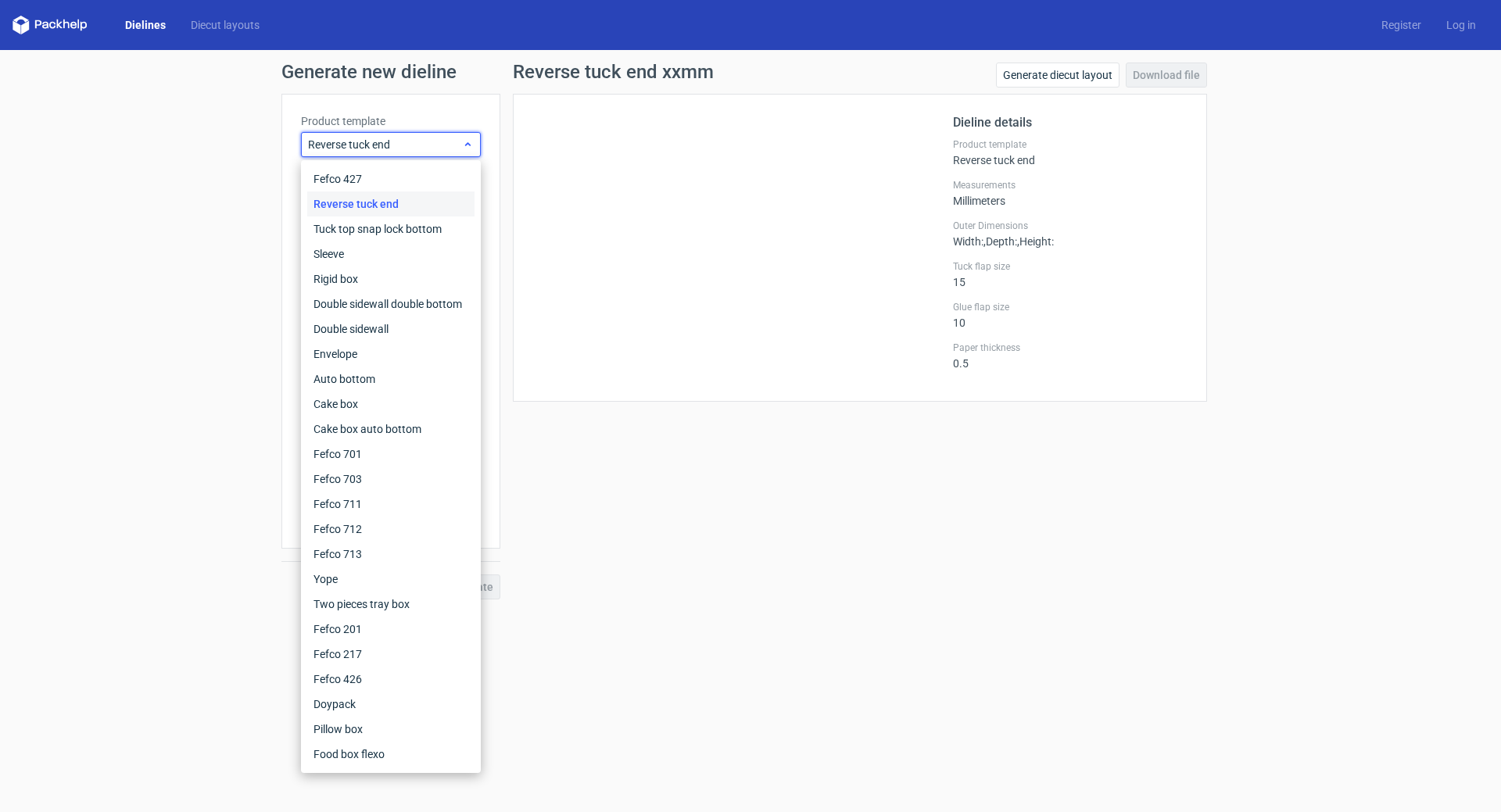
click at [428, 139] on span "Reverse tuck end" at bounding box center [384, 145] width 154 height 16
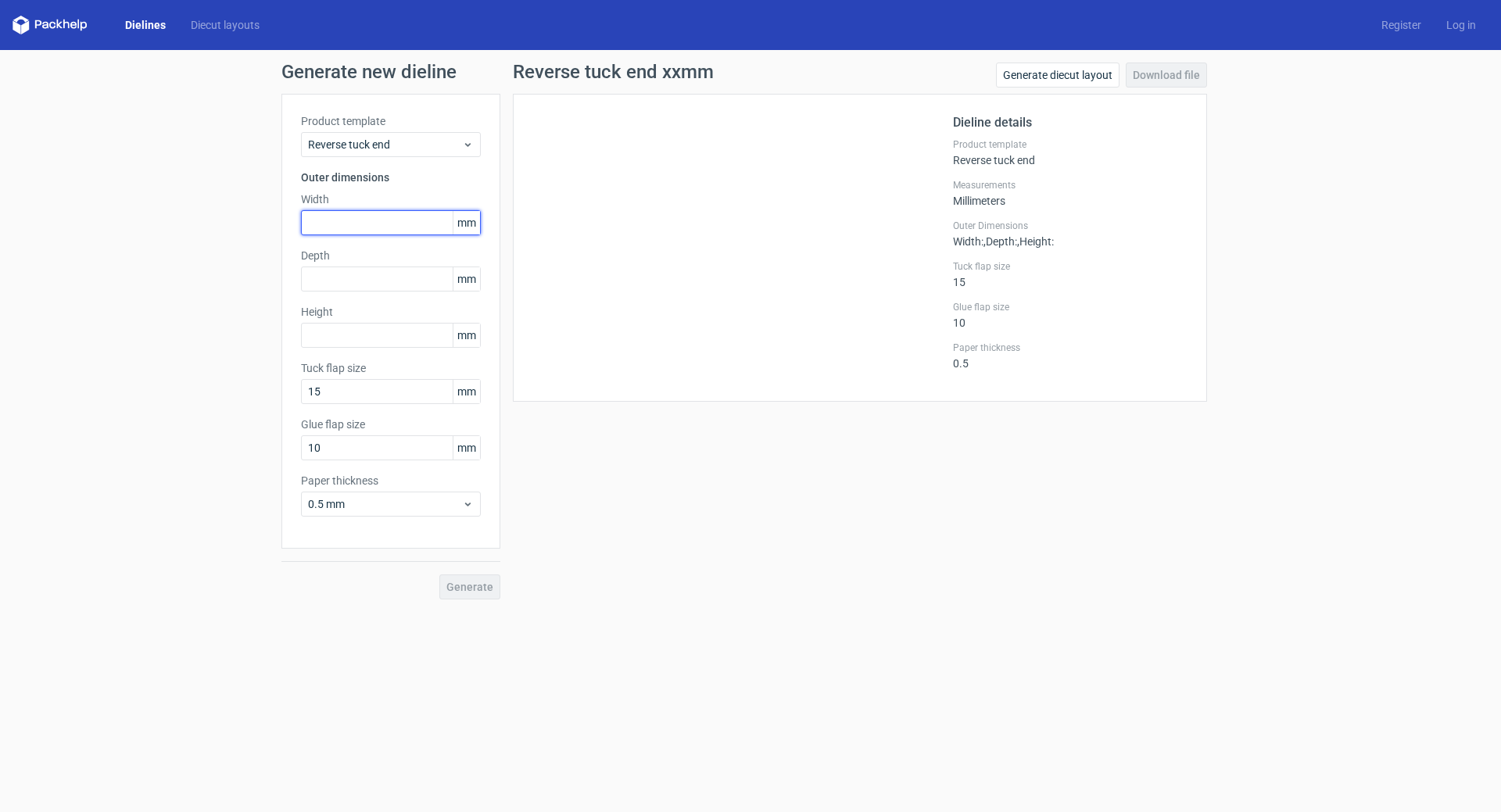
click at [375, 220] on input "text" at bounding box center [391, 223] width 180 height 25
type input "450"
click at [374, 280] on input "text" at bounding box center [391, 279] width 180 height 25
type input "344"
click at [371, 337] on input "text" at bounding box center [391, 335] width 180 height 25
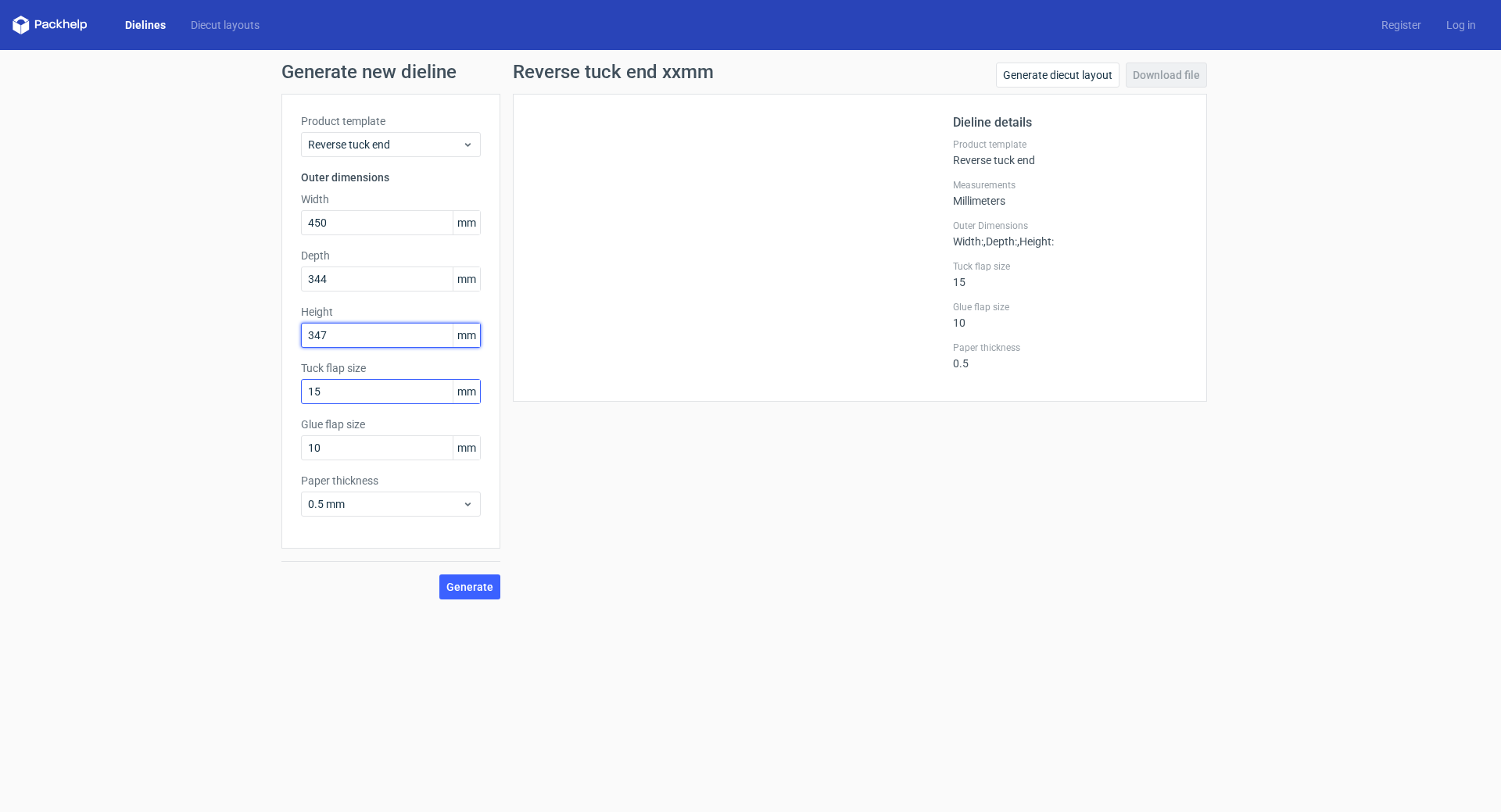
type input "347"
click at [386, 383] on input "15" at bounding box center [391, 392] width 180 height 25
type input "30"
click at [397, 440] on input "10" at bounding box center [391, 448] width 180 height 25
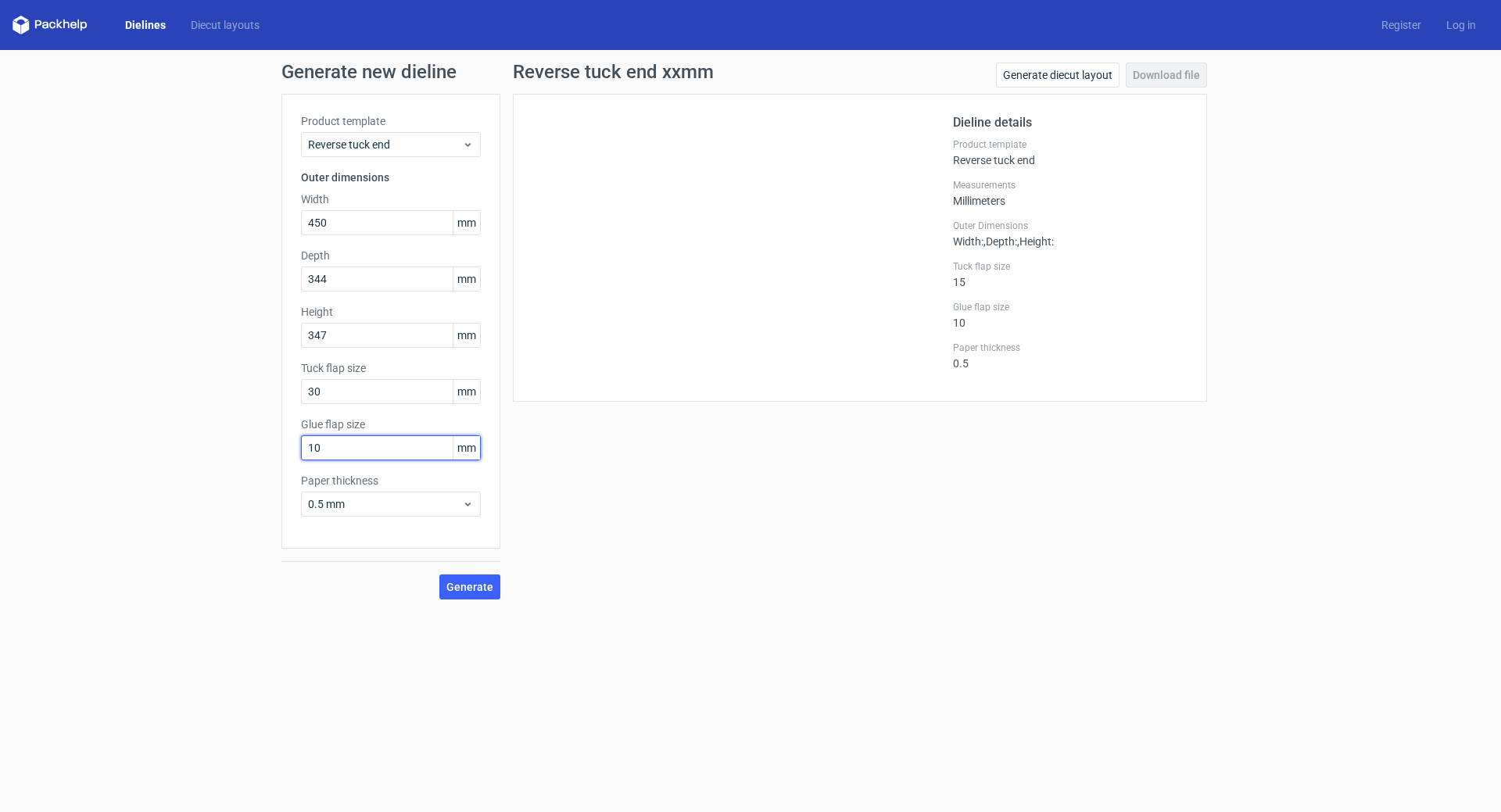
click at [397, 440] on input "10" at bounding box center [391, 448] width 180 height 25
type input "20"
click at [487, 582] on span "Generate" at bounding box center [470, 587] width 47 height 11
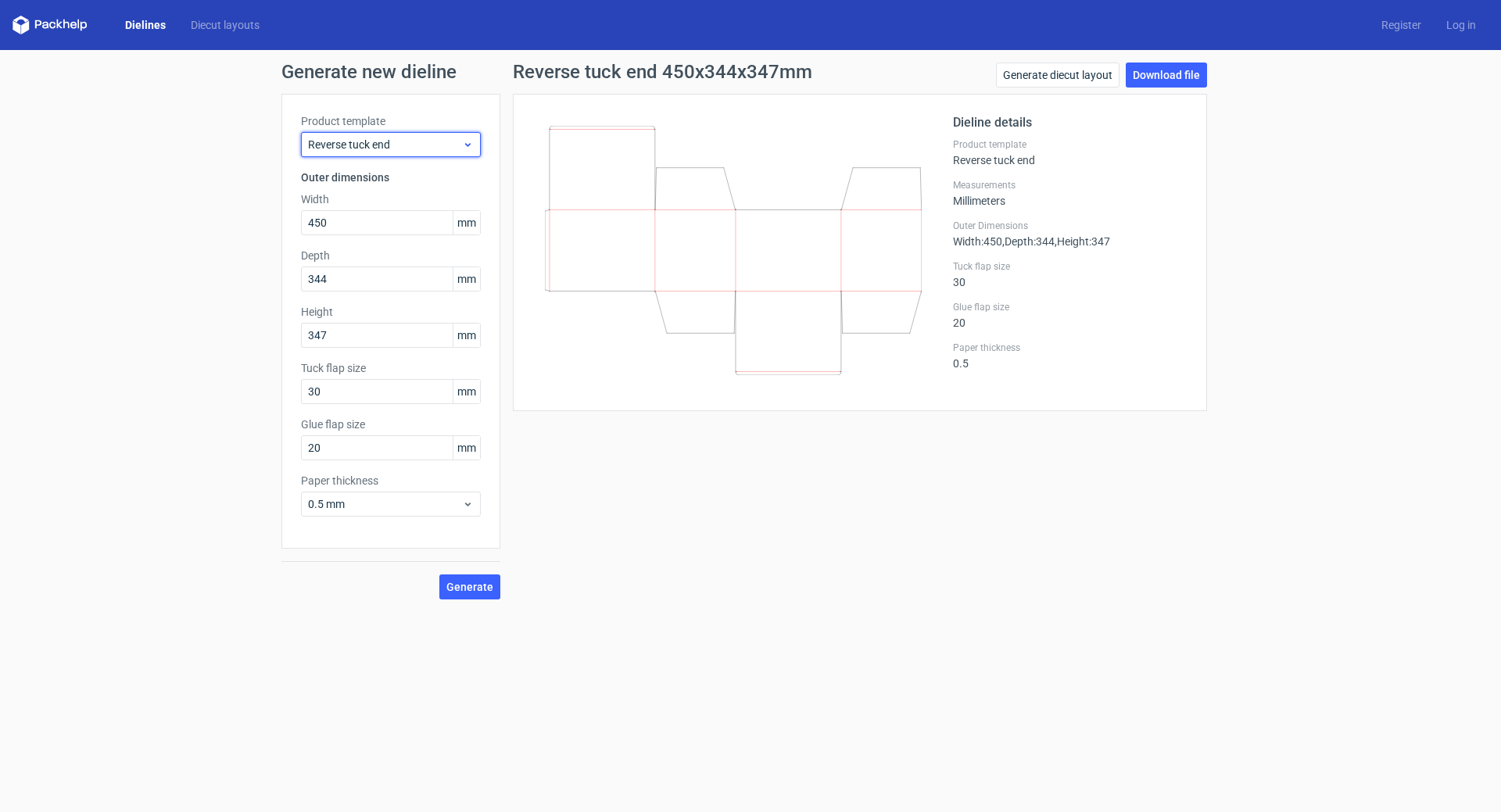
click at [468, 146] on use at bounding box center [468, 145] width 6 height 4
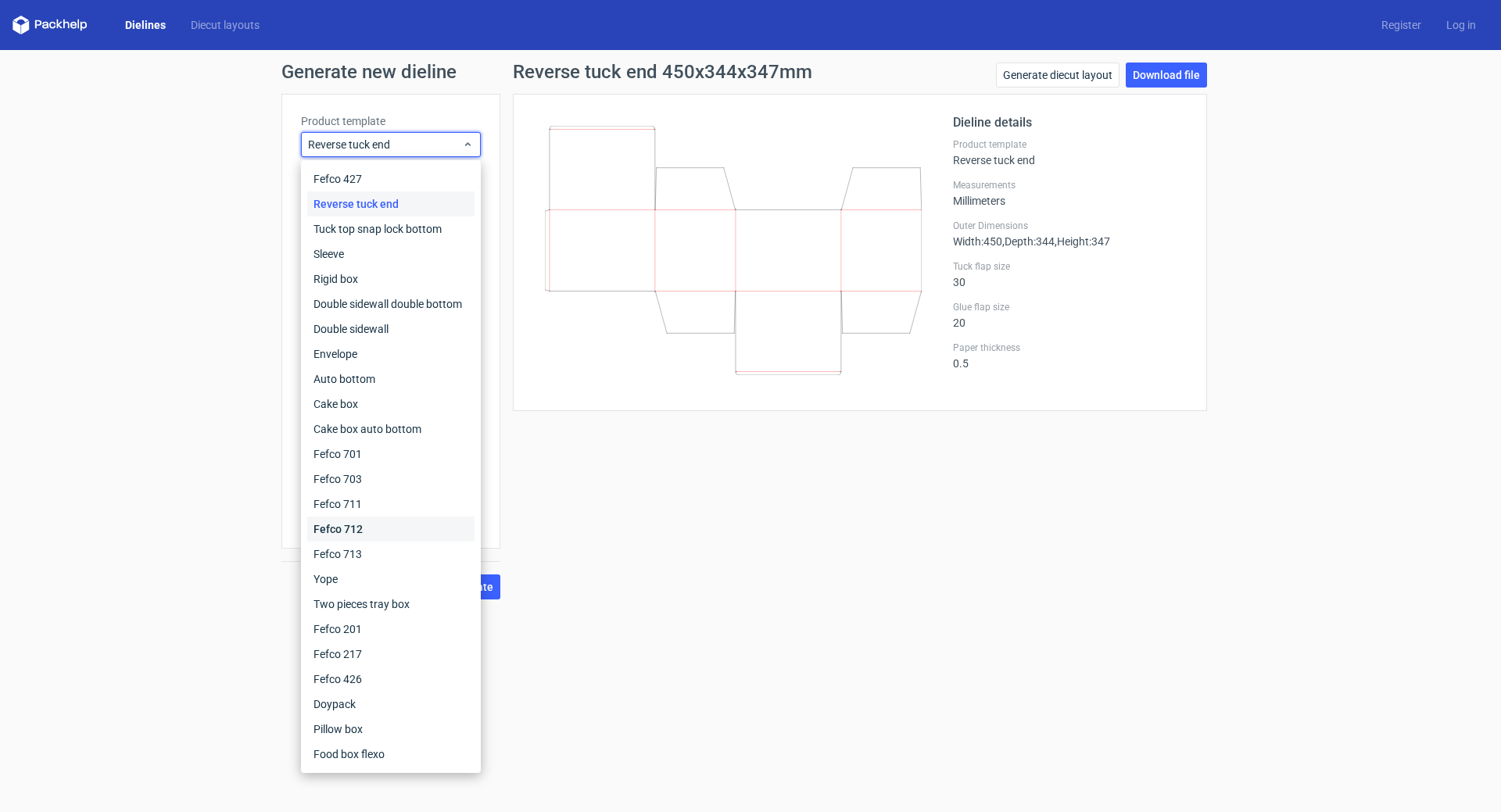
click at [372, 533] on div "Fefco 712" at bounding box center [390, 529] width 167 height 25
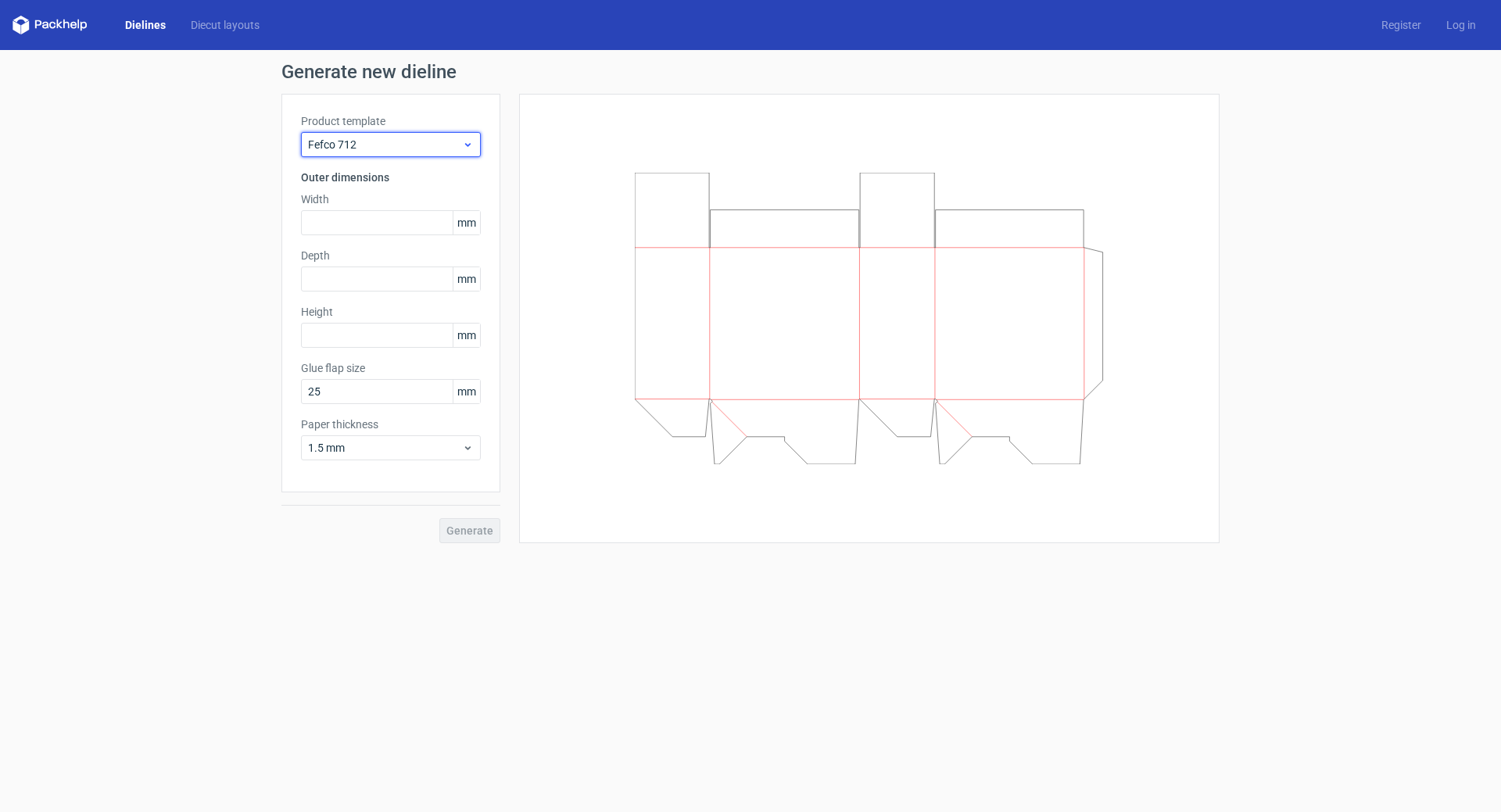
click at [358, 143] on span "Fefco 712" at bounding box center [384, 145] width 154 height 16
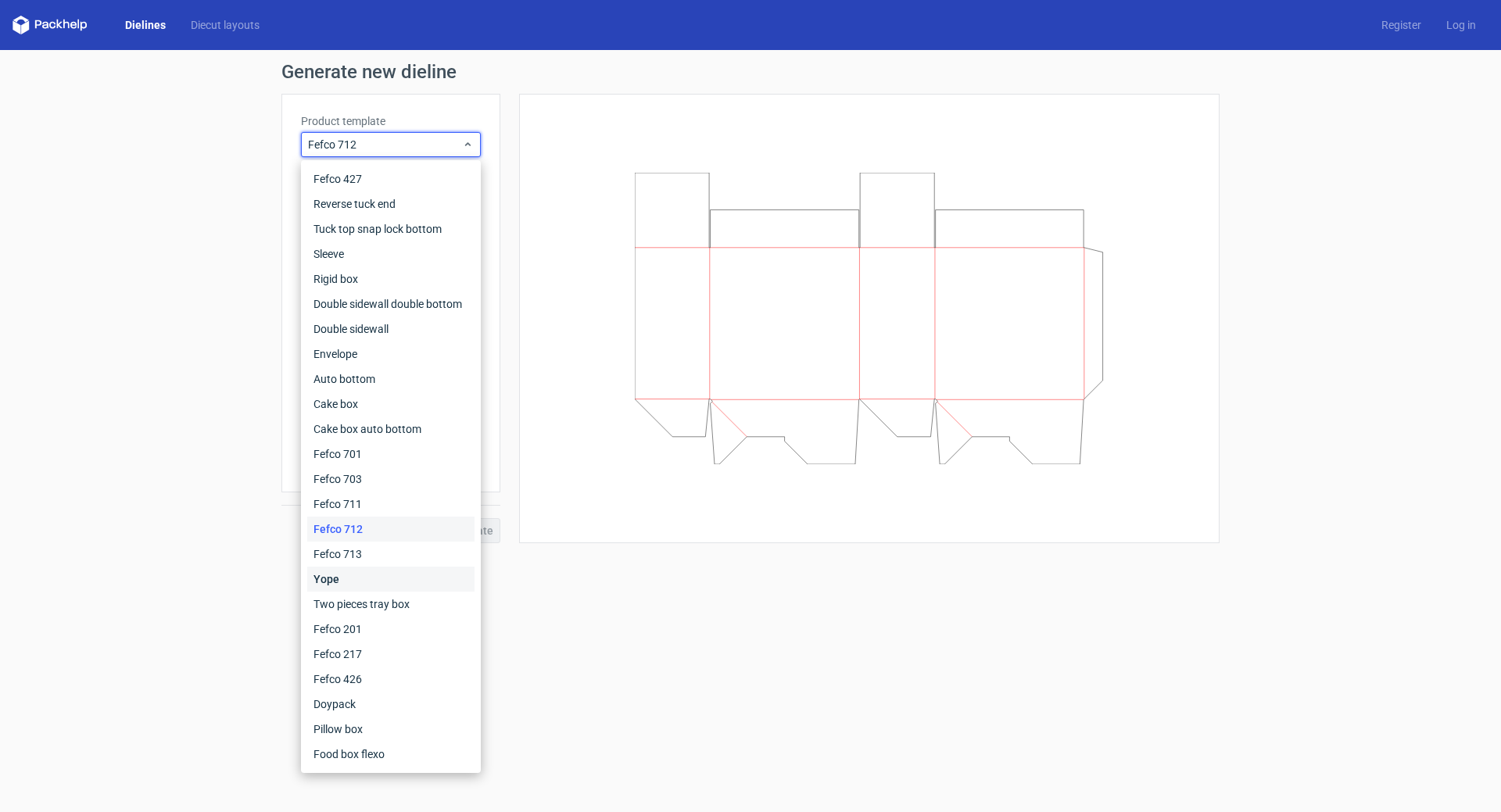
click at [375, 572] on div "Yope" at bounding box center [390, 579] width 167 height 25
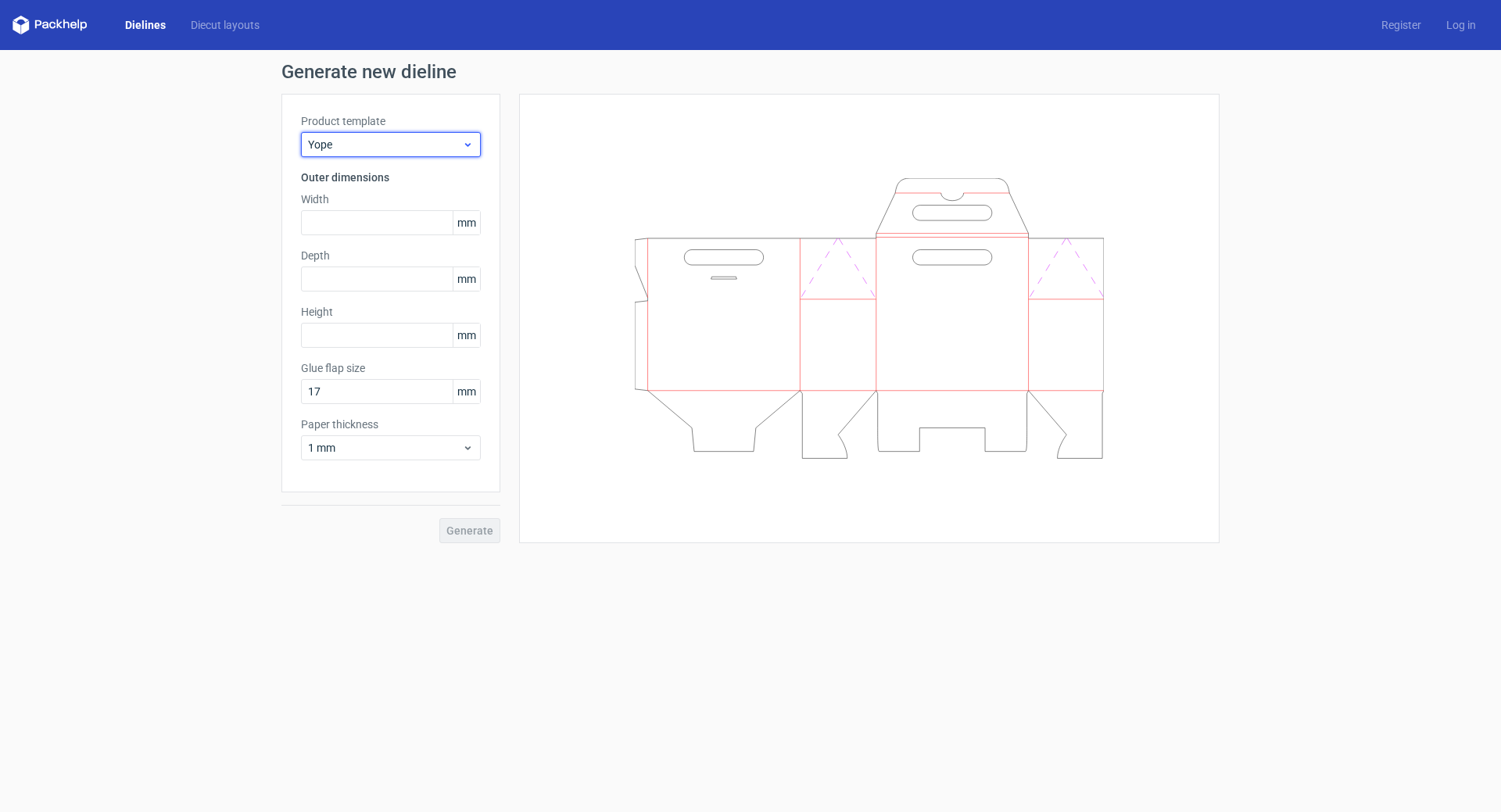
click at [396, 140] on span "Yope" at bounding box center [384, 145] width 154 height 16
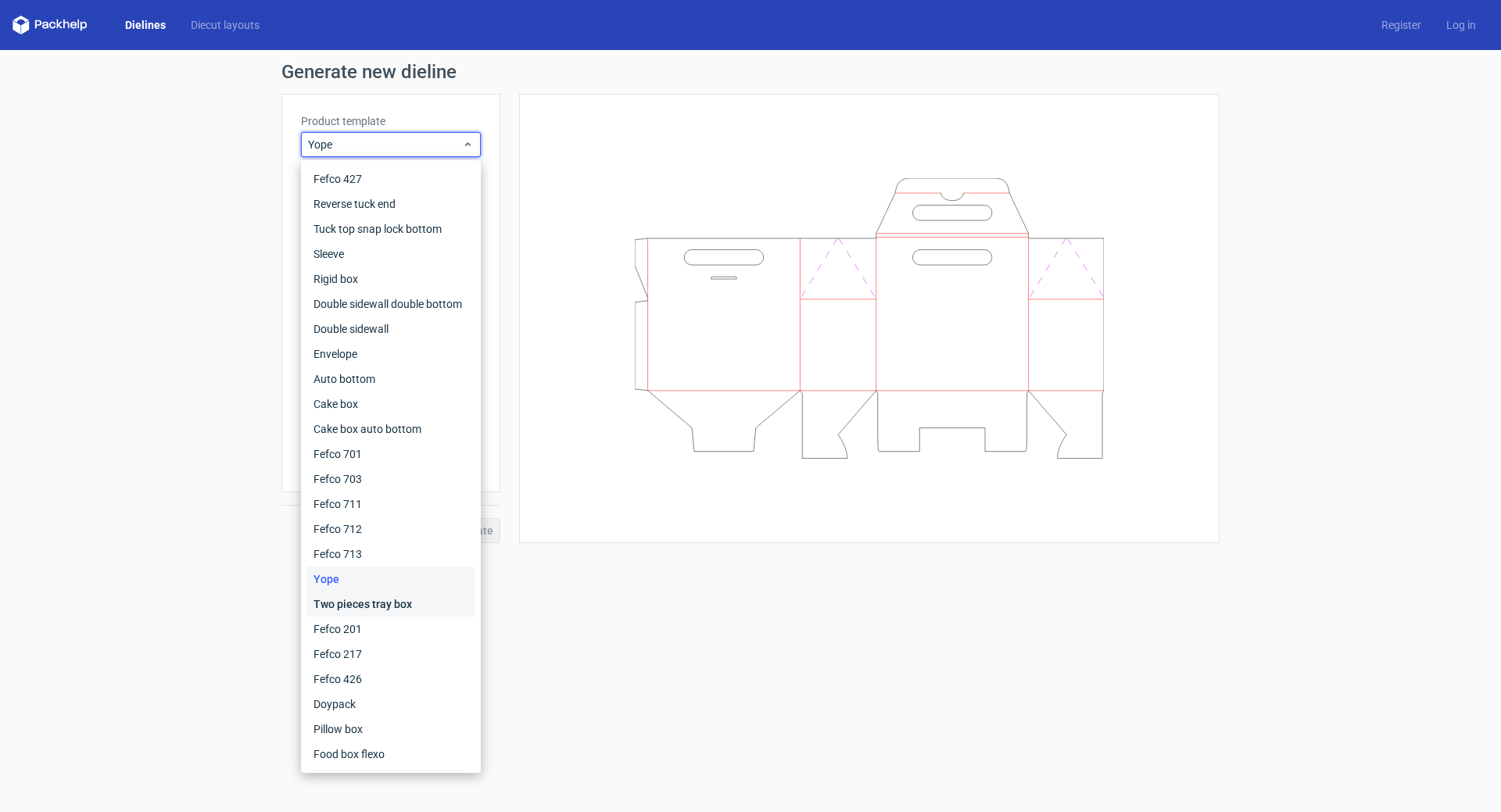
click at [401, 598] on div "Two pieces tray box" at bounding box center [390, 604] width 167 height 25
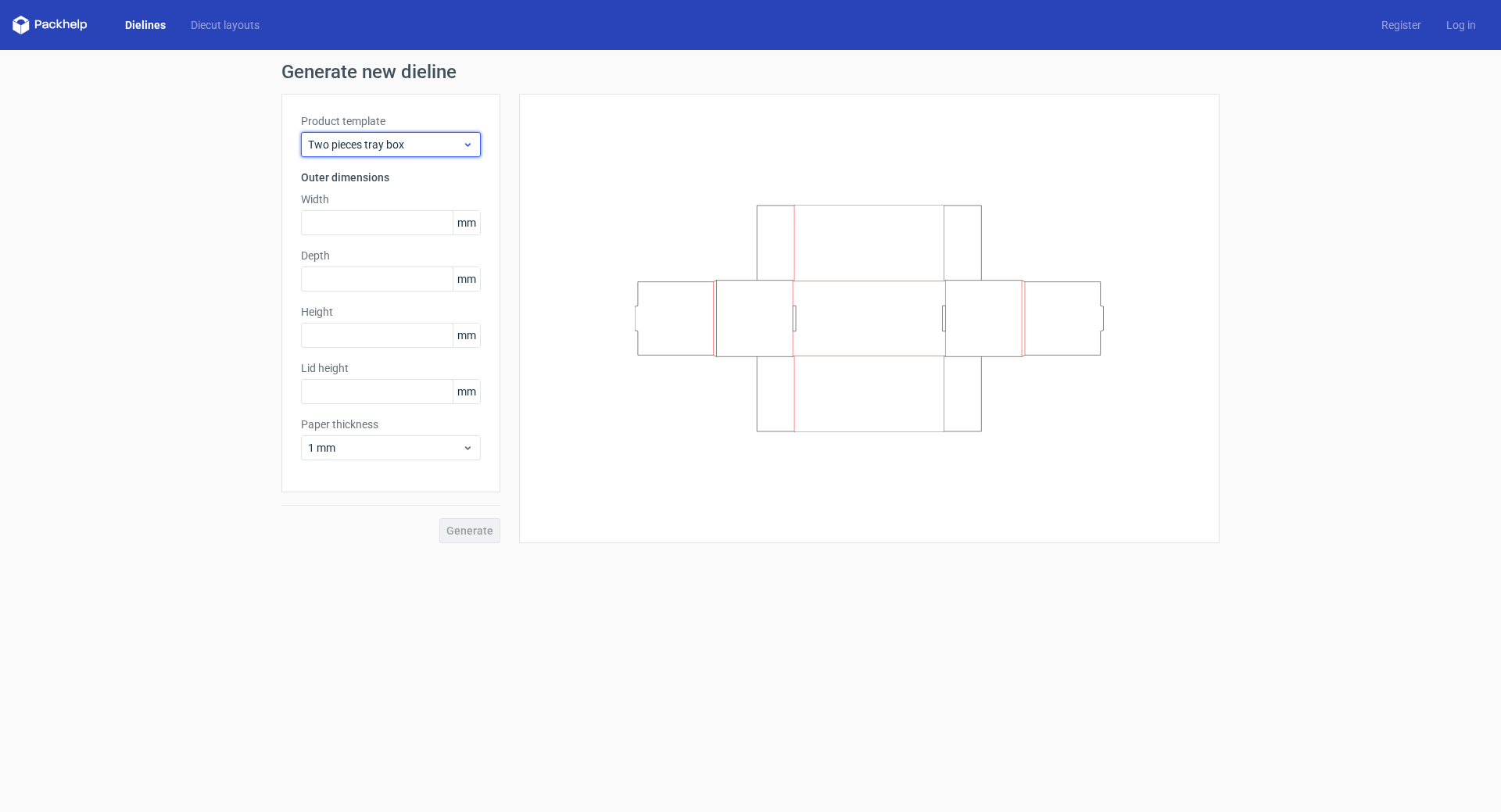
click at [397, 145] on span "Two pieces tray box" at bounding box center [384, 145] width 154 height 16
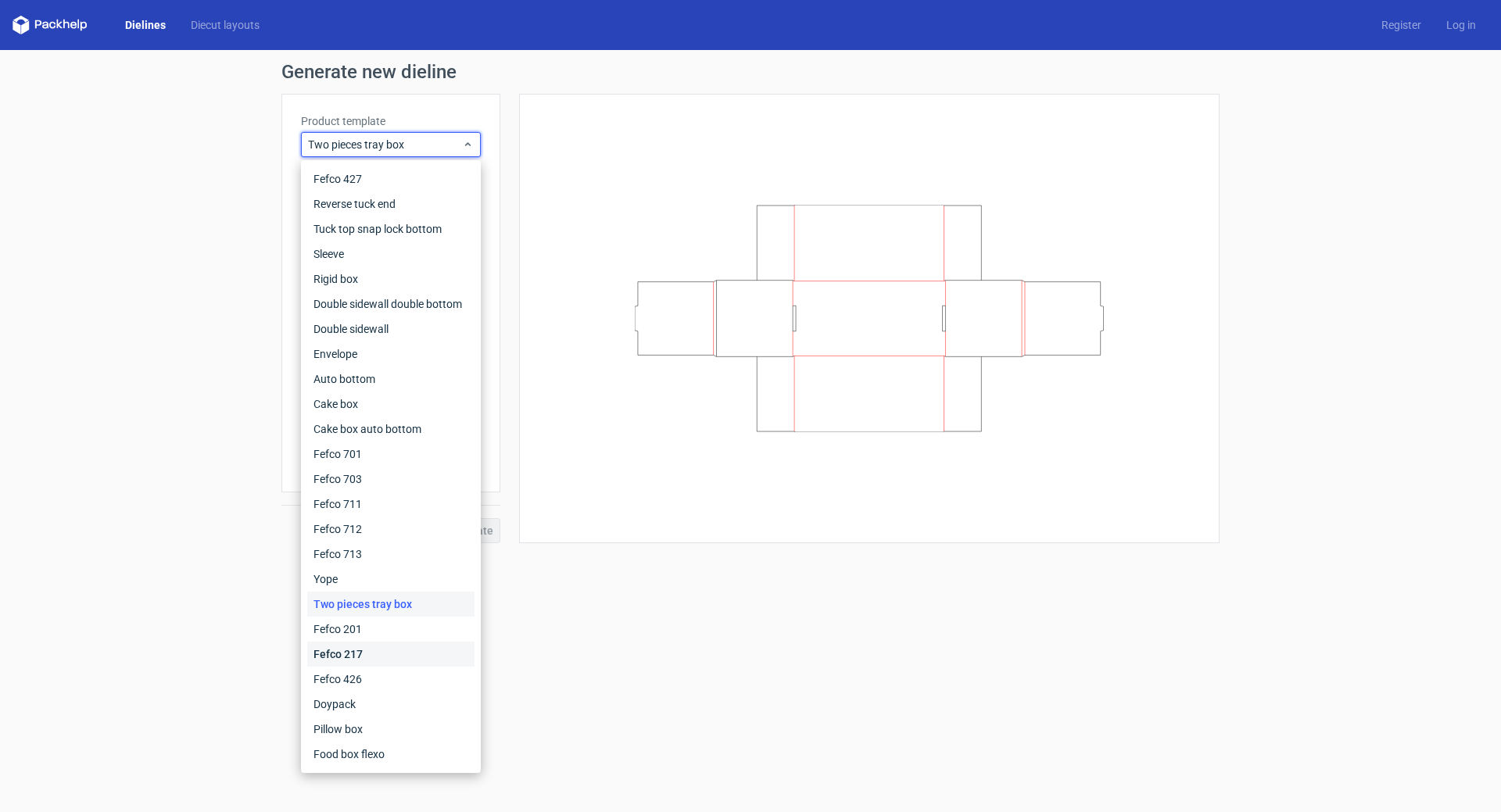
click at [372, 649] on div "Fefco 217" at bounding box center [390, 654] width 167 height 25
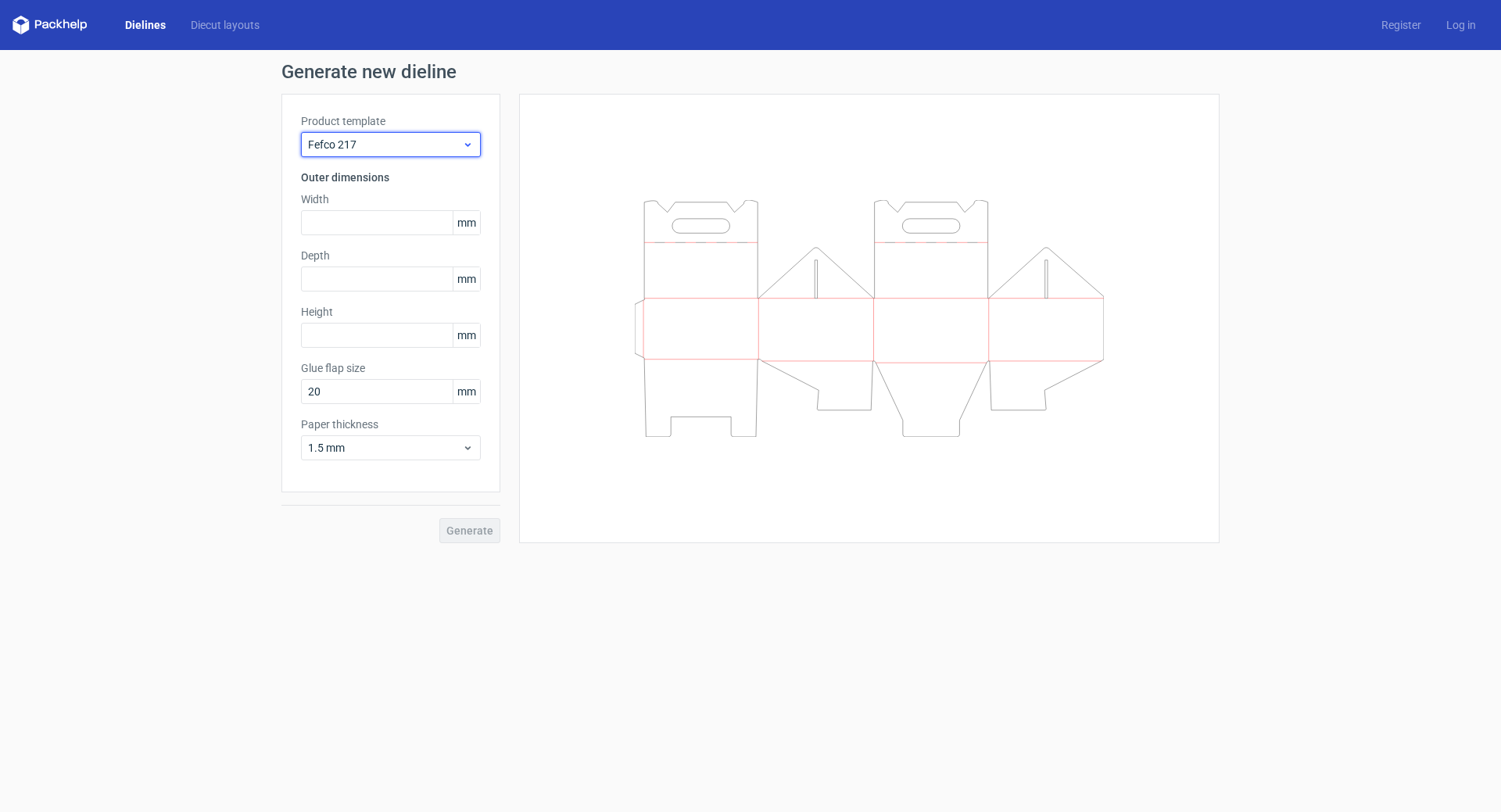
click at [387, 145] on span "Fefco 217" at bounding box center [384, 145] width 154 height 16
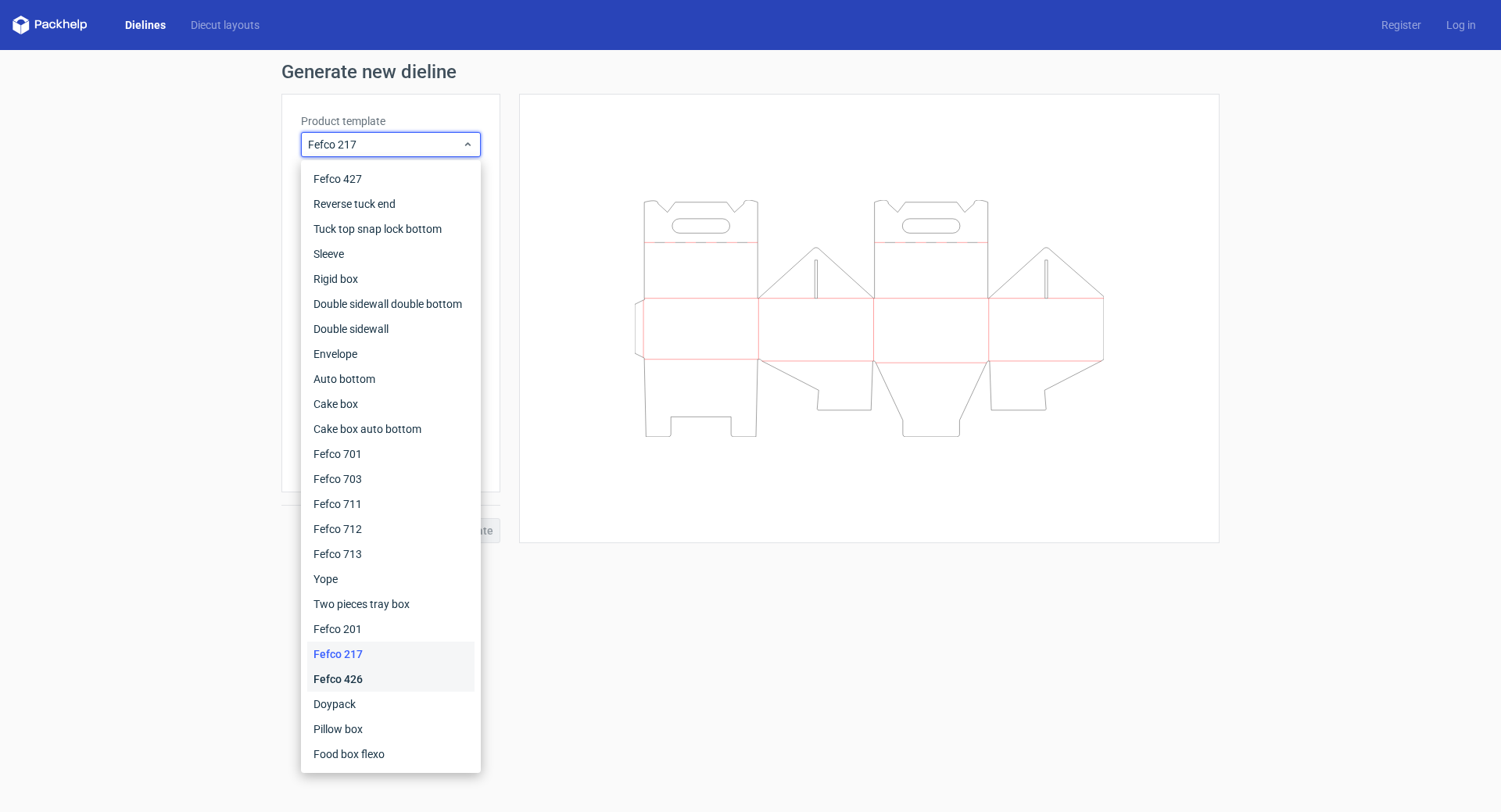
click at [383, 678] on div "Fefco 426" at bounding box center [390, 679] width 167 height 25
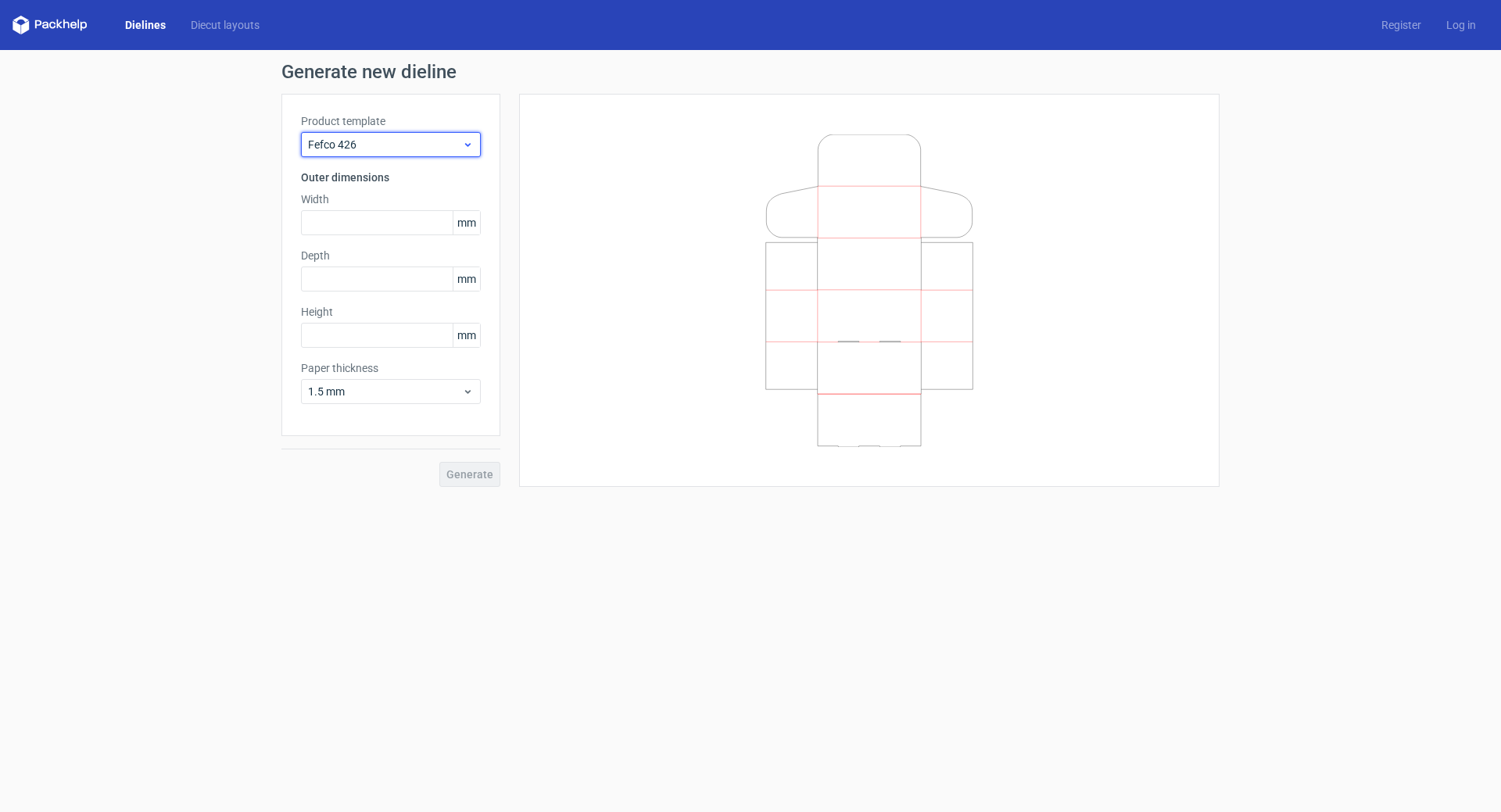
click at [456, 145] on span "Fefco 426" at bounding box center [384, 145] width 154 height 16
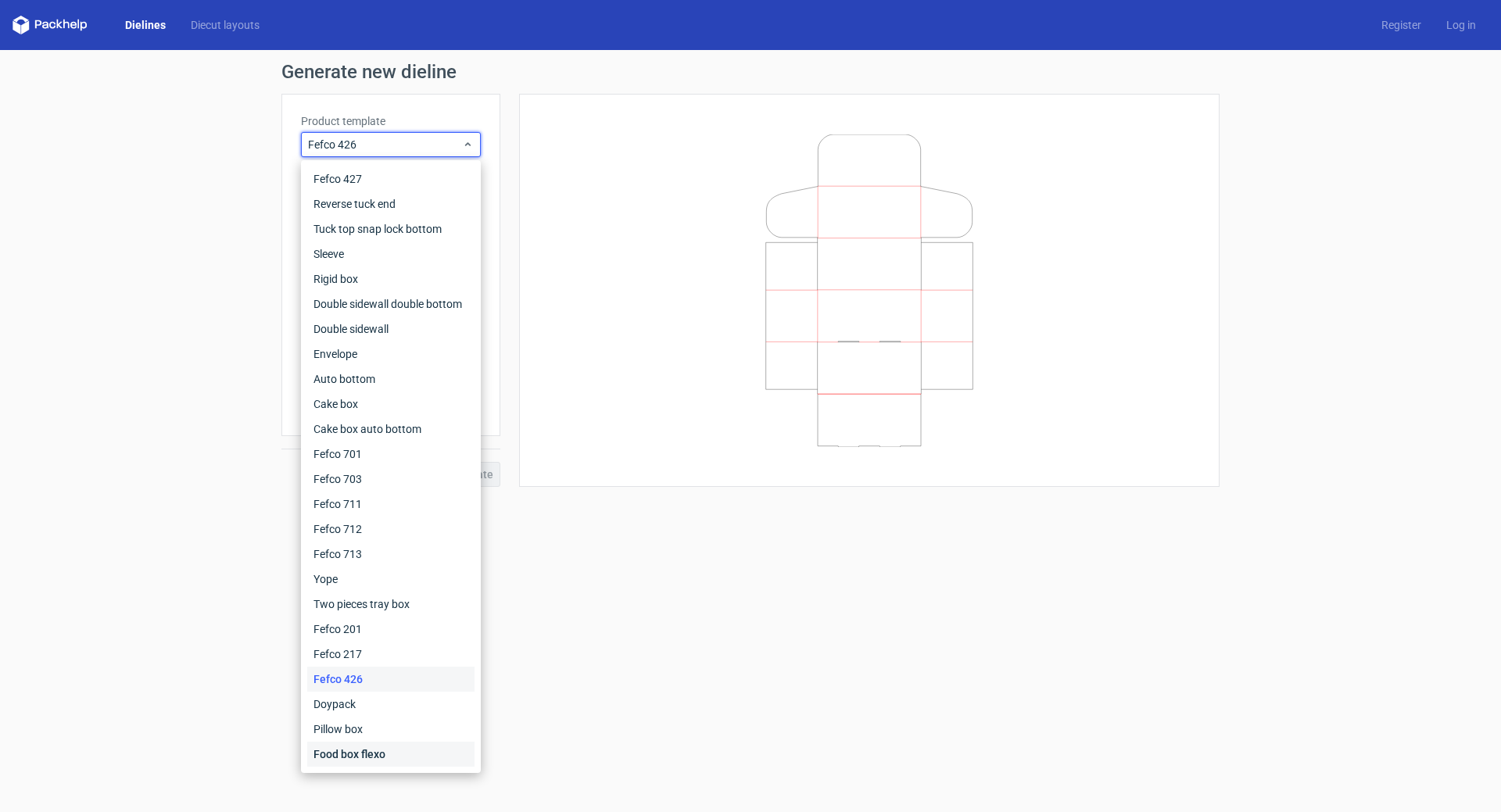
click at [369, 749] on div "Food box flexo" at bounding box center [390, 754] width 167 height 25
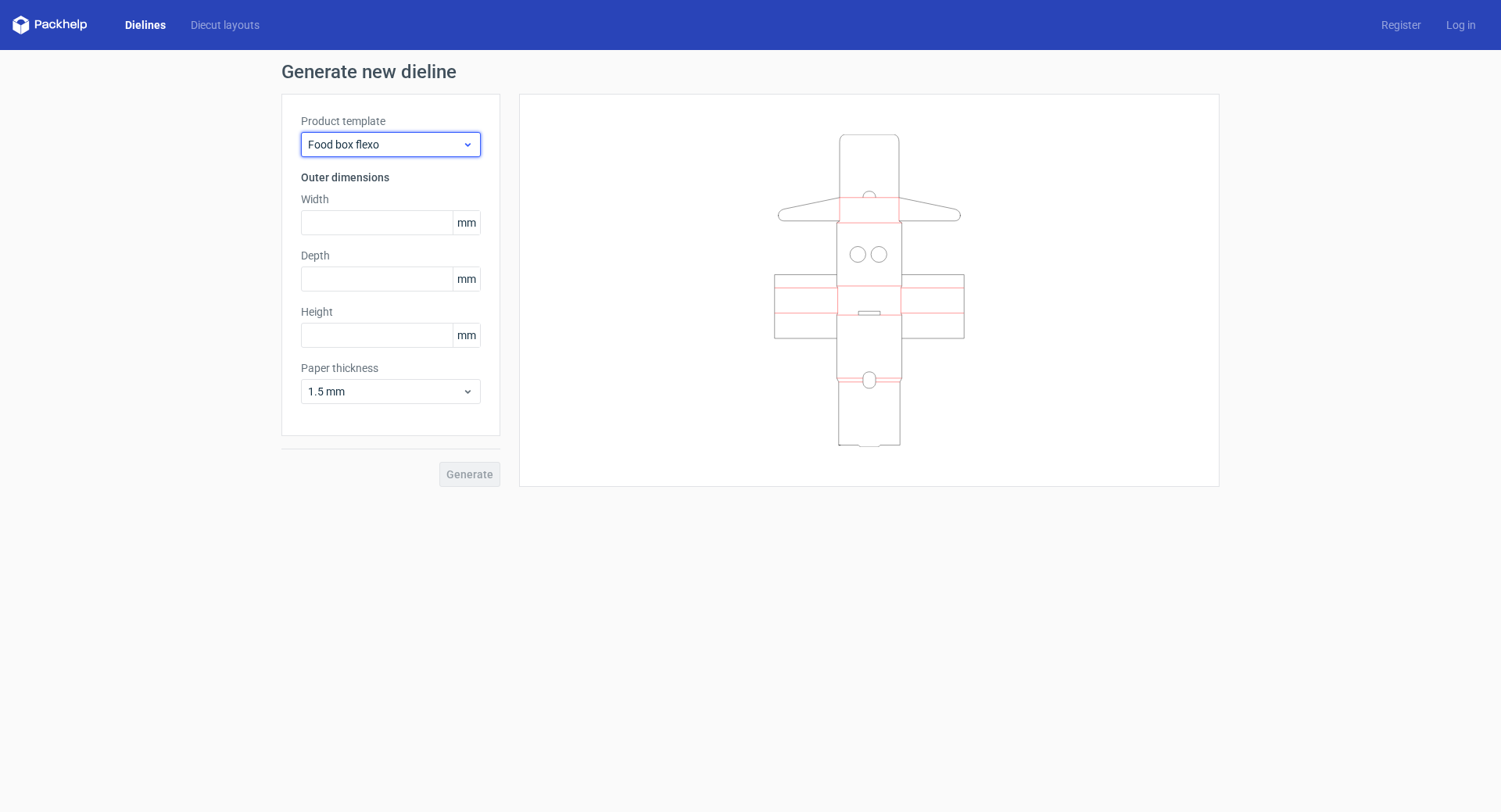
click at [430, 145] on span "Food box flexo" at bounding box center [384, 145] width 154 height 16
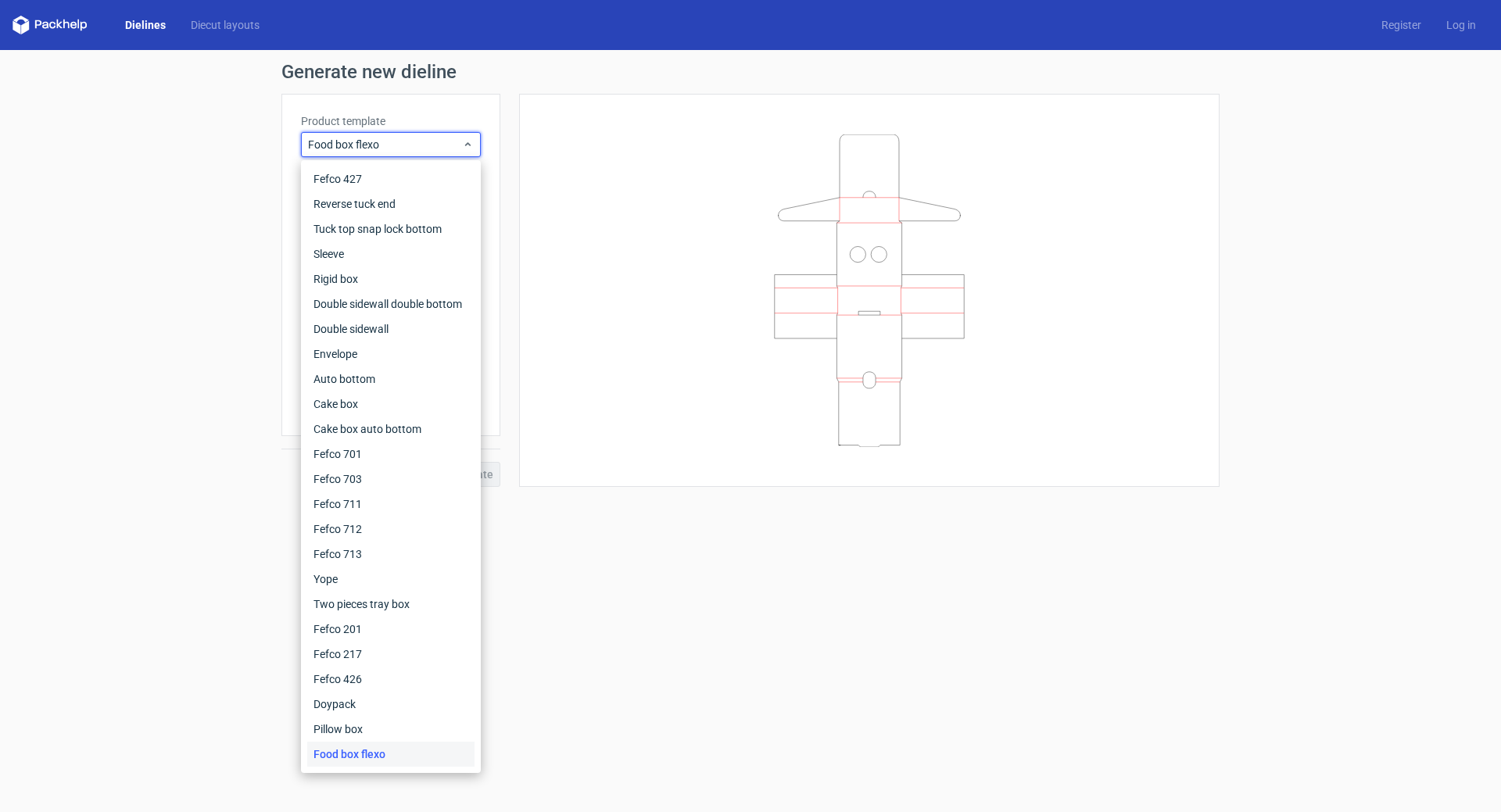
click at [687, 593] on form "Generate new dieline Product template Food box flexo Outer dimensions Width mm …" at bounding box center [750, 430] width 1501 height 762
